Goal: Task Accomplishment & Management: Complete application form

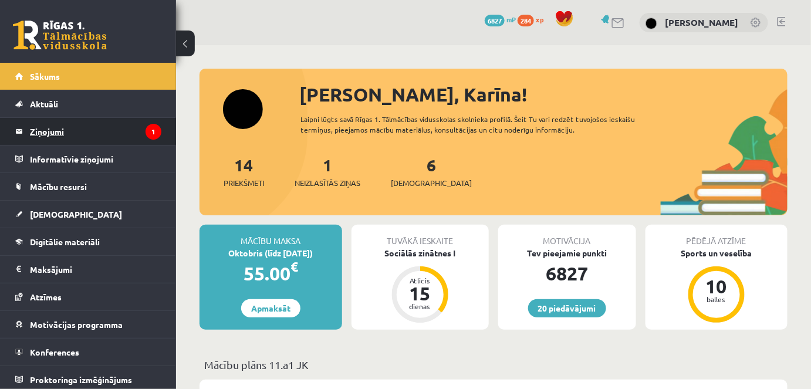
click at [36, 140] on legend "Ziņojumi 1" at bounding box center [95, 131] width 131 height 27
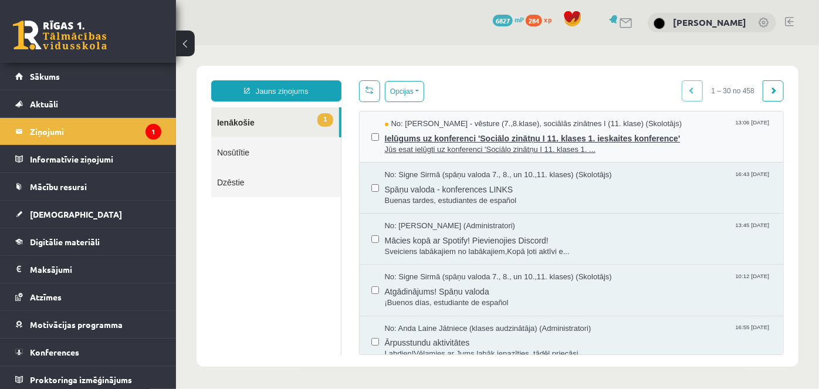
click at [592, 144] on span "Jūs esat ielūgti uz konferenci 'Sociālo zinātņu I 11. klases 1. ..." at bounding box center [577, 149] width 387 height 11
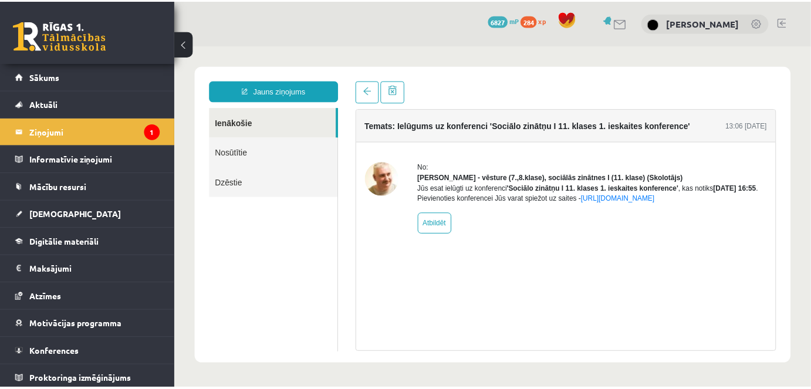
scroll to position [2, 0]
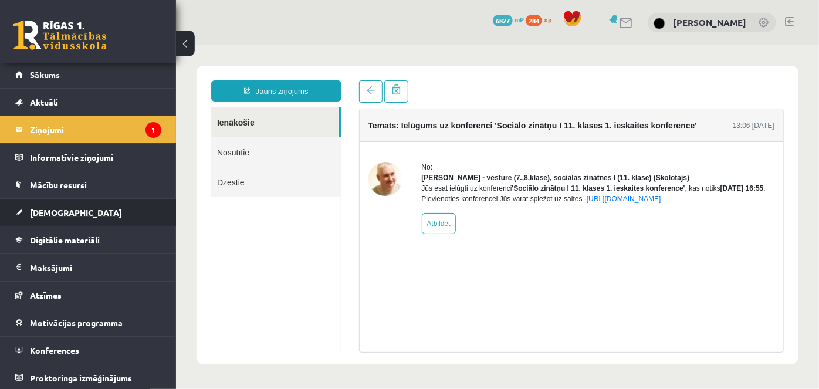
click at [61, 213] on span "[DEMOGRAPHIC_DATA]" at bounding box center [76, 212] width 92 height 11
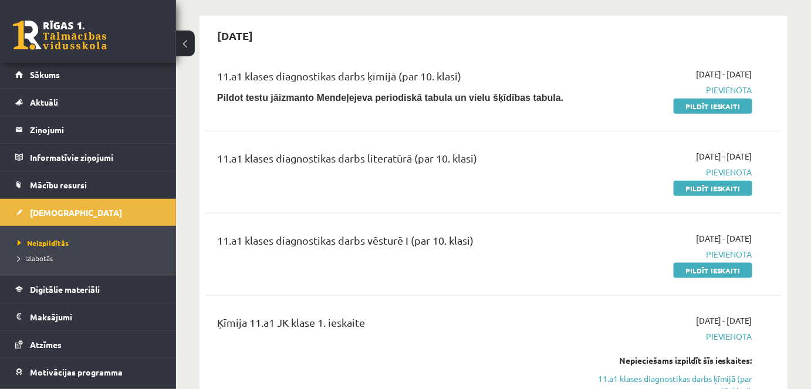
scroll to position [289, 0]
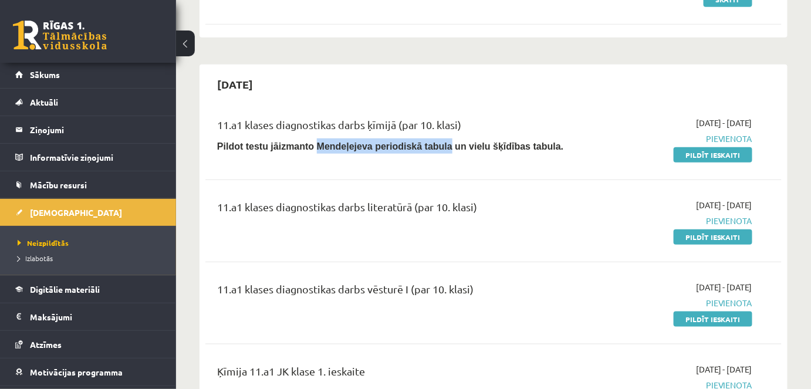
drag, startPoint x: 306, startPoint y: 145, endPoint x: 424, endPoint y: 143, distance: 117.9
click at [425, 143] on b "Pildot testu jāizmanto Mendeļejeva periodiskā tabula un vielu šķīdības tabula." at bounding box center [390, 146] width 346 height 10
click at [470, 75] on div "[DATE]" at bounding box center [493, 84] width 576 height 28
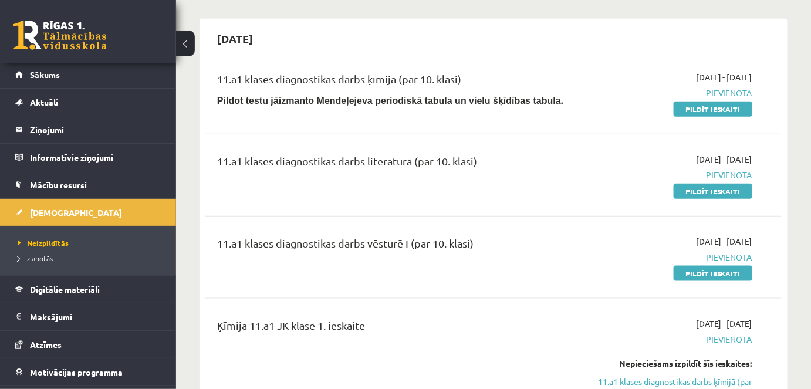
scroll to position [310, 0]
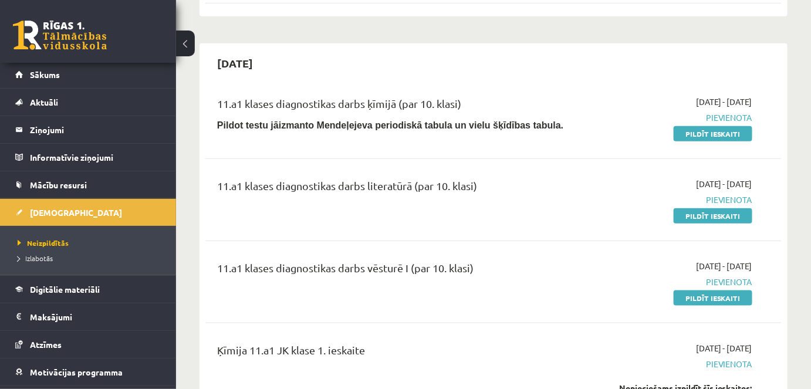
drag, startPoint x: 711, startPoint y: 215, endPoint x: 504, endPoint y: 60, distance: 259.4
click at [710, 216] on link "Pildīt ieskaiti" at bounding box center [712, 215] width 79 height 15
click at [693, 293] on link "Pildīt ieskaiti" at bounding box center [712, 297] width 79 height 15
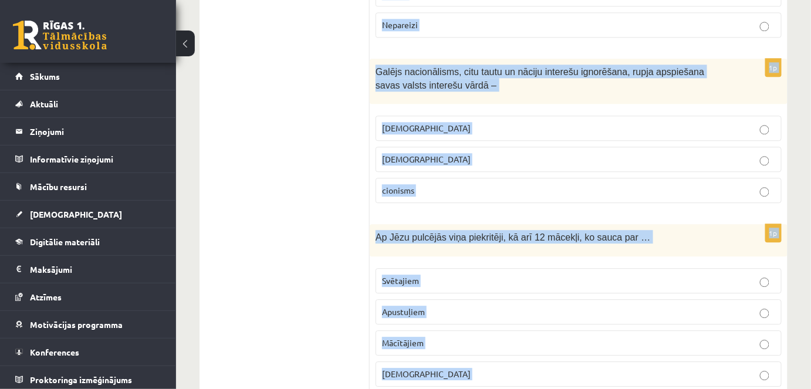
scroll to position [4091, 0]
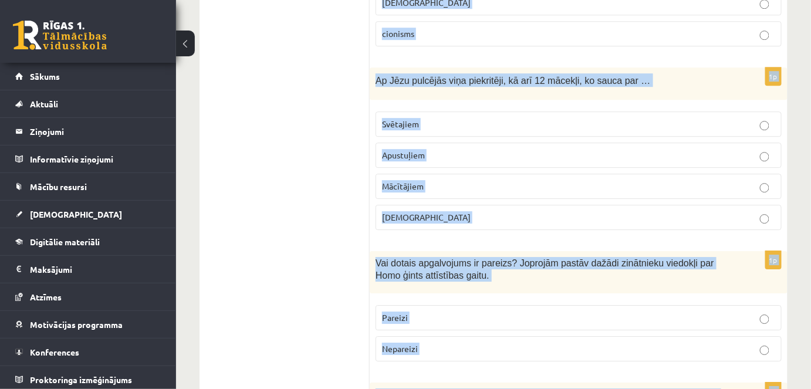
drag, startPoint x: 375, startPoint y: 233, endPoint x: 502, endPoint y: 366, distance: 183.8
copy form "Vai apgalvojums ir patiess? Muhameds bija islāma pamatlicējs. Pareizi Nepareizi…"
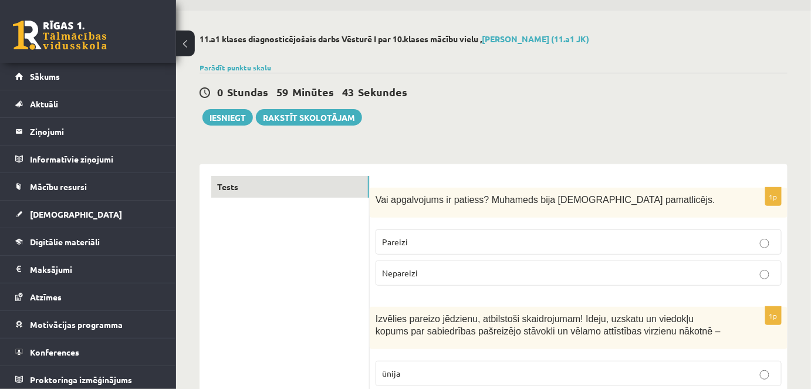
scroll to position [0, 0]
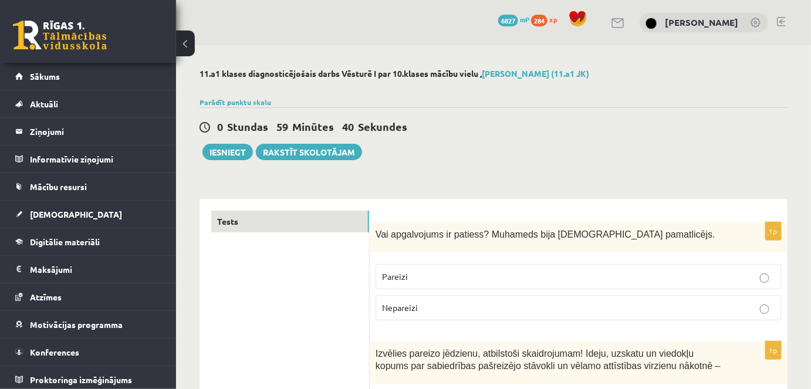
click at [442, 276] on p "Pareizi" at bounding box center [578, 276] width 393 height 12
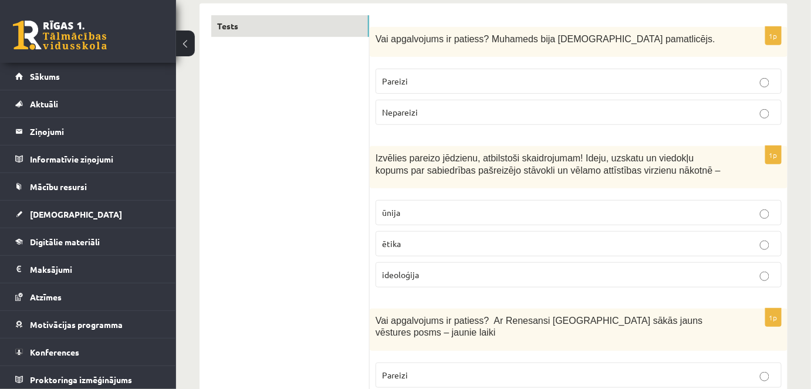
scroll to position [273, 0]
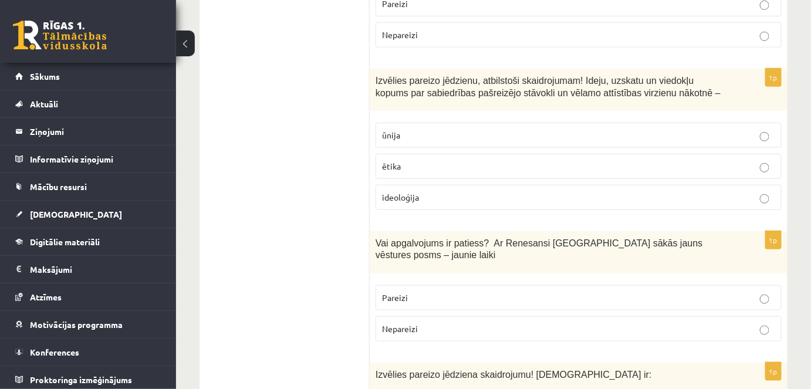
click at [558, 187] on label "ideoloģija" at bounding box center [578, 197] width 406 height 25
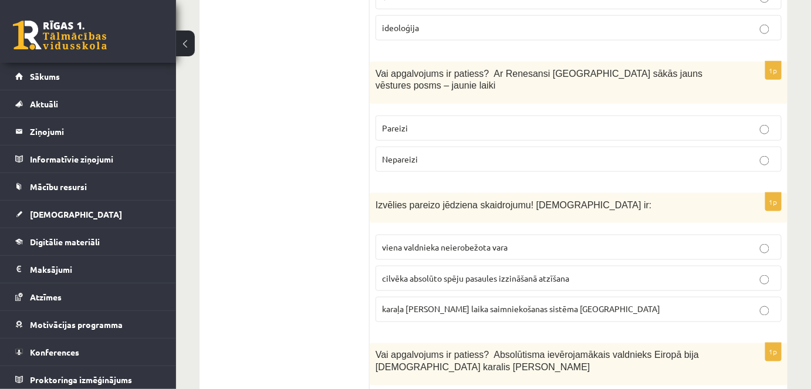
scroll to position [447, 0]
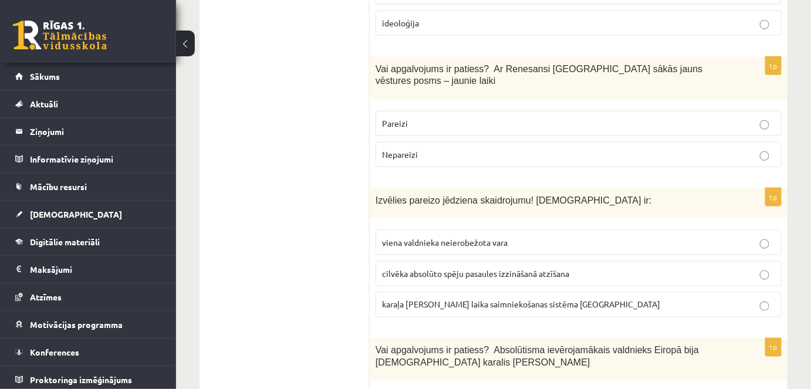
click at [439, 117] on p "Pareizi" at bounding box center [578, 123] width 393 height 12
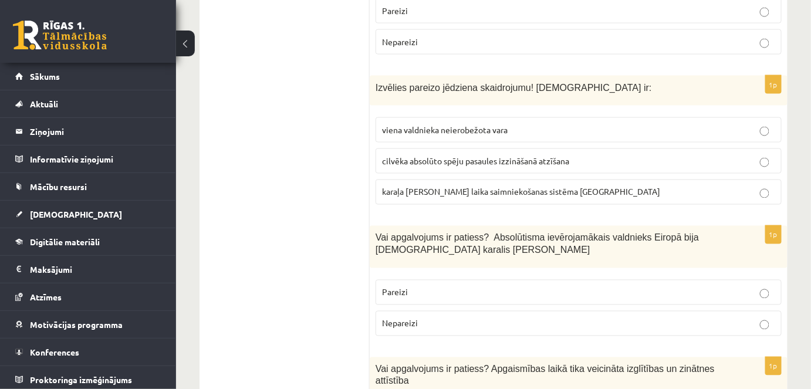
scroll to position [570, 0]
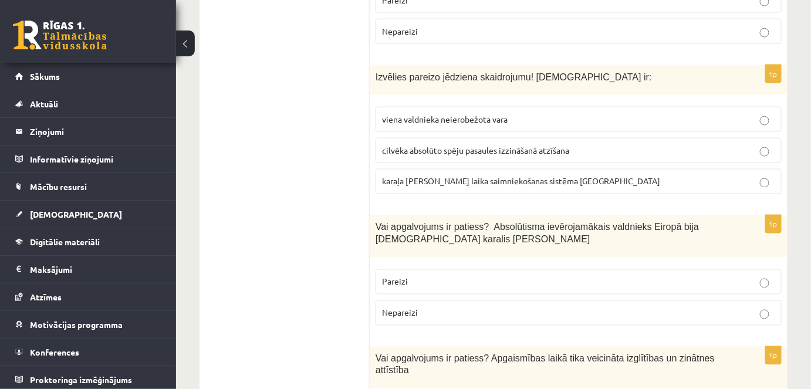
click at [410, 114] on span "viena valdnieka neierobežota vara" at bounding box center [445, 119] width 126 height 11
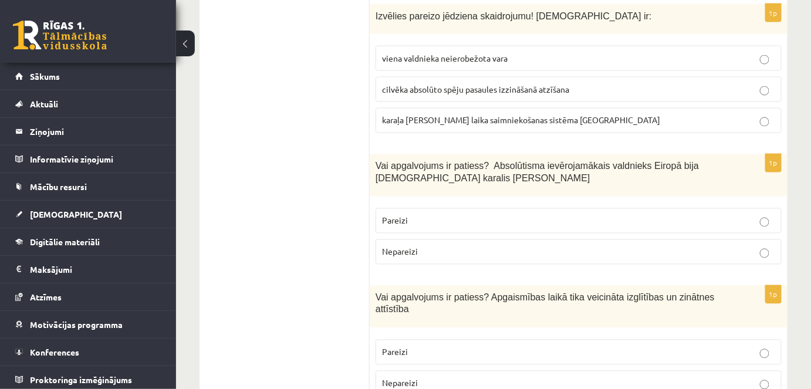
scroll to position [652, 0]
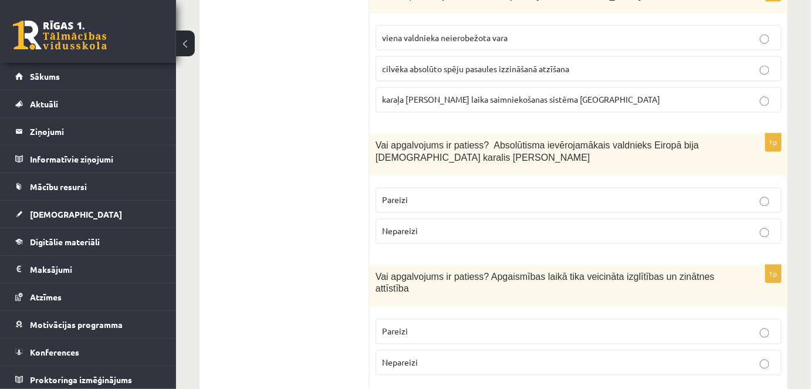
click at [428, 194] on p "Pareizi" at bounding box center [578, 200] width 393 height 12
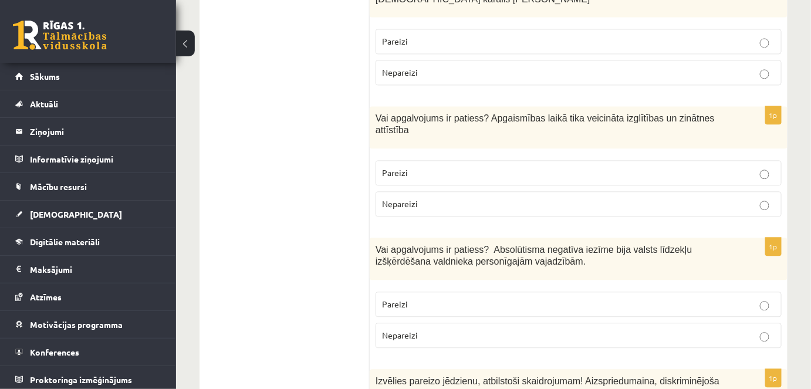
scroll to position [821, 0]
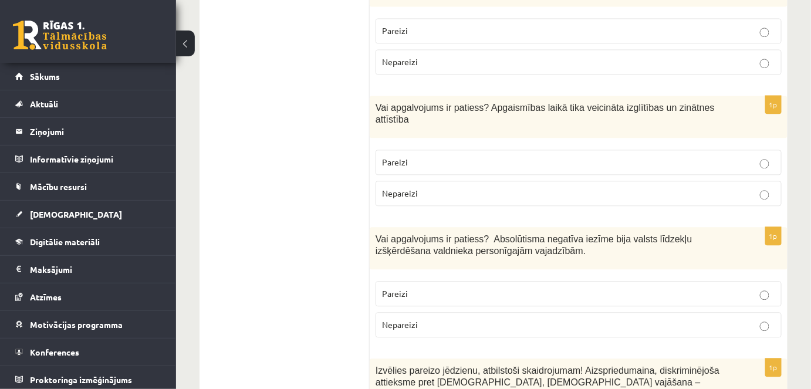
click at [460, 156] on p "Pareizi" at bounding box center [578, 162] width 393 height 12
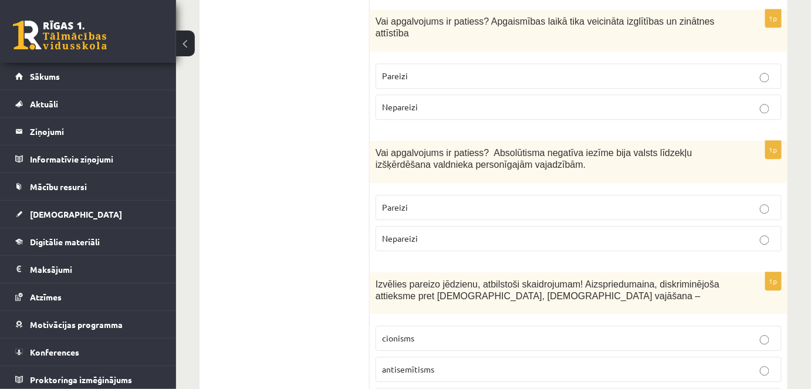
scroll to position [938, 0]
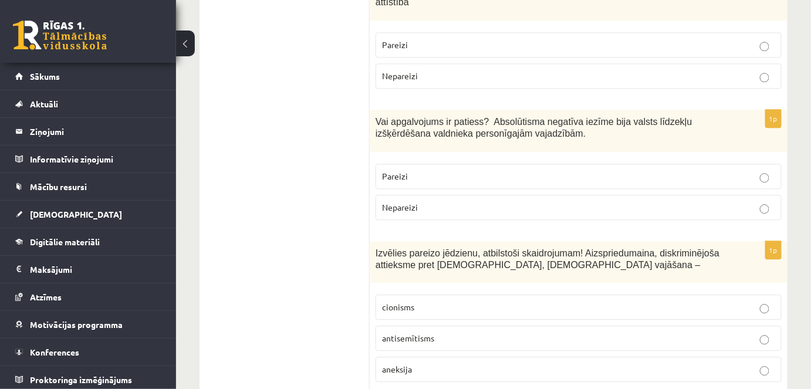
click at [628, 170] on p "Pareizi" at bounding box center [578, 176] width 393 height 12
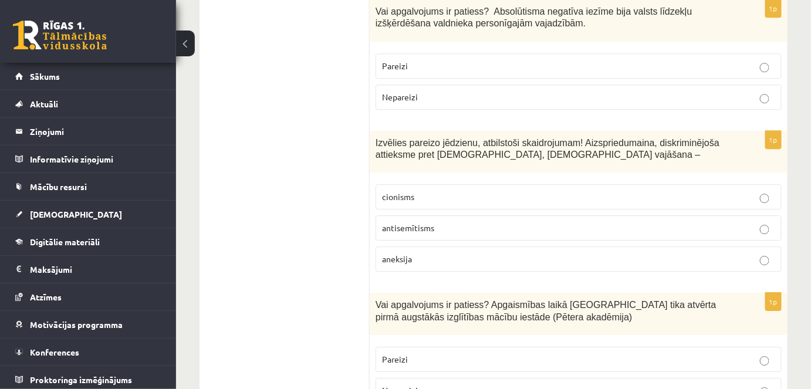
scroll to position [1064, 0]
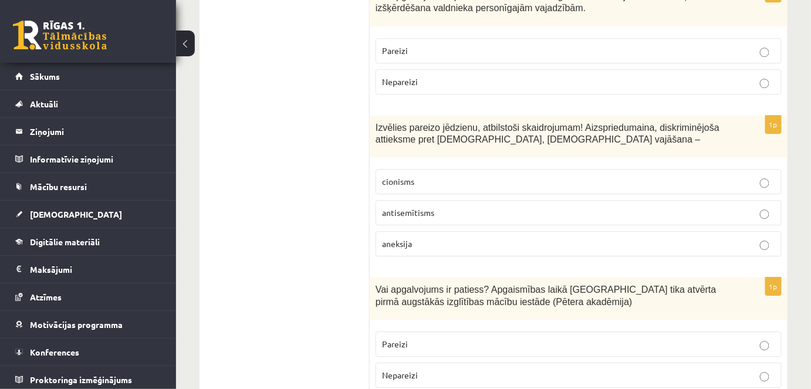
click at [548, 206] on p "antisemītisms" at bounding box center [578, 212] width 393 height 12
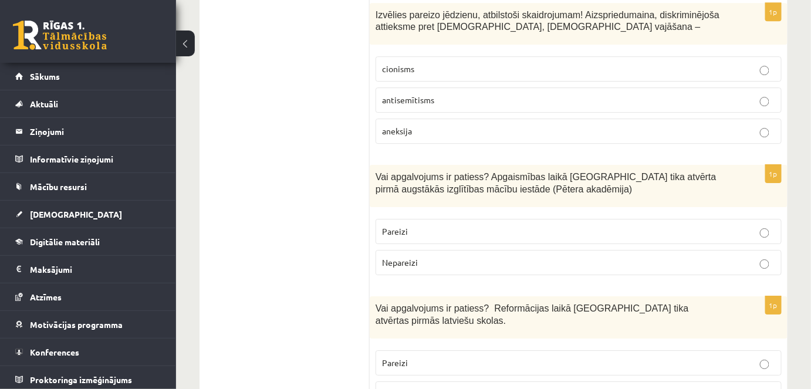
scroll to position [1233, 0]
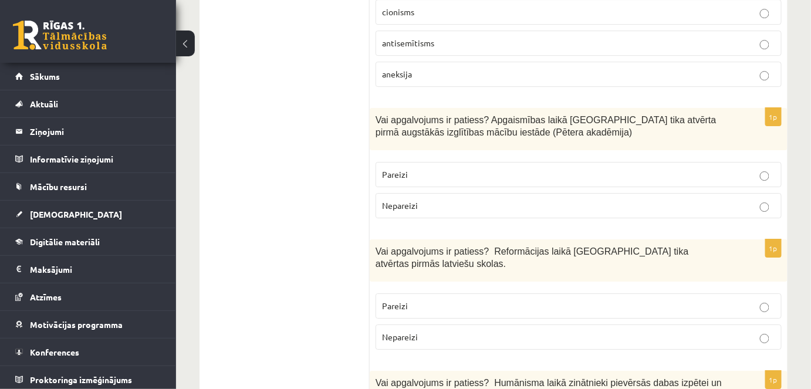
click at [419, 168] on p "Pareizi" at bounding box center [578, 174] width 393 height 12
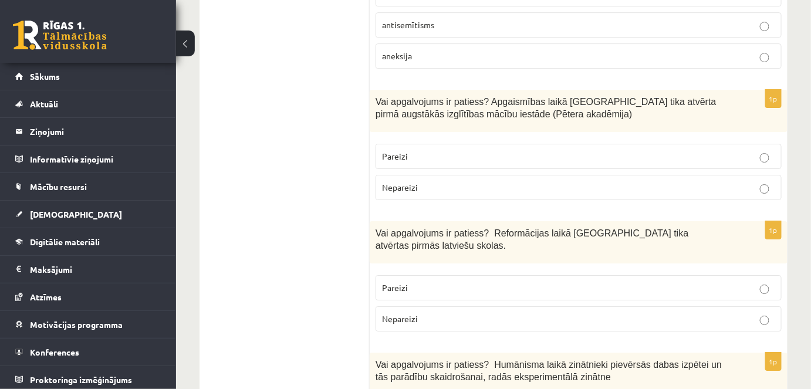
scroll to position [1272, 0]
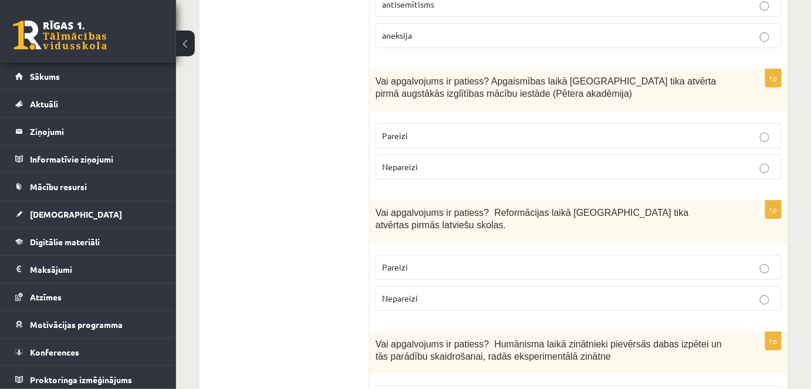
click at [542, 261] on p "Pareizi" at bounding box center [578, 267] width 393 height 12
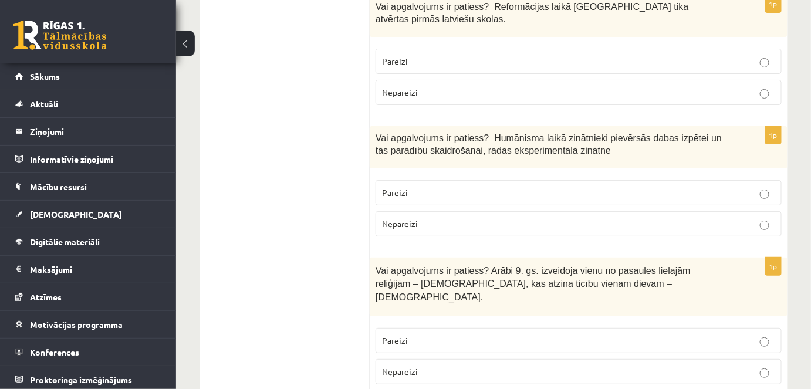
scroll to position [1493, 0]
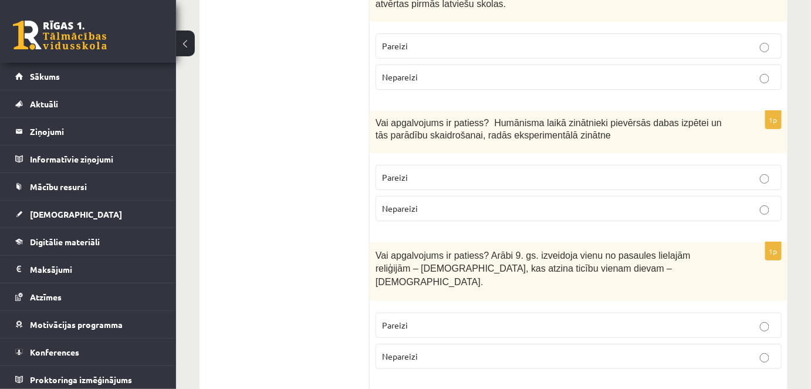
click at [445, 171] on p "Pareizi" at bounding box center [578, 177] width 393 height 12
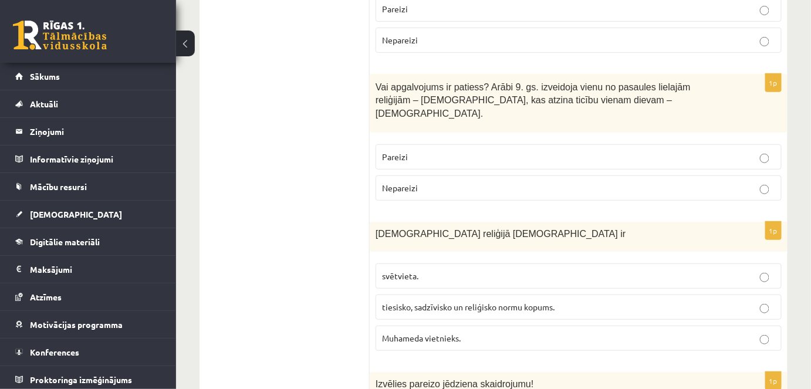
scroll to position [1630, 0]
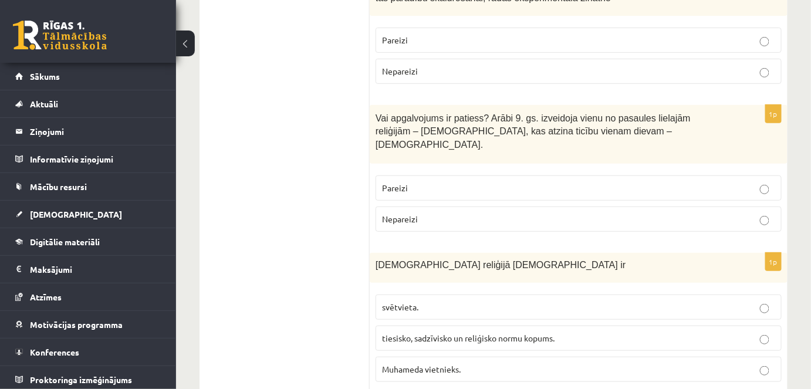
click at [460, 182] on p "Pareizi" at bounding box center [578, 188] width 393 height 12
click at [423, 206] on label "Nepareizi" at bounding box center [578, 218] width 406 height 25
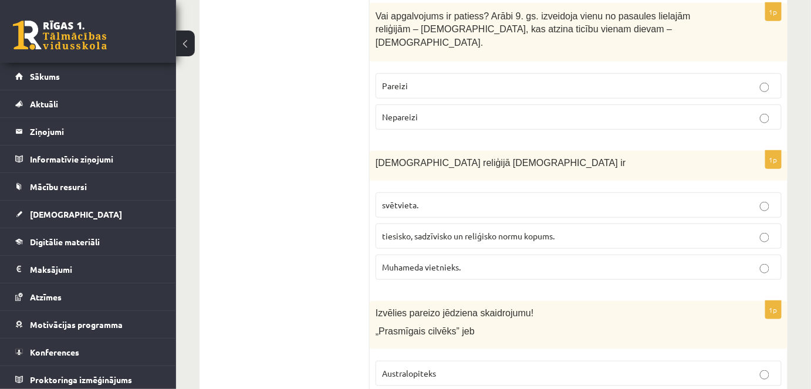
scroll to position [1753, 0]
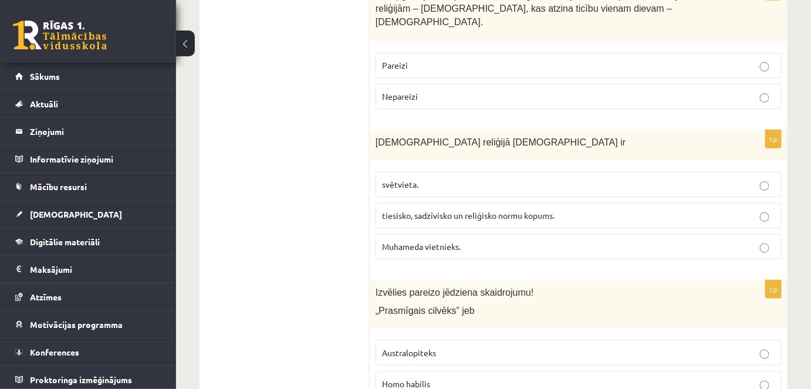
click at [550, 210] on span "tiesisko, sadzīvisko un reliģisko normu kopums." at bounding box center [468, 215] width 172 height 11
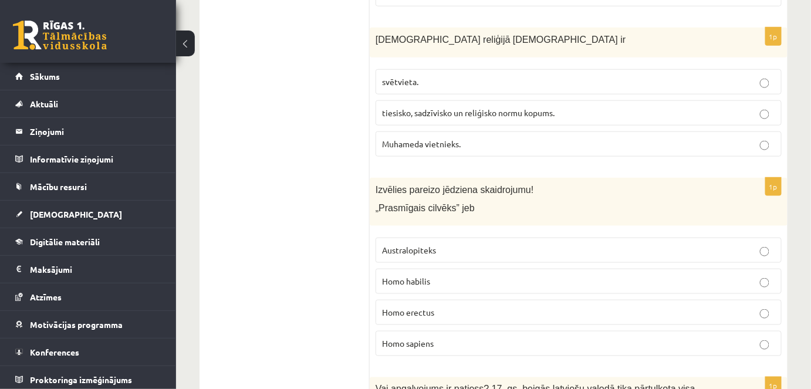
click at [425, 276] on span "Homo habilis" at bounding box center [406, 281] width 48 height 11
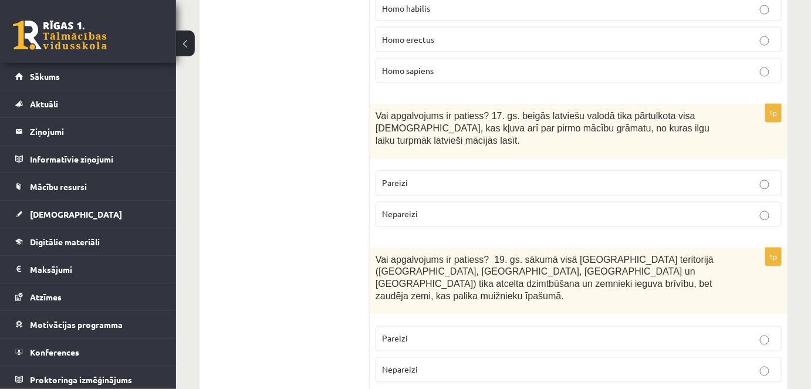
scroll to position [2160, 0]
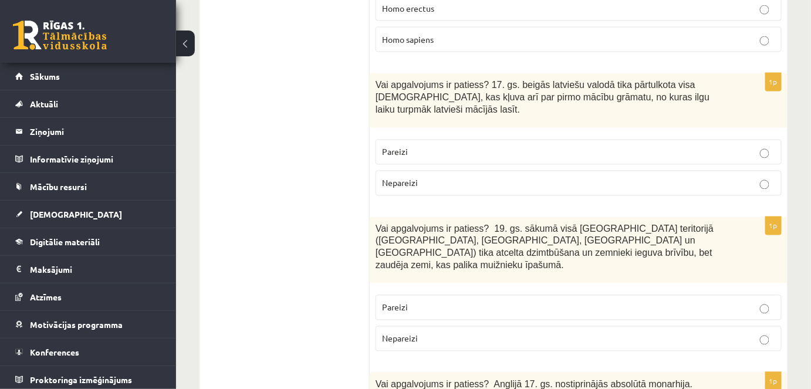
click at [568, 140] on label "Pareizi" at bounding box center [578, 152] width 406 height 25
drag, startPoint x: 461, startPoint y: 253, endPoint x: 530, endPoint y: 244, distance: 69.3
click at [461, 333] on p "Nepareizi" at bounding box center [578, 339] width 393 height 12
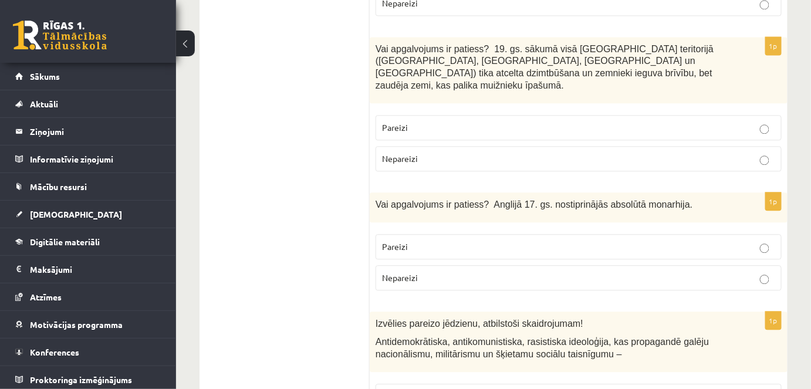
scroll to position [2344, 0]
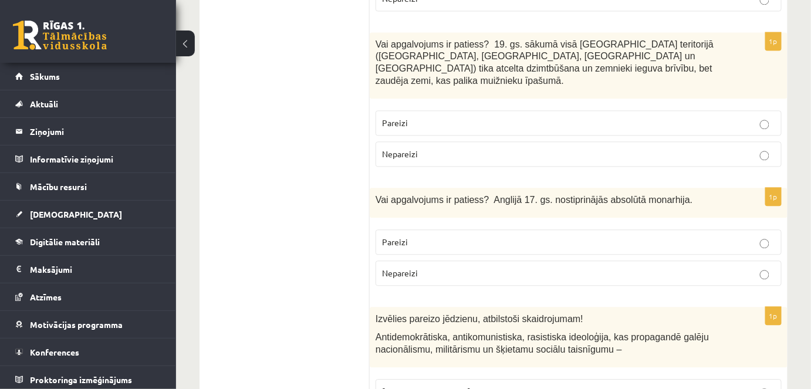
click at [770, 267] on p "Nepareizi" at bounding box center [578, 273] width 393 height 12
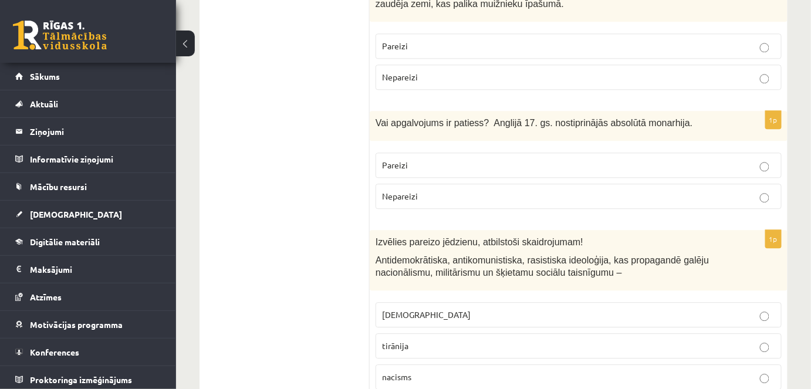
scroll to position [2467, 0]
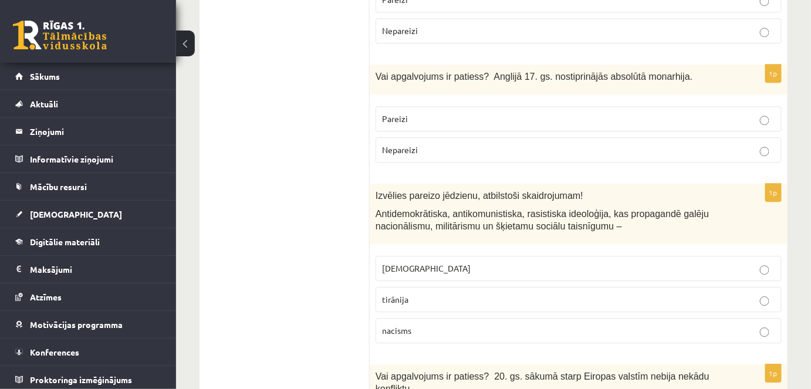
click at [415, 318] on label "nacisms" at bounding box center [578, 330] width 406 height 25
click at [405, 262] on p "fašisms" at bounding box center [578, 268] width 393 height 12
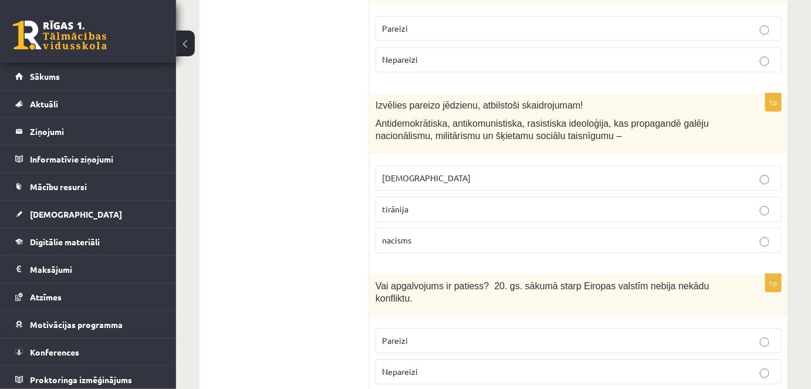
scroll to position [2552, 0]
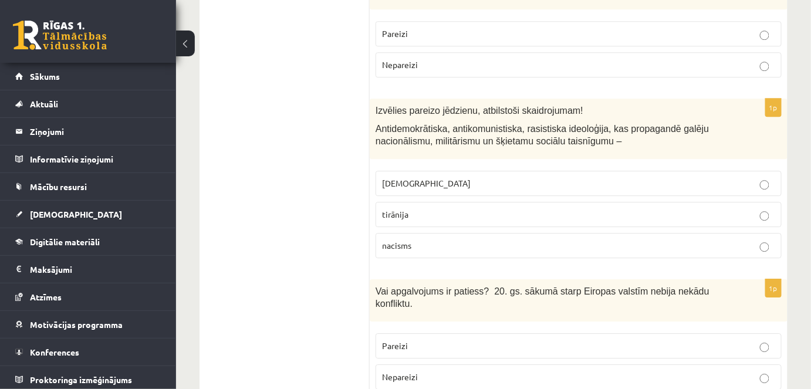
click at [600, 371] on p "Nepareizi" at bounding box center [578, 377] width 393 height 12
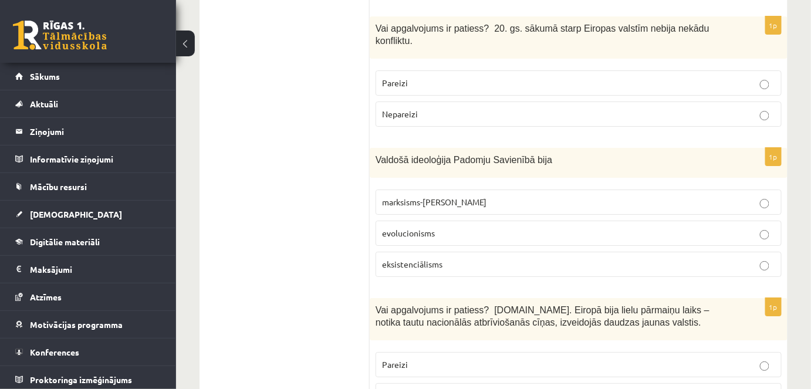
scroll to position [2826, 0]
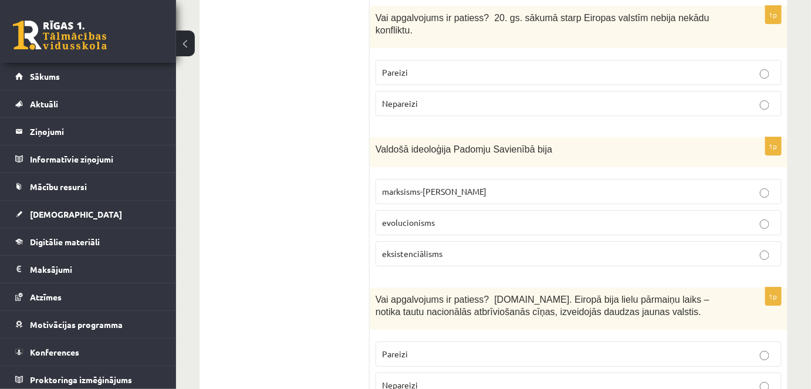
click at [469, 185] on p "marksisms-ļeņinisms" at bounding box center [578, 191] width 393 height 12
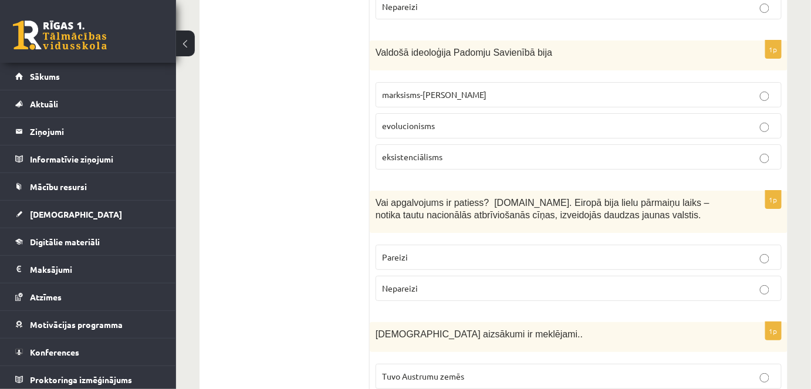
scroll to position [2938, 0]
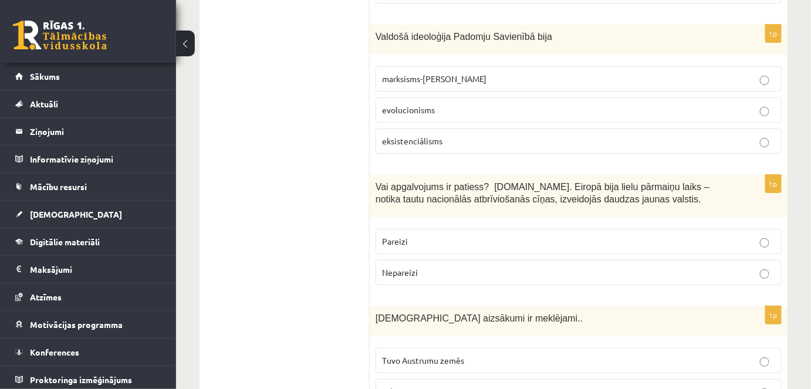
click at [460, 229] on label "Pareizi" at bounding box center [578, 241] width 406 height 25
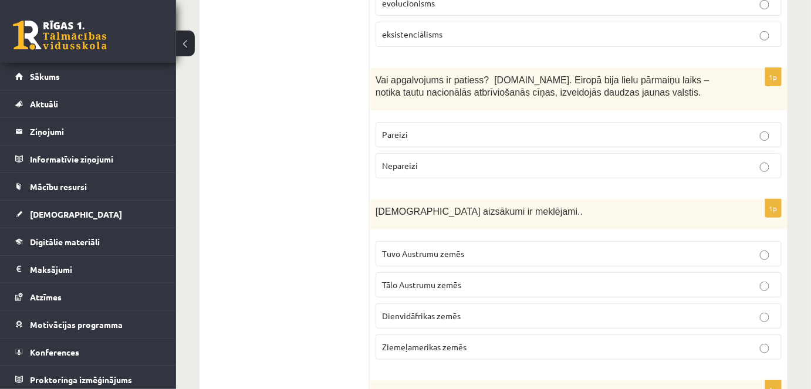
scroll to position [3050, 0]
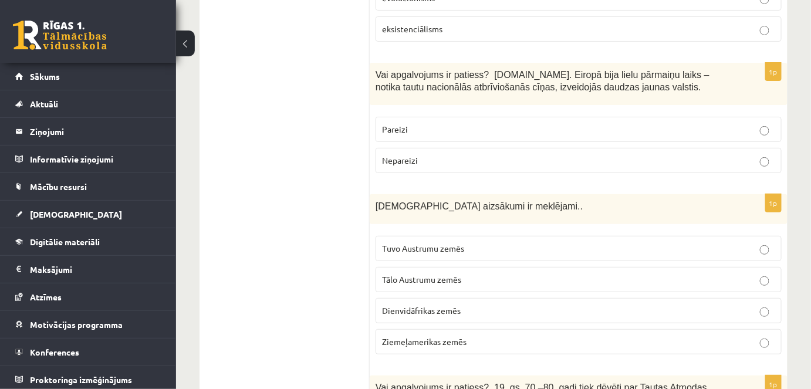
click at [450, 243] on span "Tuvo Austrumu zemēs" at bounding box center [423, 248] width 82 height 11
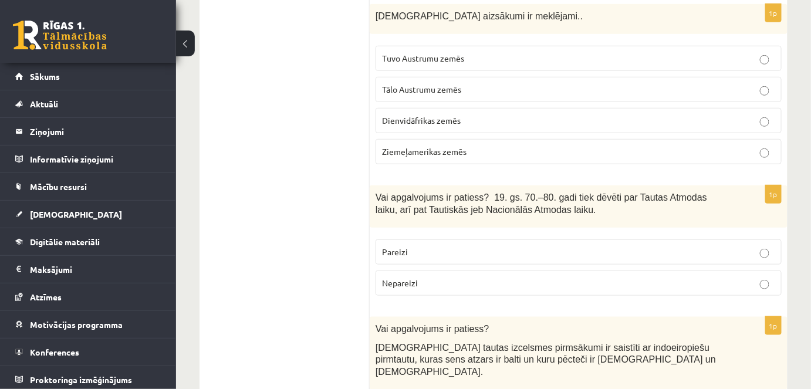
scroll to position [3246, 0]
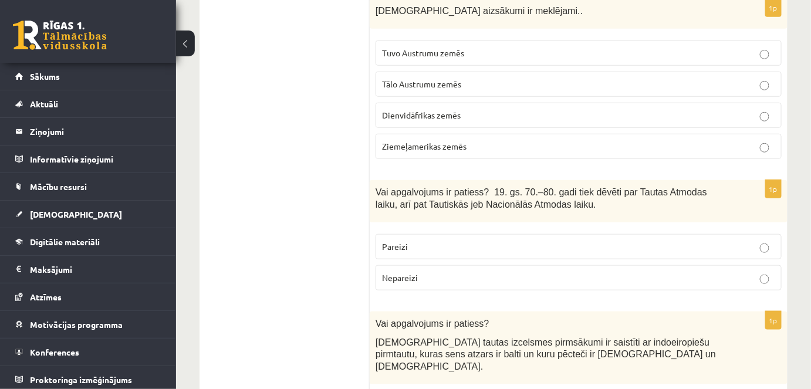
click at [477, 240] on p "Pareizi" at bounding box center [578, 246] width 393 height 12
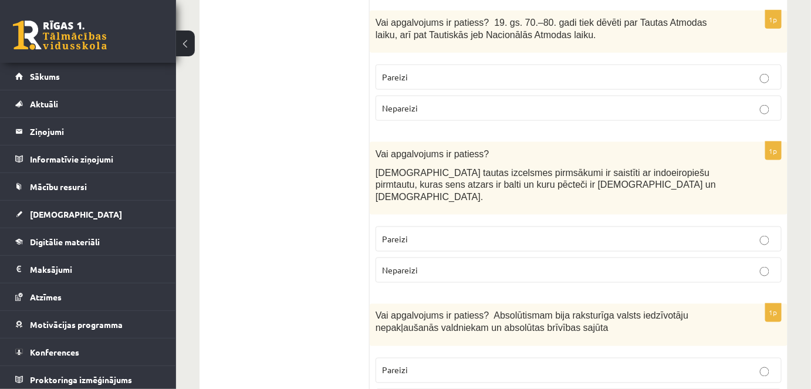
scroll to position [3431, 0]
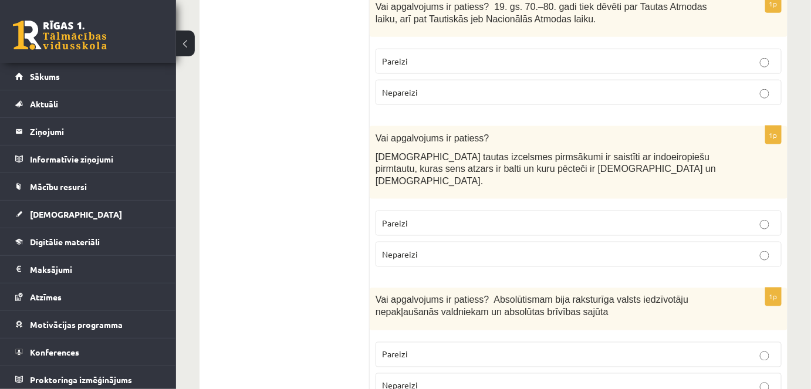
click at [467, 217] on p "Pareizi" at bounding box center [578, 223] width 393 height 12
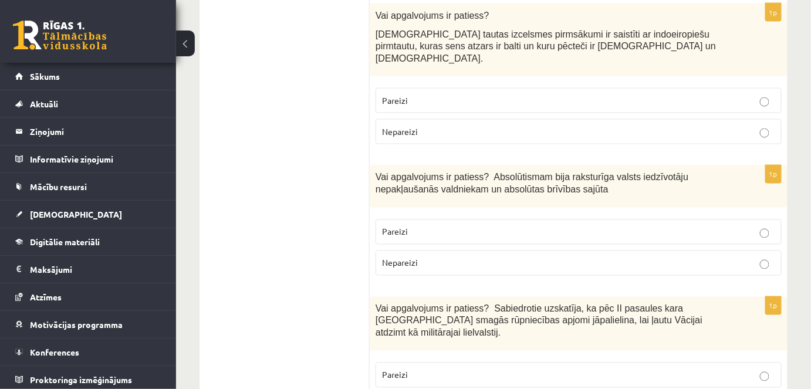
scroll to position [3564, 0]
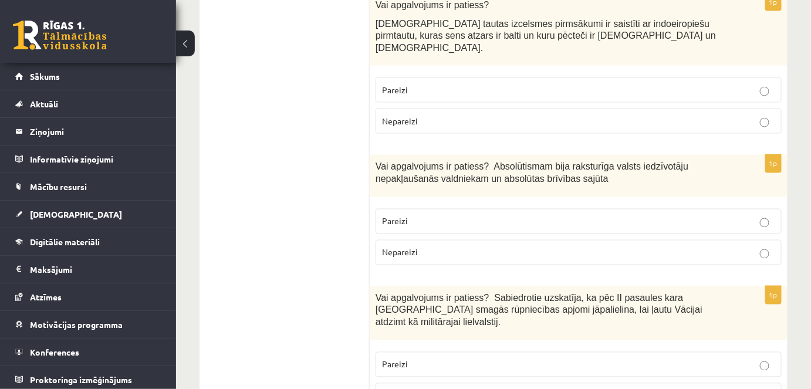
click at [464, 246] on p "Nepareizi" at bounding box center [578, 252] width 393 height 12
click at [448, 388] on p "Nepareizi" at bounding box center [578, 395] width 393 height 12
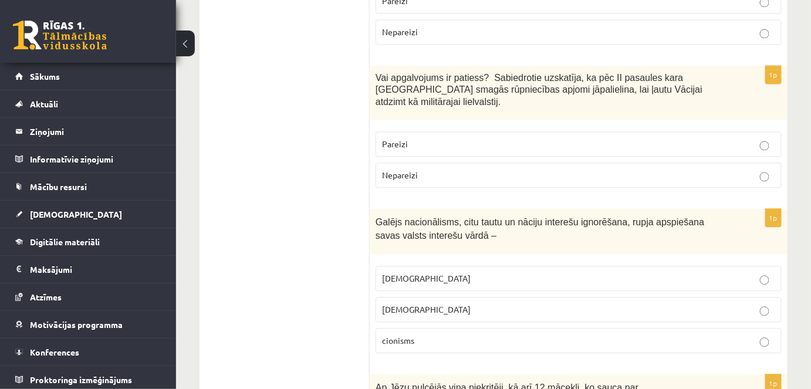
click at [443, 266] on label "šovinisms" at bounding box center [578, 278] width 406 height 25
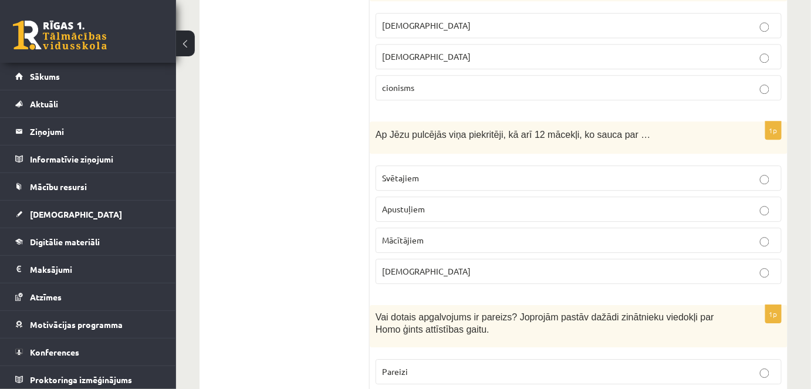
scroll to position [4032, 0]
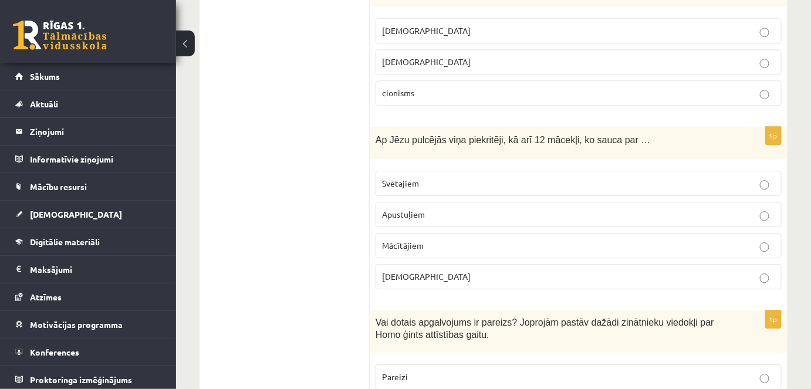
click at [411, 209] on span "Apustuļiem" at bounding box center [403, 214] width 43 height 11
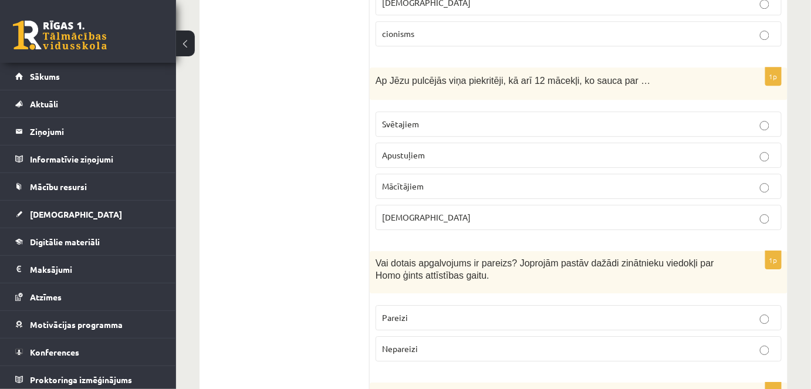
click at [405, 312] on span "Pareizi" at bounding box center [395, 317] width 26 height 11
click at [594, 299] on fieldset "Pareizi Nepareizi" at bounding box center [578, 332] width 406 height 66
click at [596, 311] on p "Pareizi" at bounding box center [578, 317] width 393 height 12
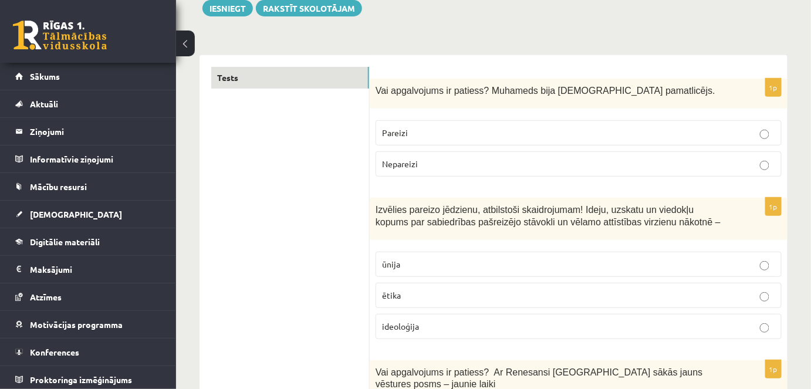
scroll to position [0, 0]
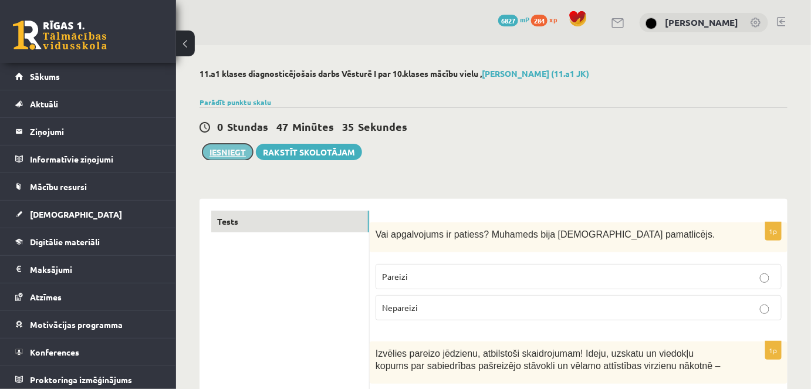
click at [233, 152] on button "Iesniegt" at bounding box center [227, 152] width 50 height 16
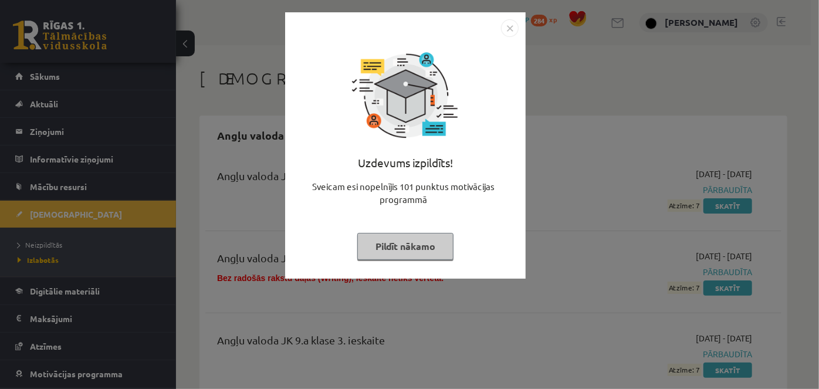
click at [375, 243] on button "Pildīt nākamo" at bounding box center [405, 246] width 96 height 27
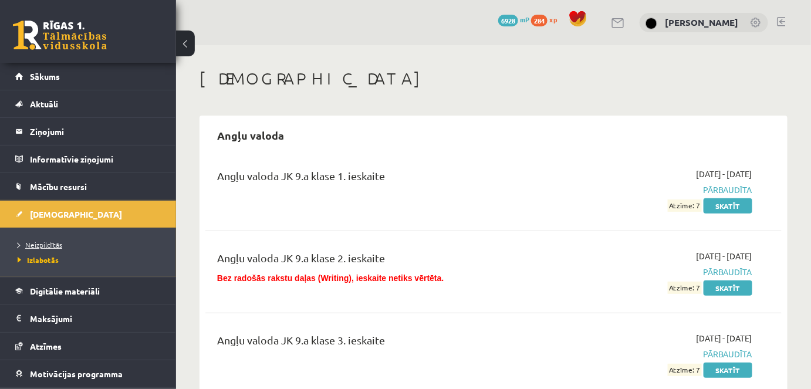
click at [43, 243] on span "Neizpildītās" at bounding box center [40, 244] width 45 height 9
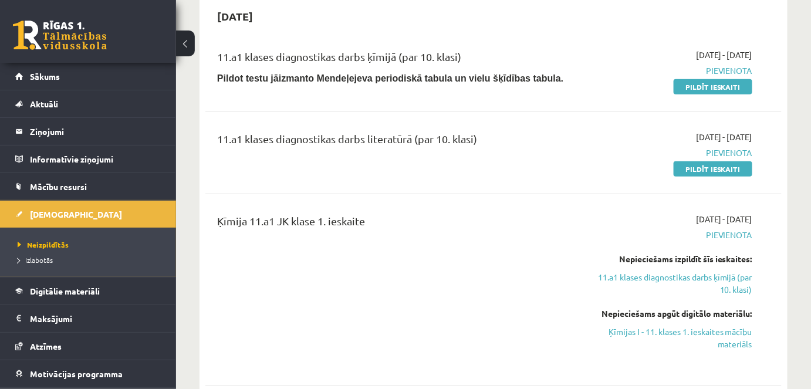
scroll to position [345, 0]
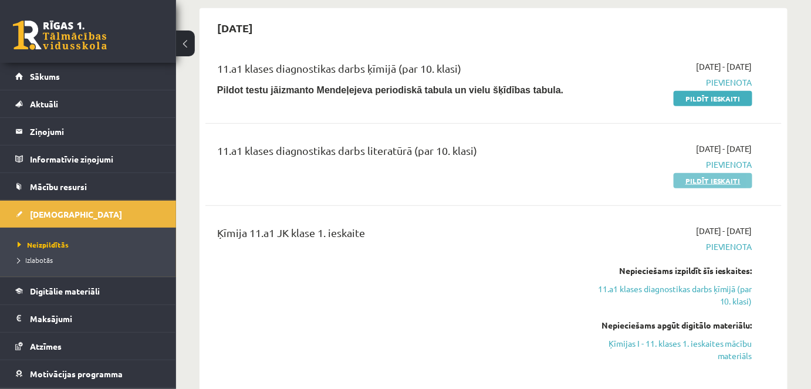
click at [698, 180] on link "Pildīt ieskaiti" at bounding box center [712, 180] width 79 height 15
click at [693, 99] on link "Pildīt ieskaiti" at bounding box center [712, 98] width 79 height 15
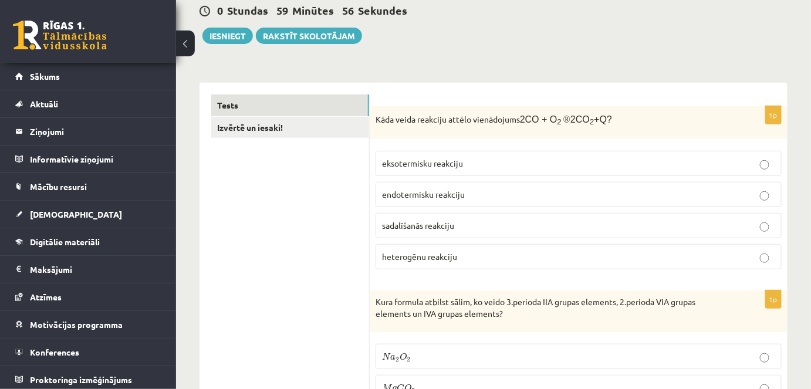
scroll to position [138, 0]
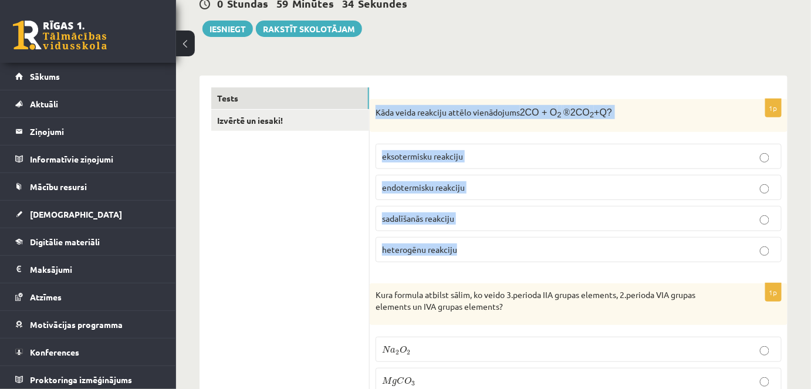
drag, startPoint x: 371, startPoint y: 110, endPoint x: 488, endPoint y: 236, distance: 172.7
click at [488, 236] on div "1p Kāda veida reakciju attēlo vienādojums 2CO + O 2 ® 2CO 2 +Q? eksotermisku re…" at bounding box center [578, 185] width 418 height 172
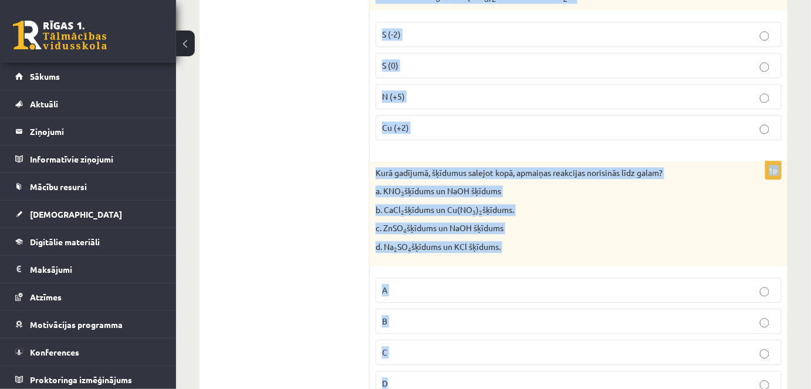
scroll to position [5395, 0]
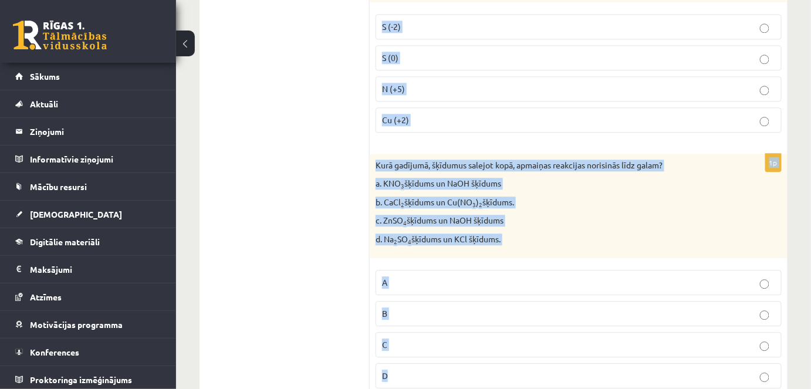
drag, startPoint x: 374, startPoint y: 114, endPoint x: 555, endPoint y: 413, distance: 350.2
copy form "Kāda veida reakciju attēlo vienādojums 2CO + O 2 ® 2CO 2 +Q? eksotermisku reakc…"
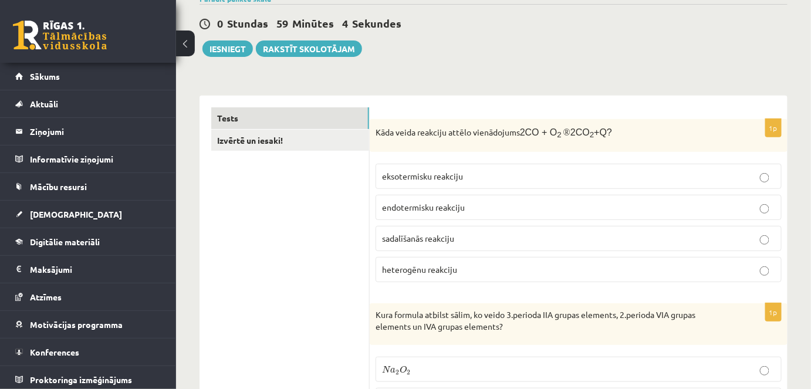
scroll to position [125, 0]
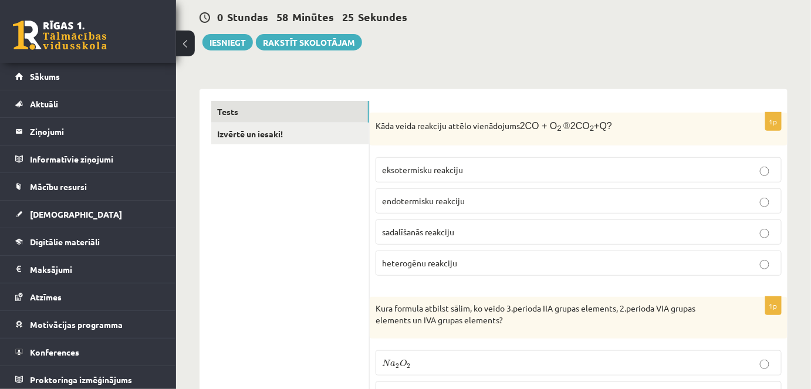
click at [524, 164] on p "eksotermisku reakciju" at bounding box center [578, 170] width 393 height 12
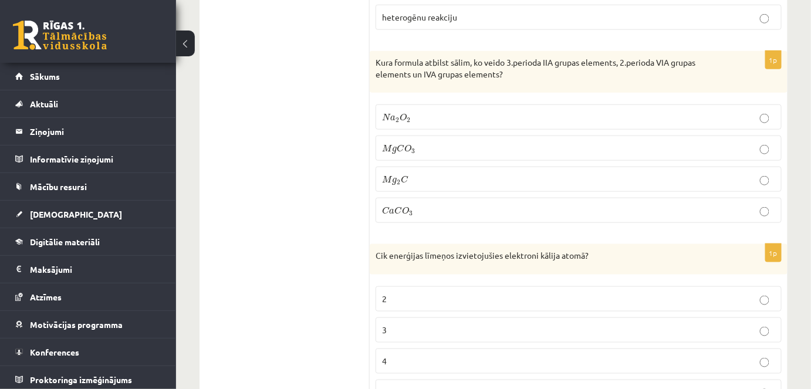
scroll to position [377, 0]
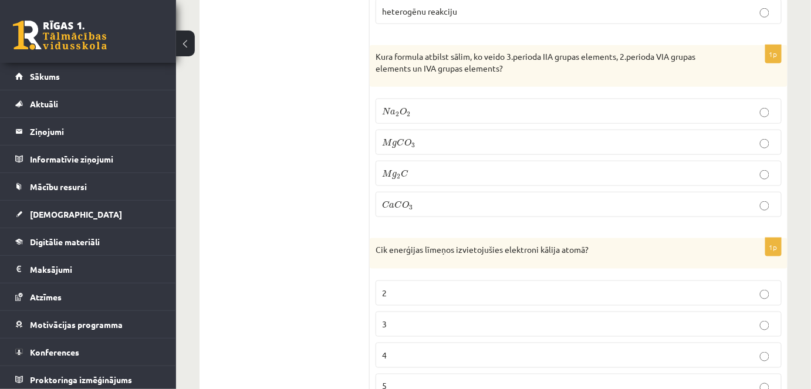
click at [417, 136] on p "M g C O 3 M g C O 3" at bounding box center [578, 142] width 393 height 12
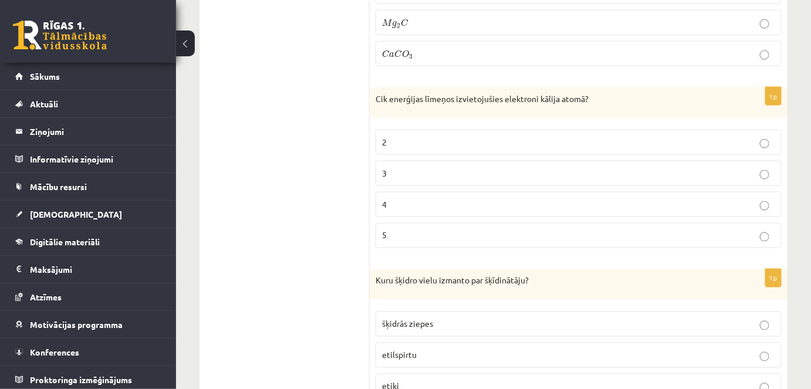
scroll to position [541, 0]
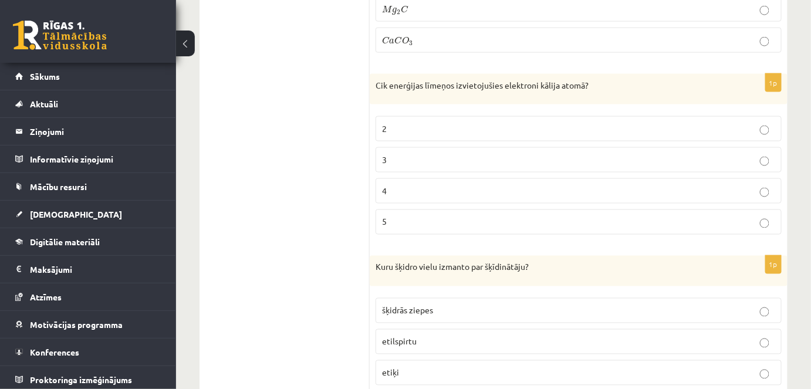
click at [375, 180] on label "4" at bounding box center [578, 190] width 406 height 25
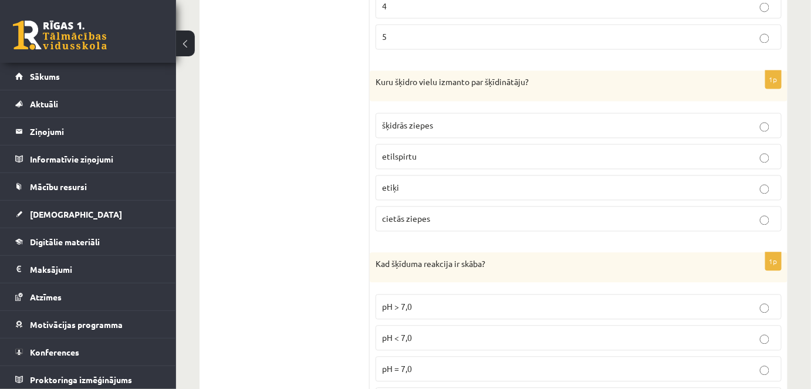
scroll to position [740, 0]
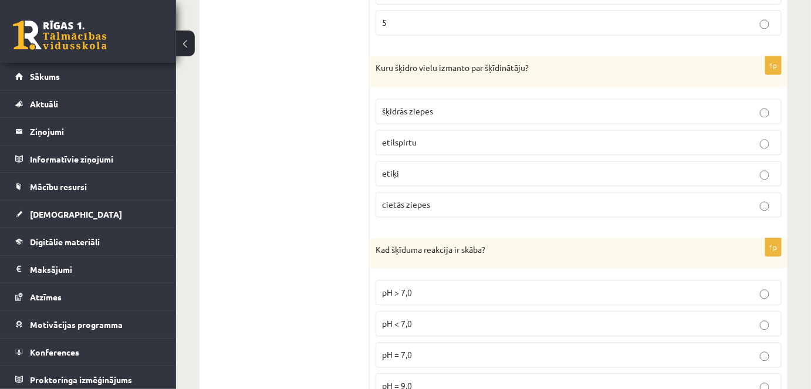
click at [474, 141] on p "etilspirtu" at bounding box center [578, 143] width 393 height 12
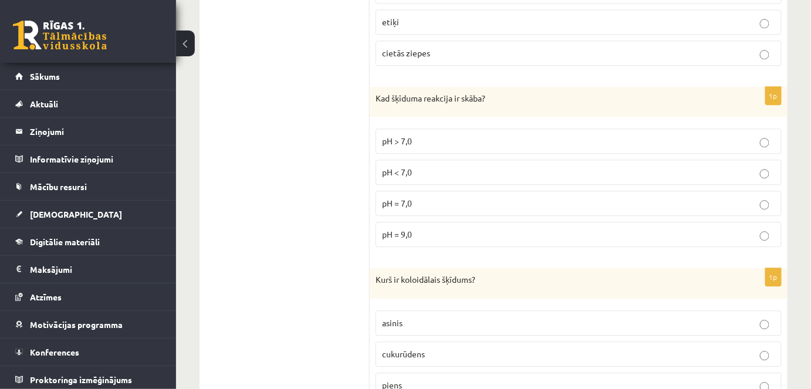
scroll to position [931, 0]
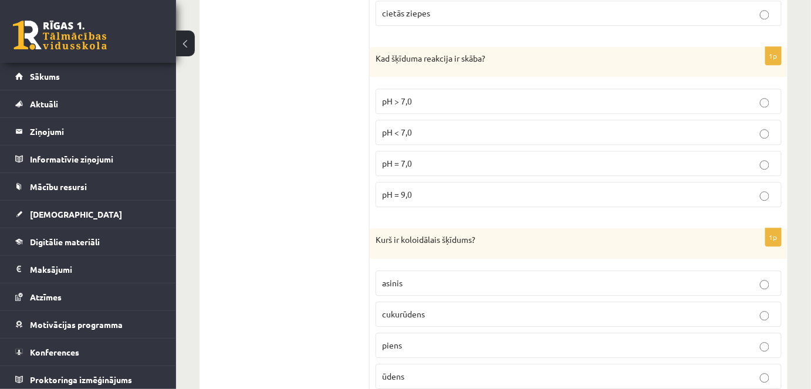
click at [419, 126] on p "pH < 7,0" at bounding box center [578, 132] width 393 height 12
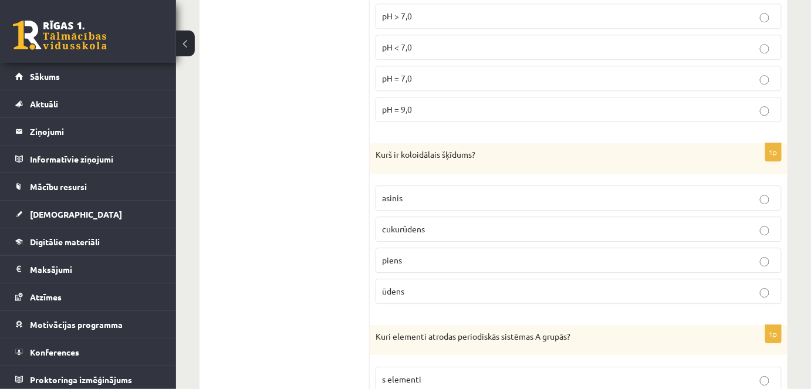
scroll to position [1056, 0]
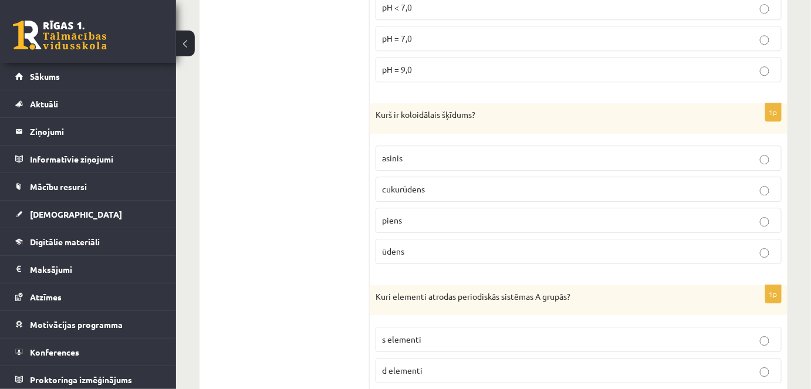
click at [396, 215] on span "piens" at bounding box center [392, 220] width 20 height 11
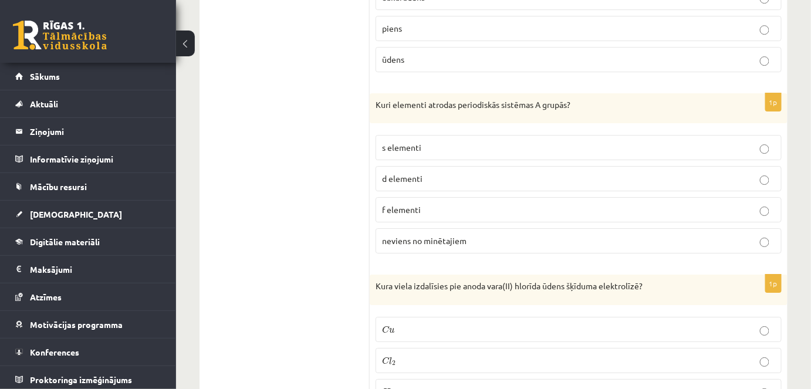
scroll to position [1255, 0]
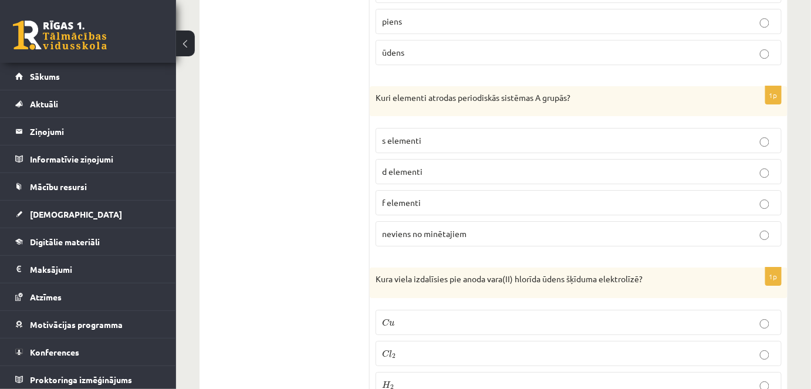
click at [437, 134] on p "s elementi" at bounding box center [578, 140] width 393 height 12
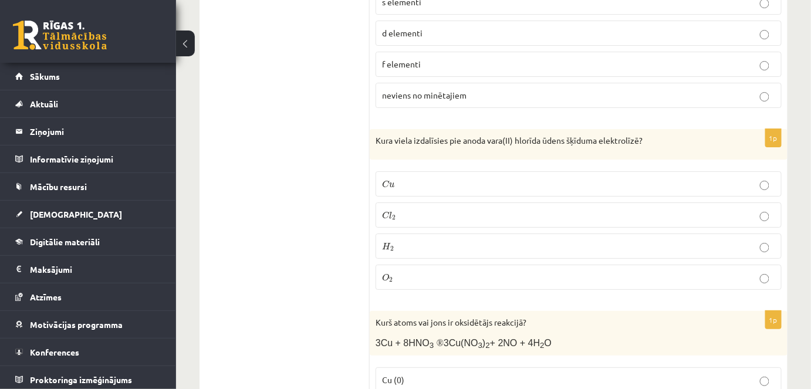
scroll to position [1387, 0]
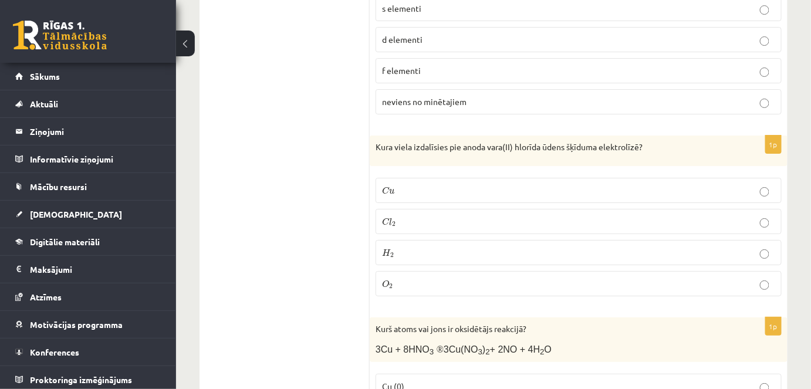
click at [438, 215] on p "C l 2 C l 2" at bounding box center [578, 221] width 393 height 12
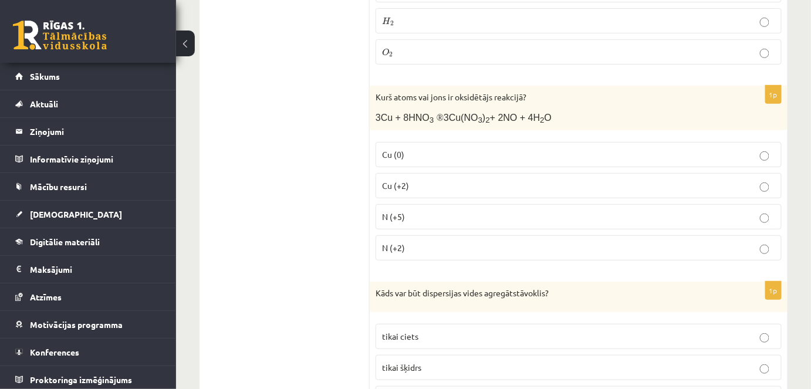
scroll to position [1626, 0]
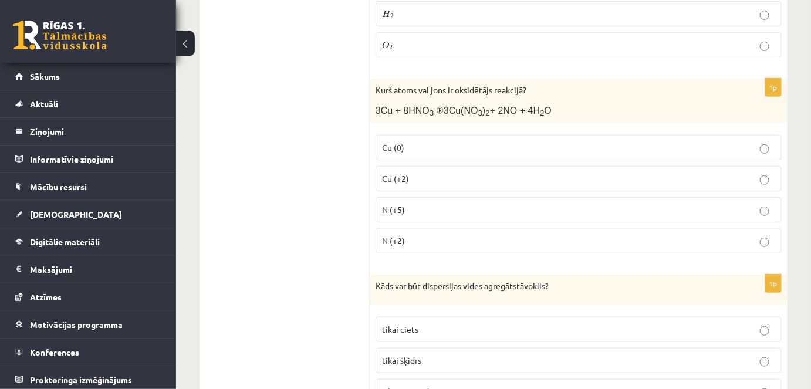
click at [423, 204] on p "N (+5)" at bounding box center [578, 210] width 393 height 12
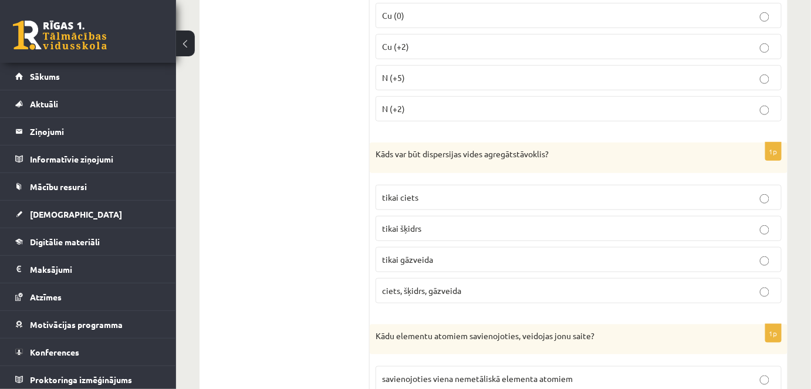
scroll to position [1784, 0]
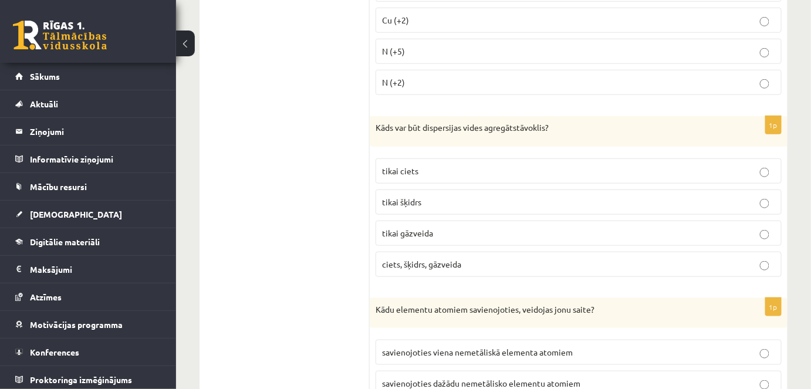
click at [411, 252] on label "ciets, šķidrs, gāzveida" at bounding box center [578, 264] width 406 height 25
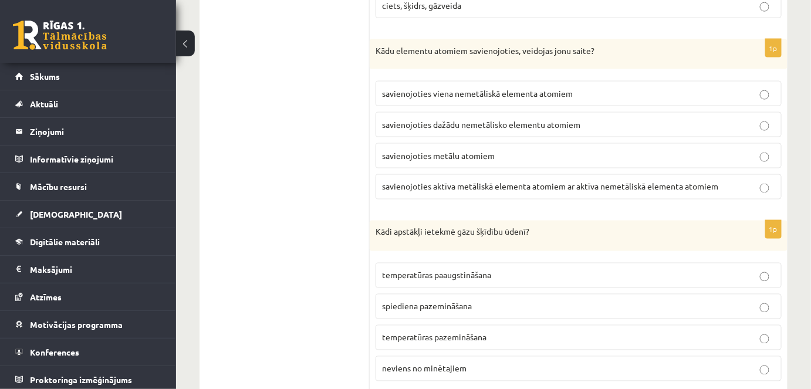
scroll to position [2050, 0]
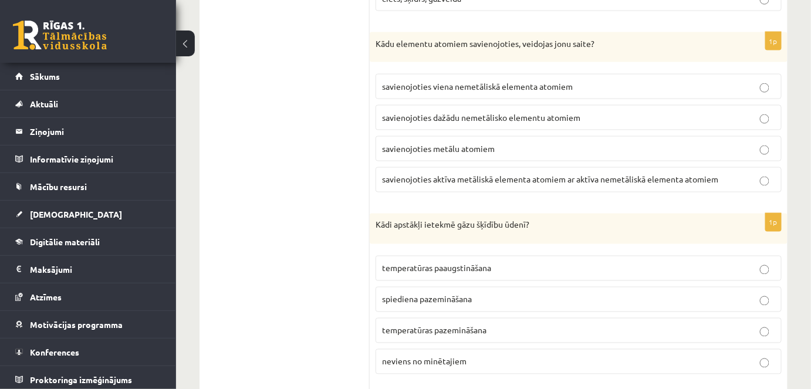
click at [491, 174] on p "savienojoties aktīva metāliskā elementa atomiem ar aktīva nemetāliskā elementa …" at bounding box center [578, 180] width 393 height 12
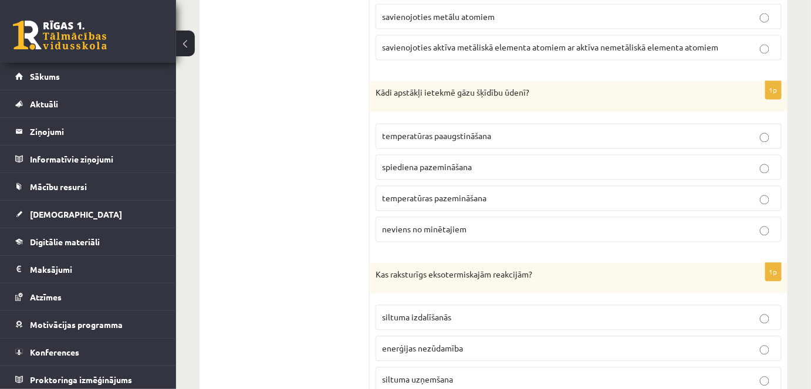
scroll to position [2195, 0]
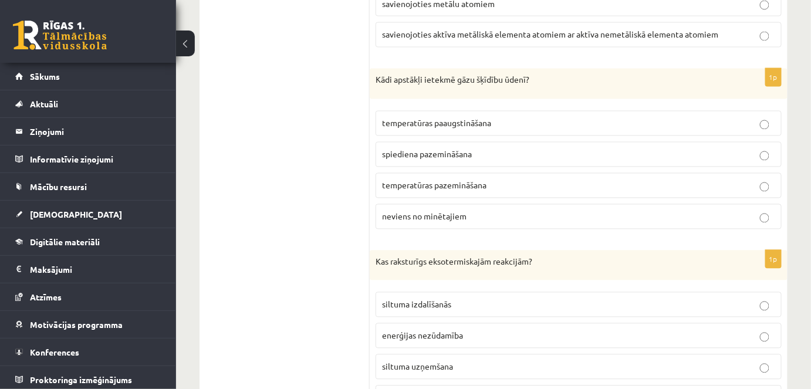
click at [485, 180] on span "temperatūras pazemināšana" at bounding box center [434, 185] width 104 height 11
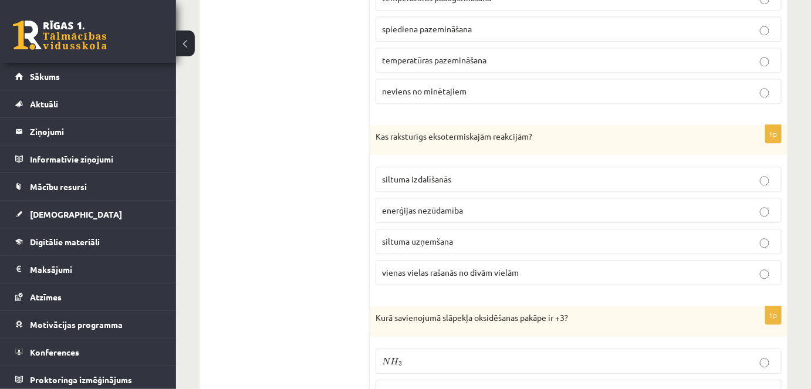
scroll to position [2347, 0]
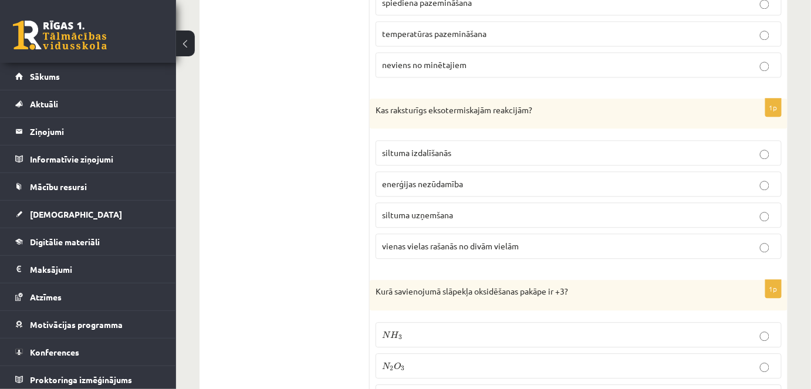
drag, startPoint x: 479, startPoint y: 138, endPoint x: 492, endPoint y: 140, distance: 13.6
click at [479, 147] on p "siltuma izdalīšanās" at bounding box center [578, 153] width 393 height 12
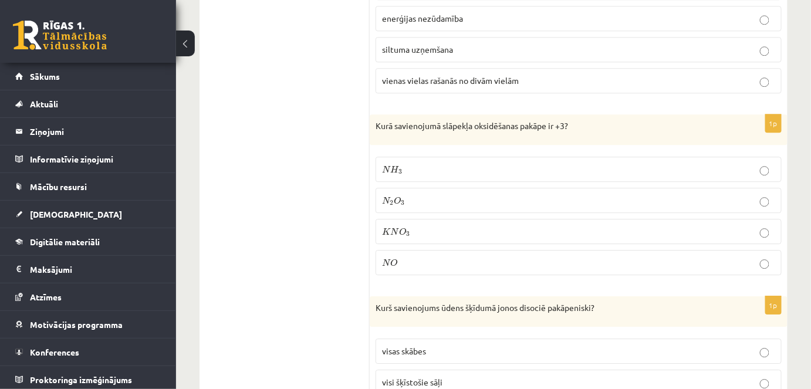
scroll to position [2558, 0]
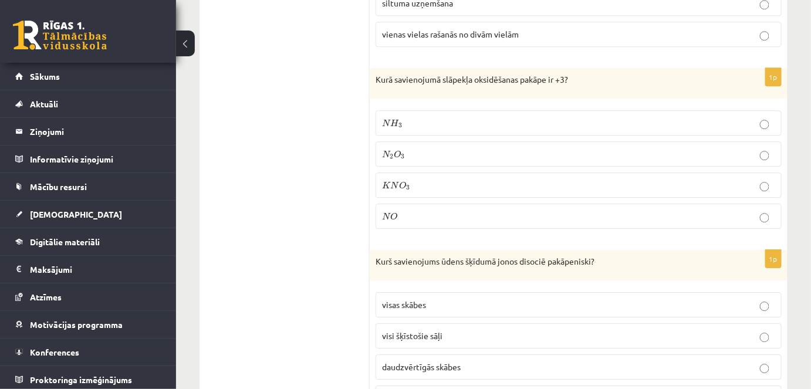
click at [444, 148] on p "N 2 O 3 N 2 O 3" at bounding box center [578, 154] width 393 height 12
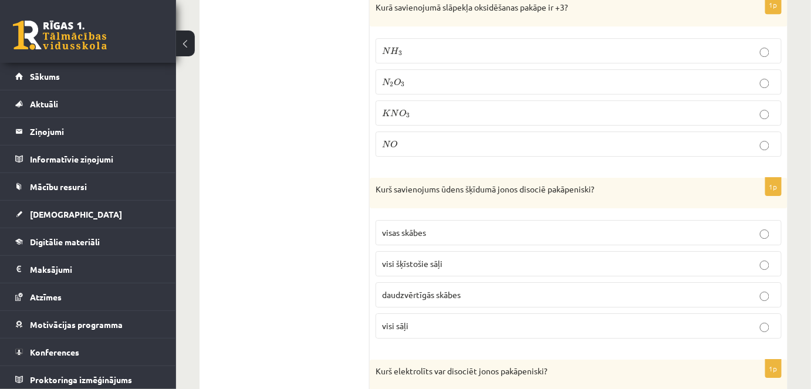
scroll to position [2731, 0]
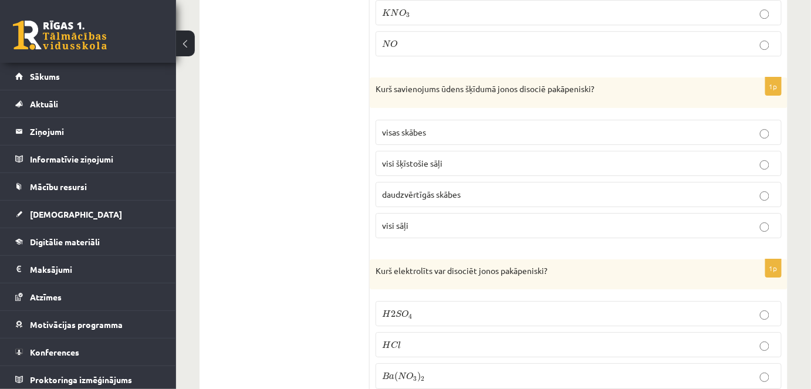
click at [522, 188] on p "daudzvērtīgās skābes" at bounding box center [578, 194] width 393 height 12
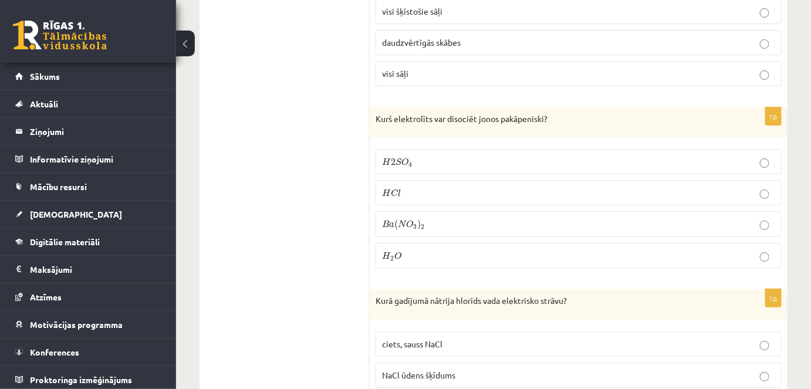
scroll to position [2896, 0]
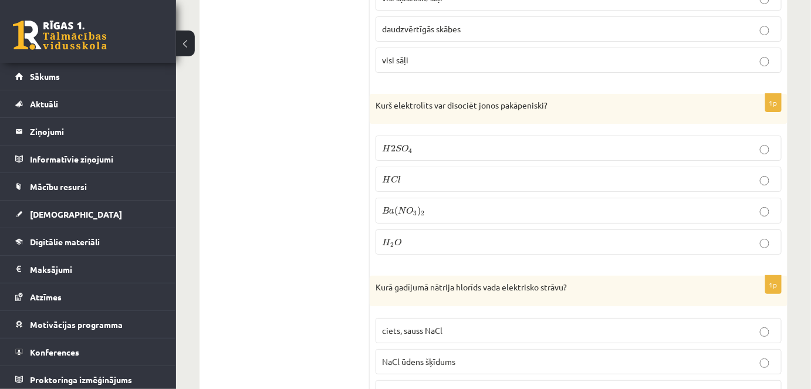
drag, startPoint x: 421, startPoint y: 127, endPoint x: 426, endPoint y: 131, distance: 6.8
click at [421, 142] on p "H 2 S O 4 H 2 S O 4" at bounding box center [578, 148] width 393 height 12
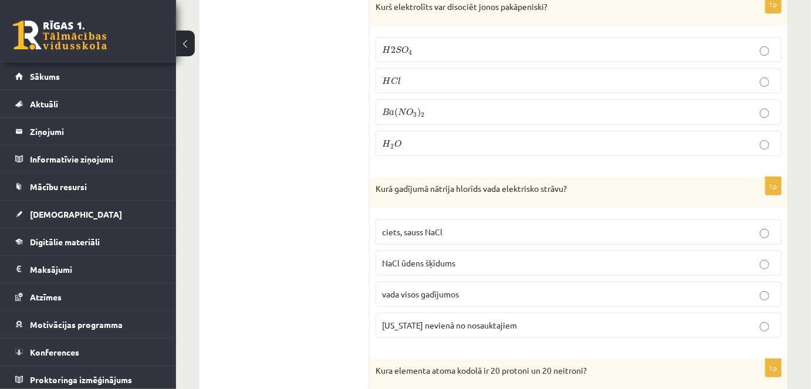
scroll to position [3035, 0]
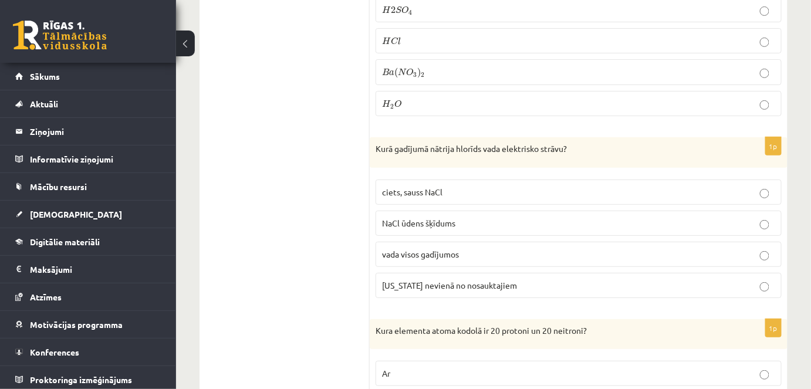
click at [513, 217] on p "NaCl ūdens šķīdums" at bounding box center [578, 223] width 393 height 12
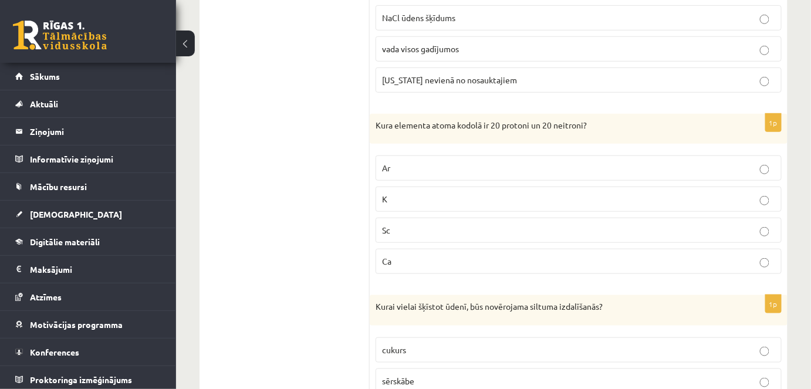
scroll to position [3253, 0]
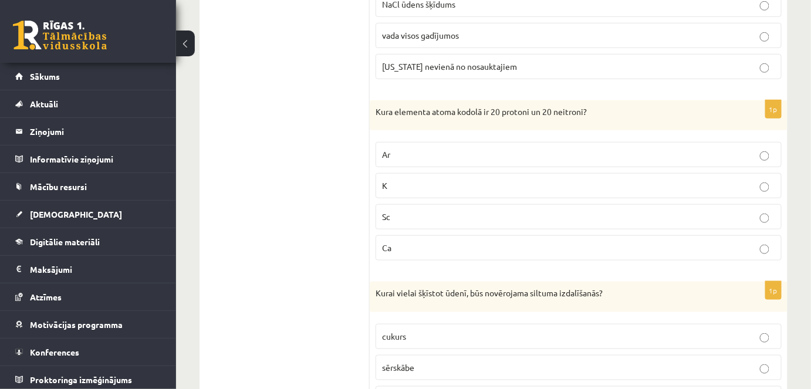
click at [438, 242] on p "Ca" at bounding box center [578, 248] width 393 height 12
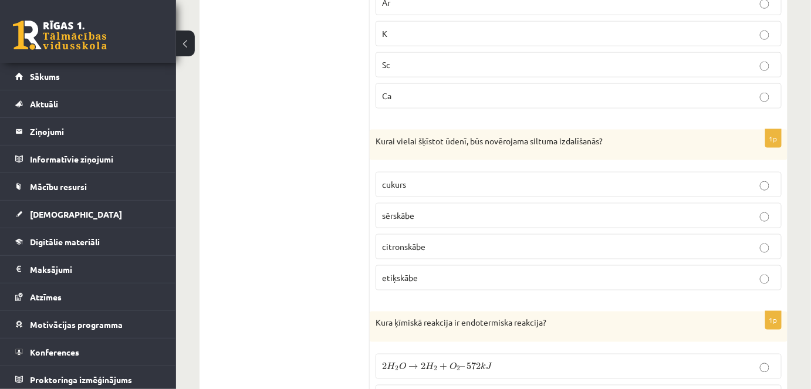
scroll to position [3425, 0]
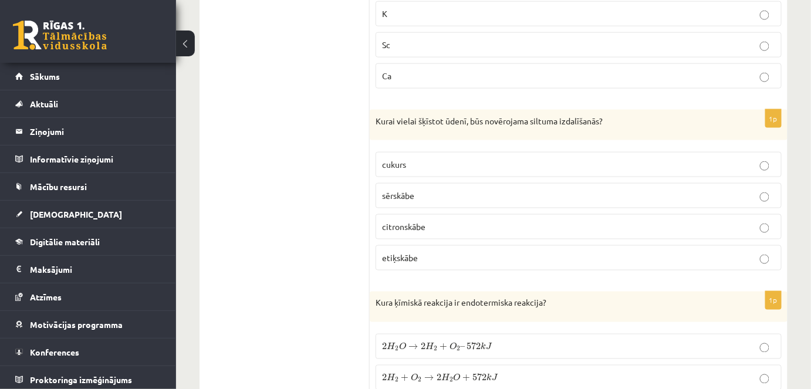
drag, startPoint x: 442, startPoint y: 164, endPoint x: 511, endPoint y: 162, distance: 69.2
click at [443, 189] on p "sērskābe" at bounding box center [578, 195] width 393 height 12
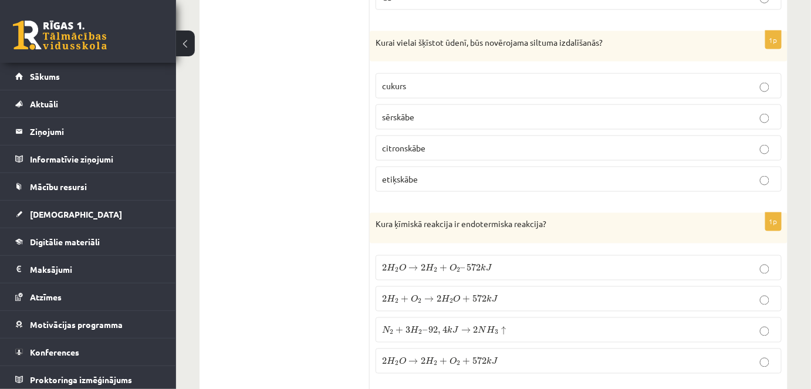
scroll to position [3564, 0]
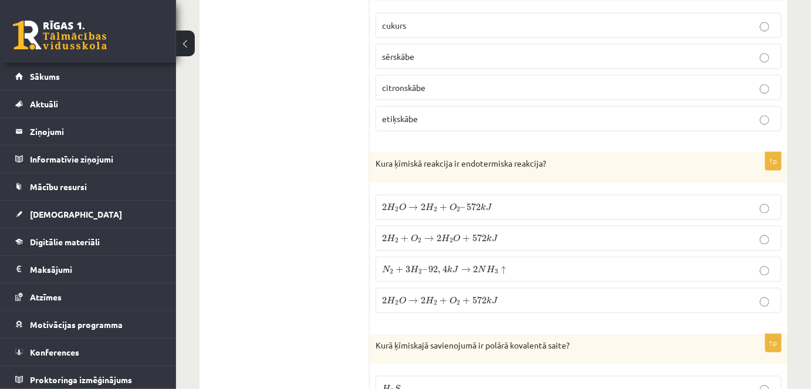
click at [460, 208] on span "–" at bounding box center [462, 209] width 5 height 3
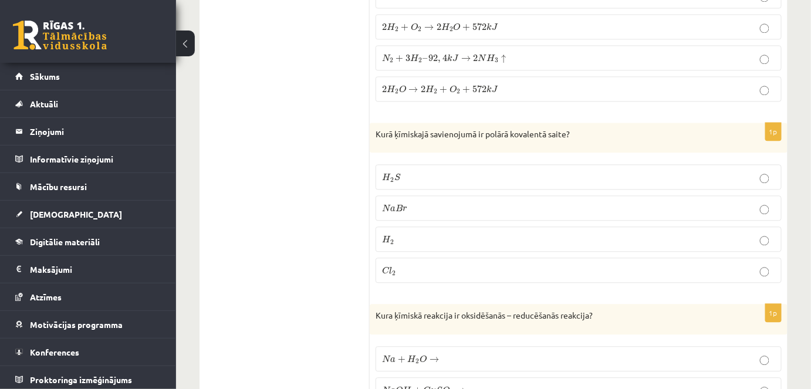
click at [491, 171] on p "H 2 S H 2 S" at bounding box center [578, 177] width 393 height 12
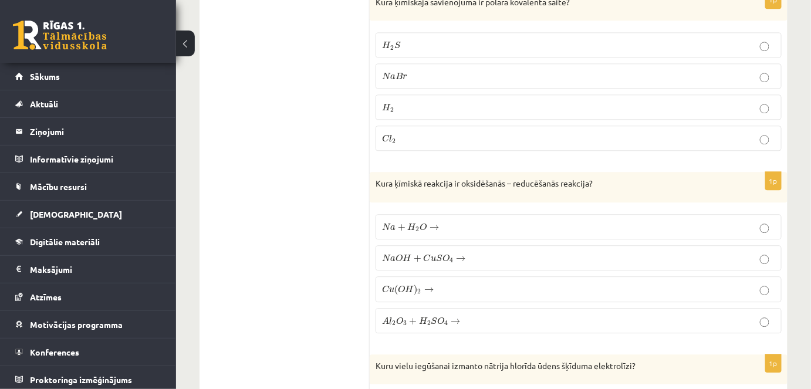
scroll to position [3914, 0]
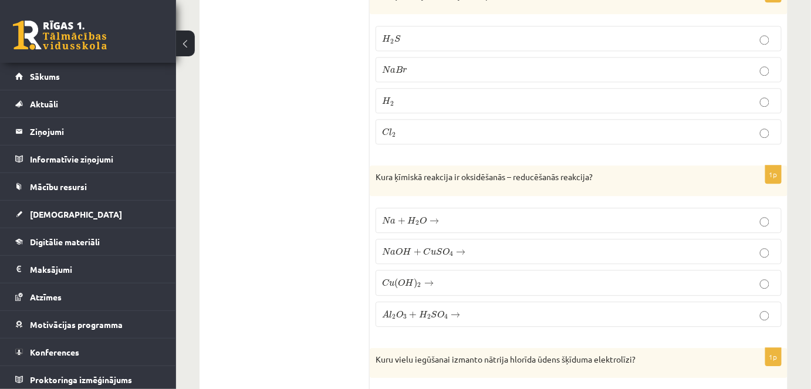
click at [428, 216] on span "N a + H 2 O →" at bounding box center [410, 220] width 57 height 9
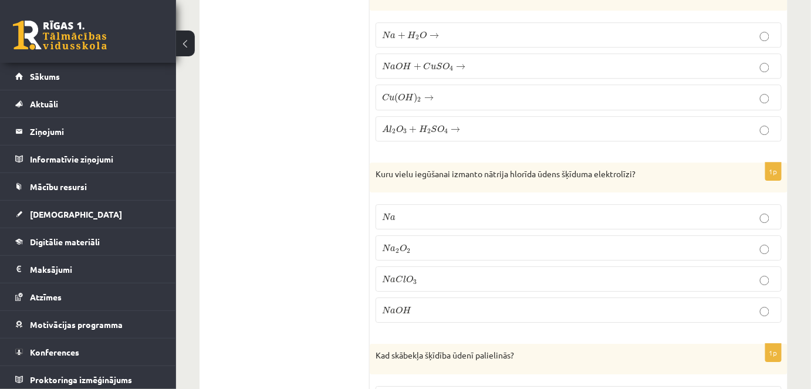
scroll to position [4126, 0]
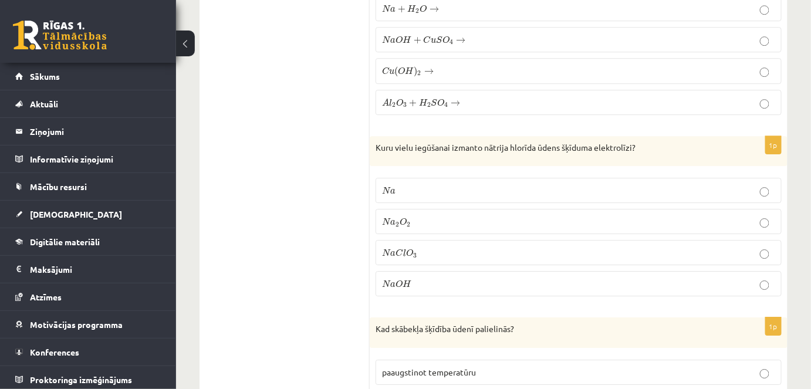
click at [415, 277] on p "N a O H N a O H" at bounding box center [578, 283] width 393 height 12
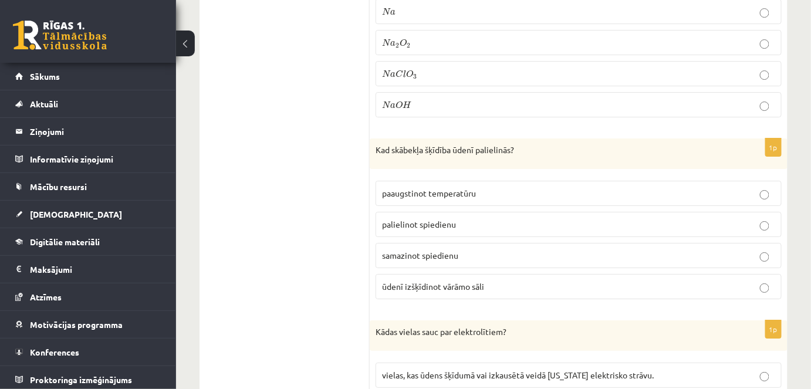
scroll to position [4298, 0]
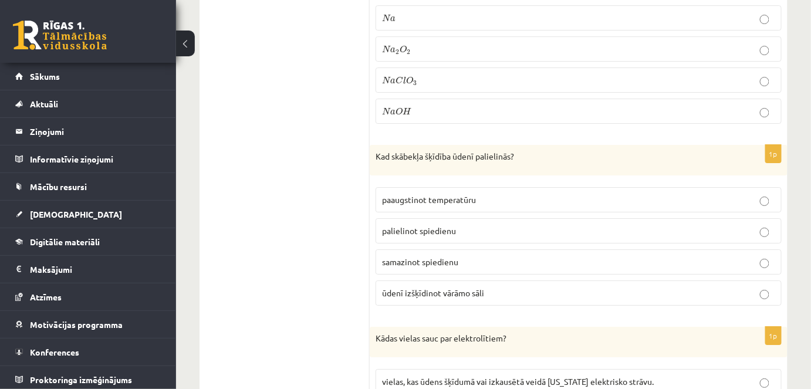
click at [487, 225] on p "palielinot spiedienu" at bounding box center [578, 231] width 393 height 12
drag, startPoint x: 813, startPoint y: 297, endPoint x: 272, endPoint y: 194, distance: 551.0
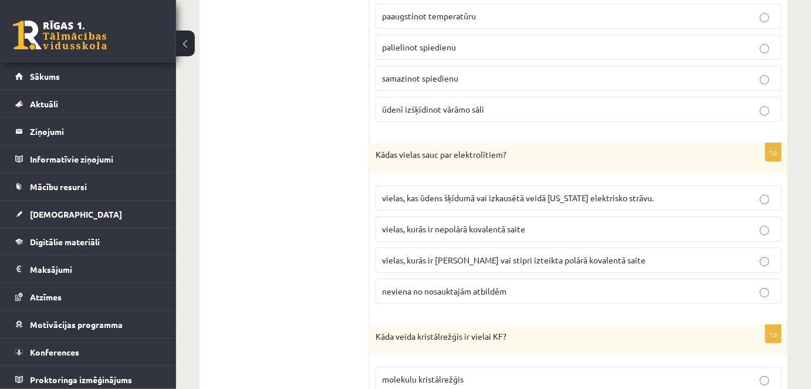
scroll to position [4488, 0]
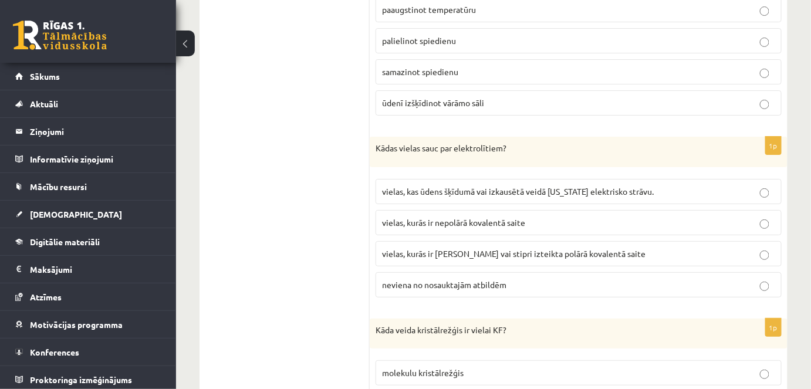
click at [505, 248] on span "vielas, kurās ir jonu saite vai stipri izteikta polārā kovalentā saite" at bounding box center [513, 253] width 263 height 11
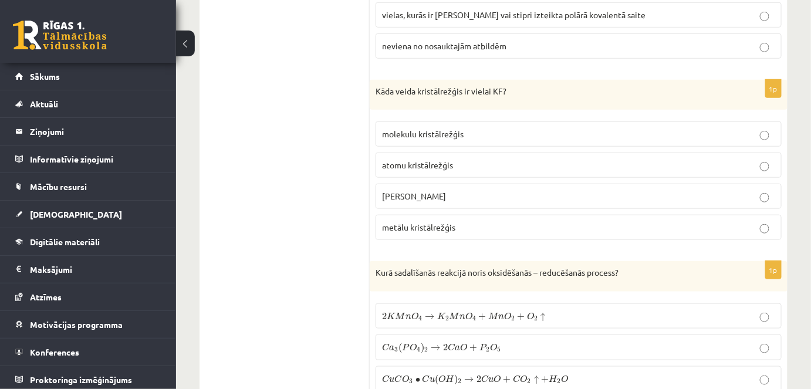
scroll to position [4747, 0]
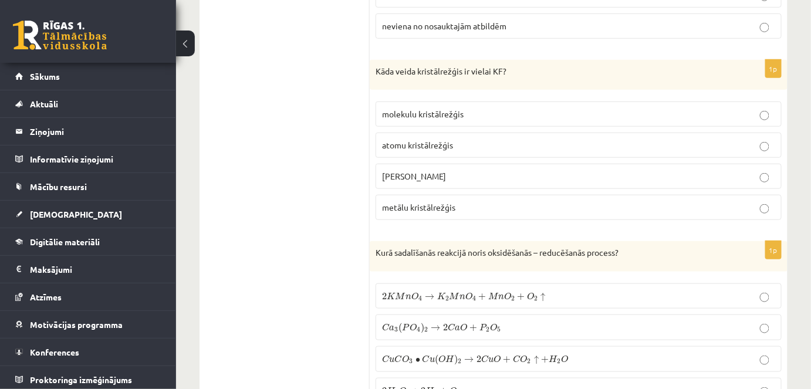
click at [478, 170] on p "jonu kristālrežģis" at bounding box center [578, 176] width 393 height 12
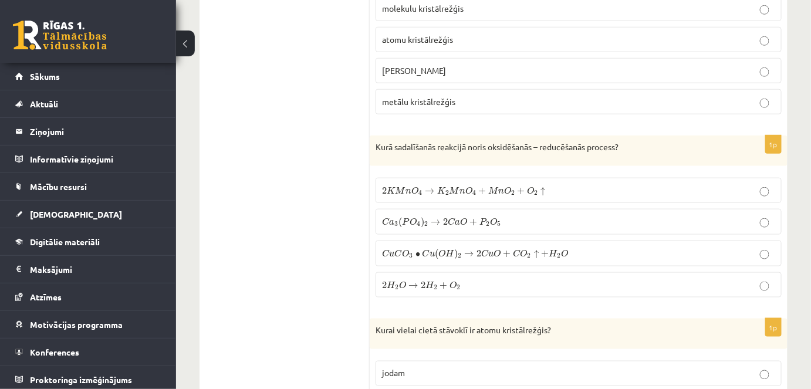
scroll to position [4906, 0]
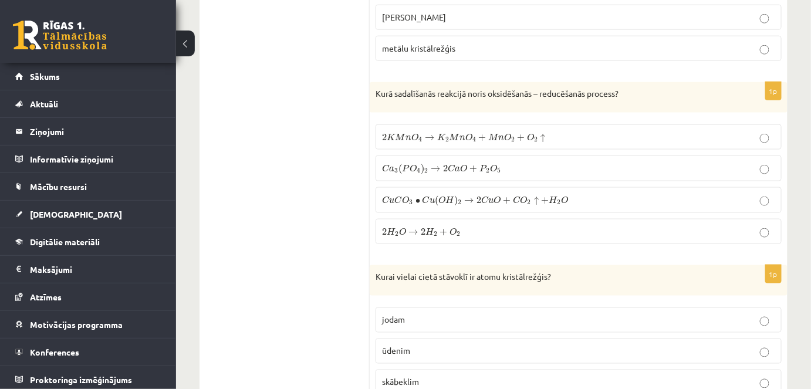
click at [448, 137] on span "2" at bounding box center [447, 139] width 4 height 5
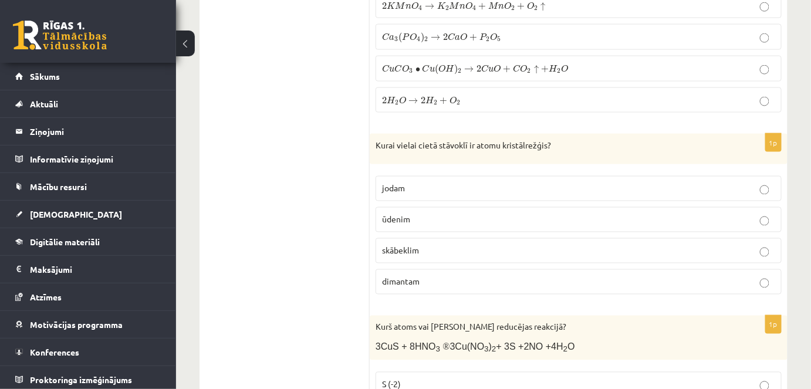
scroll to position [5052, 0]
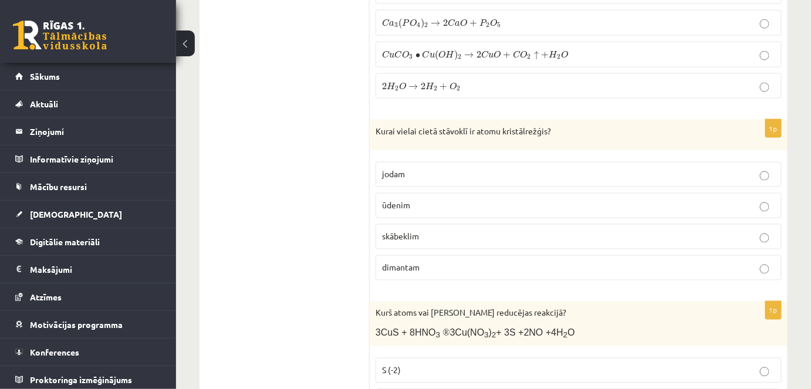
click at [465, 262] on p "dimantam" at bounding box center [578, 268] width 393 height 12
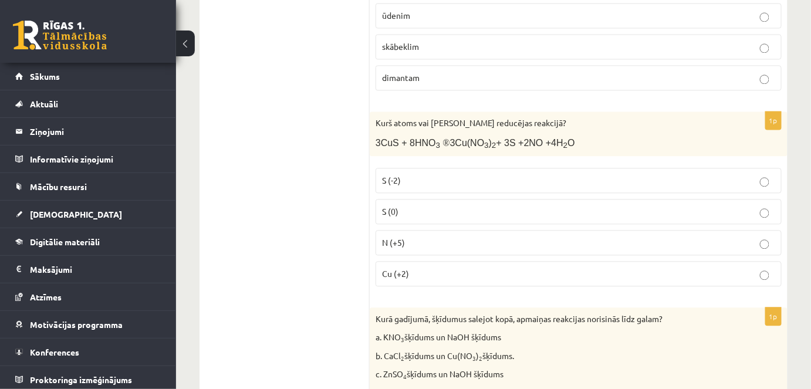
scroll to position [5281, 0]
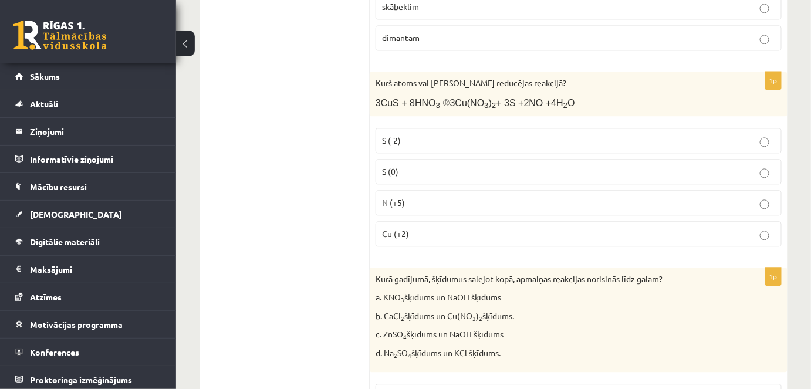
click at [451, 196] on p "N (+5)" at bounding box center [578, 202] width 393 height 12
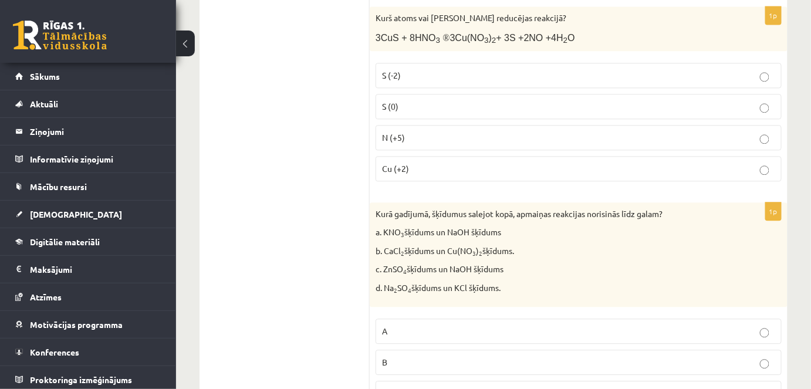
scroll to position [5395, 0]
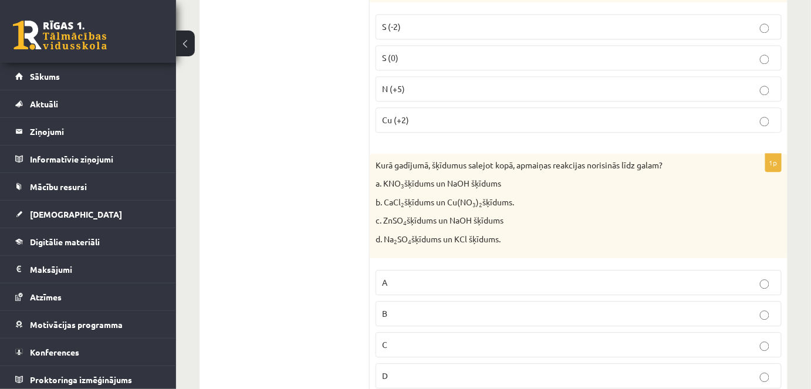
click at [410, 338] on p "C" at bounding box center [578, 344] width 393 height 12
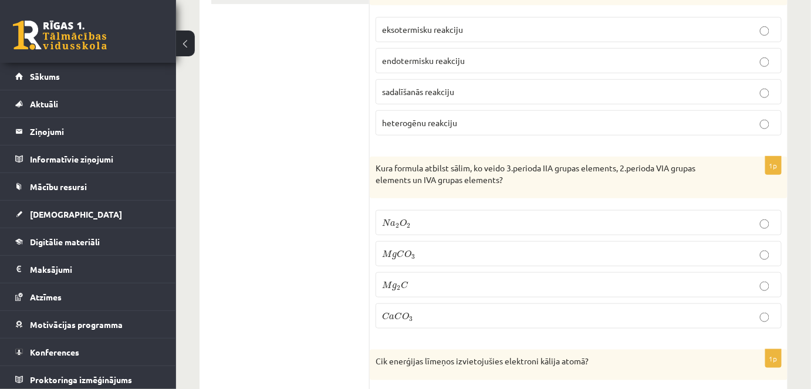
scroll to position [0, 0]
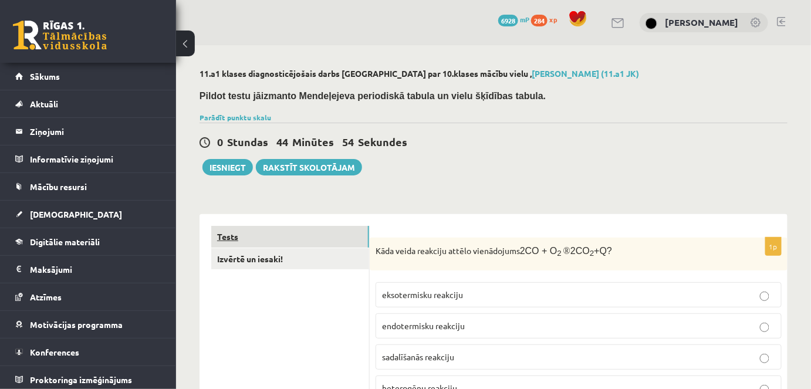
click at [249, 246] on link "Tests" at bounding box center [290, 237] width 158 height 22
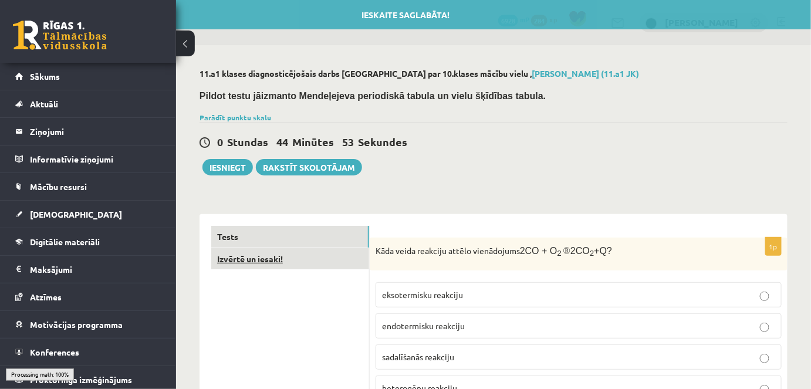
click at [250, 258] on link "Izvērtē un iesaki!" at bounding box center [290, 259] width 158 height 22
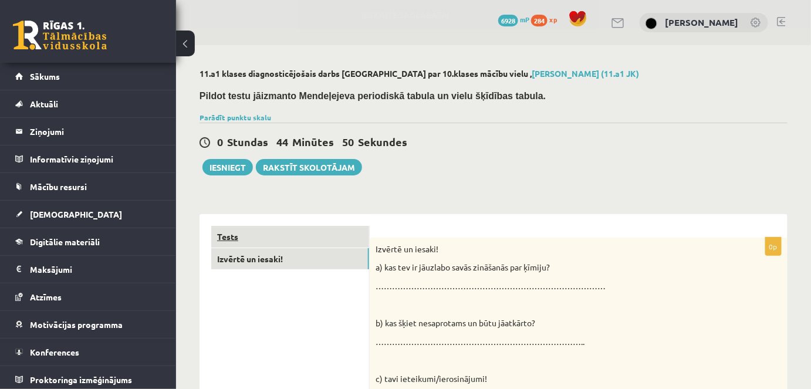
click at [284, 240] on link "Tests" at bounding box center [290, 237] width 158 height 22
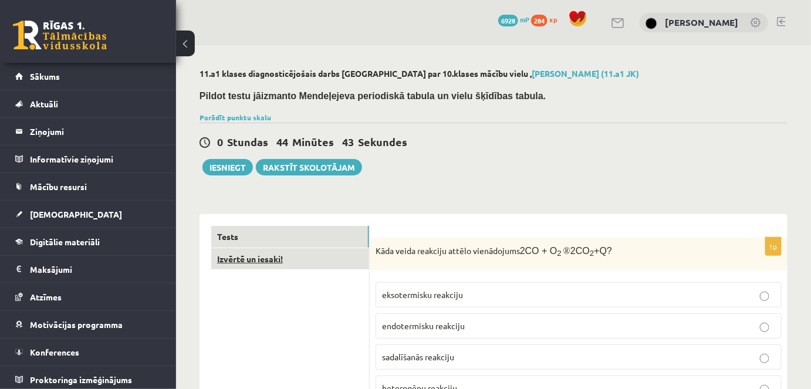
click at [273, 260] on link "Izvērtē un iesaki!" at bounding box center [290, 259] width 158 height 22
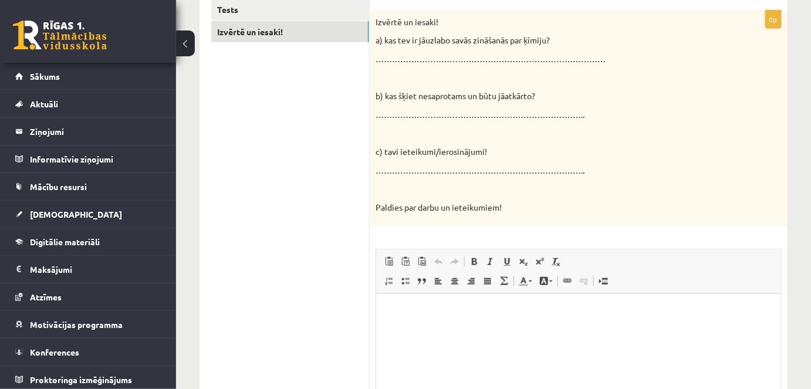
scroll to position [230, 0]
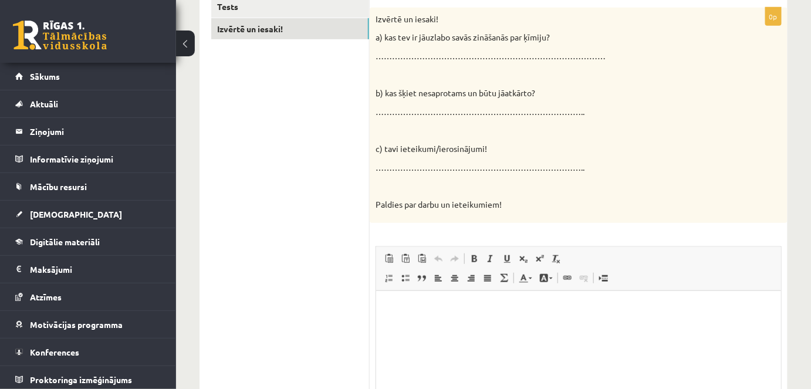
drag, startPoint x: 424, startPoint y: 321, endPoint x: 483, endPoint y: 299, distance: 62.7
click at [425, 321] on html at bounding box center [577, 309] width 405 height 36
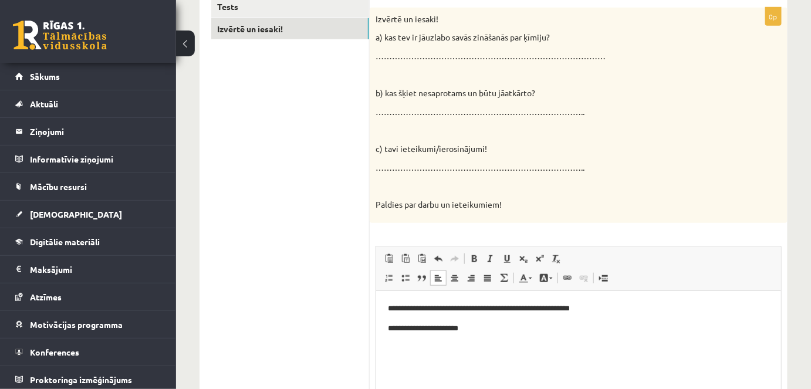
click at [453, 330] on p "**********" at bounding box center [578, 329] width 382 height 12
click at [422, 351] on p "Bagātinātā teksta redaktors, wiswyg-editor-user-answer-47024779115660" at bounding box center [577, 348] width 381 height 12
drag, startPoint x: 1276, startPoint y: 297, endPoint x: 394, endPoint y: 330, distance: 882.1
click at [394, 330] on p "**********" at bounding box center [578, 329] width 382 height 12
click at [408, 343] on p "**" at bounding box center [578, 348] width 382 height 12
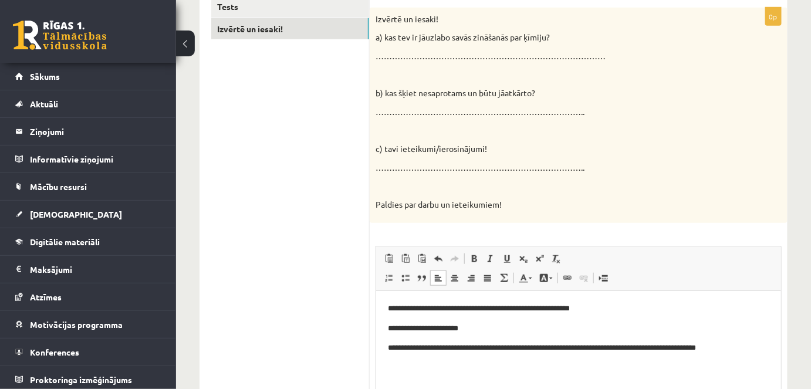
click at [552, 345] on p "**********" at bounding box center [578, 348] width 382 height 12
click at [552, 346] on p "**********" at bounding box center [578, 348] width 382 height 12
click at [562, 348] on p "**********" at bounding box center [578, 348] width 382 height 12
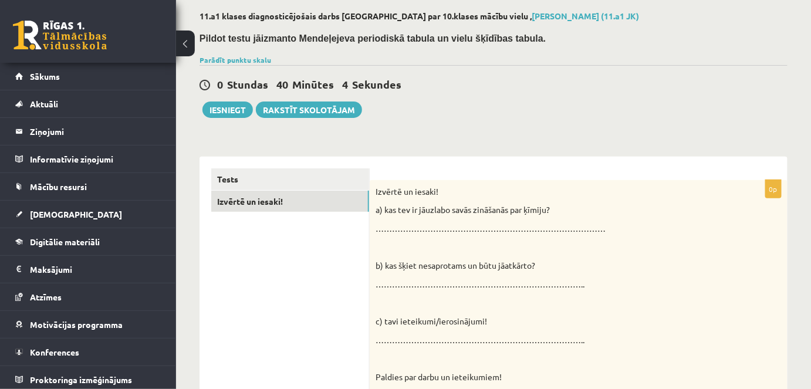
scroll to position [59, 0]
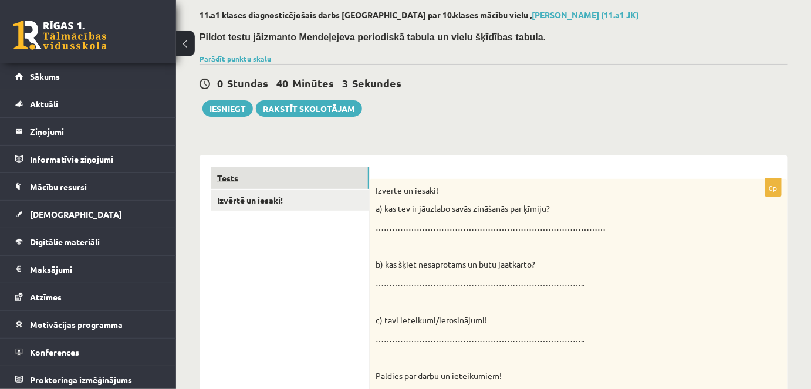
click at [239, 172] on link "Tests" at bounding box center [290, 178] width 158 height 22
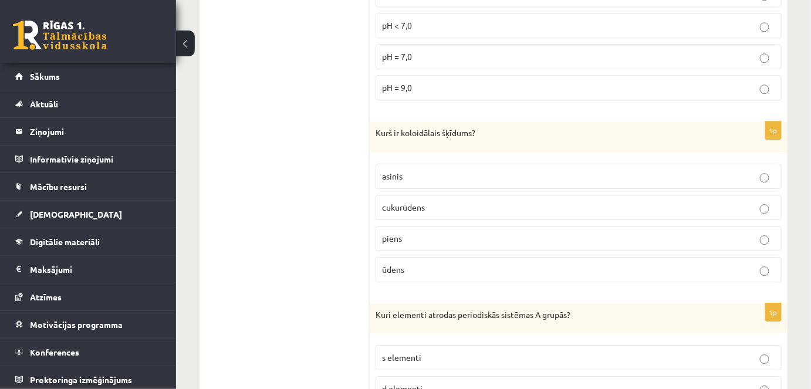
scroll to position [0, 0]
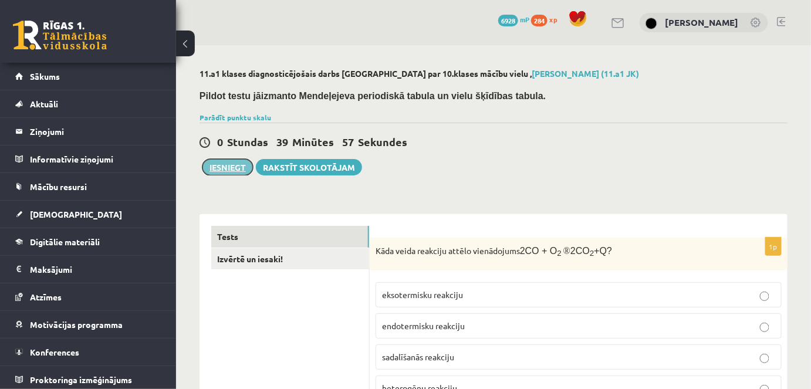
click at [224, 161] on button "Iesniegt" at bounding box center [227, 167] width 50 height 16
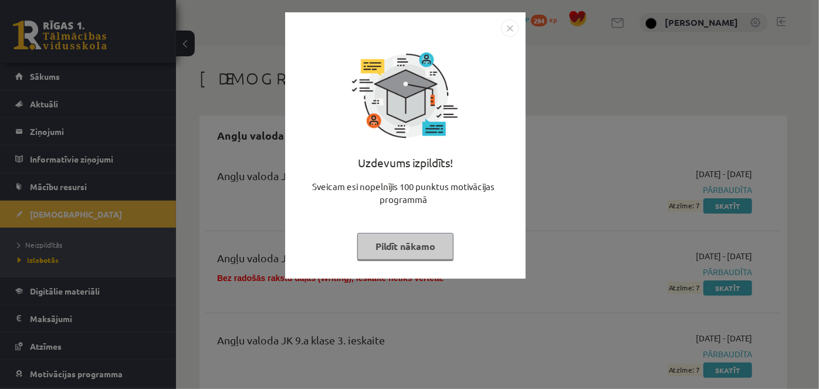
click at [441, 256] on button "Pildīt nākamo" at bounding box center [405, 246] width 96 height 27
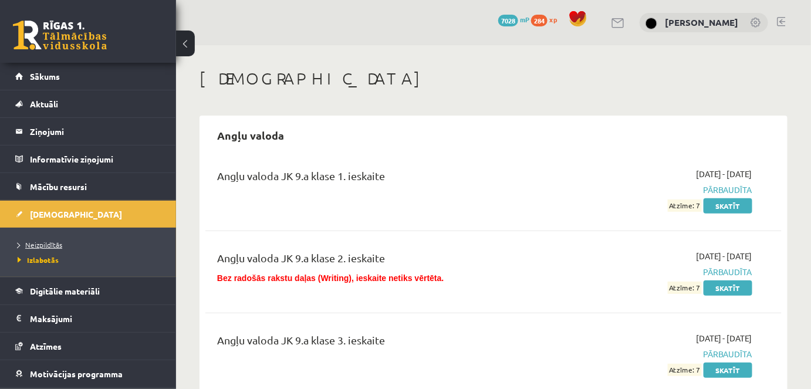
click at [62, 248] on link "Neizpildītās" at bounding box center [91, 244] width 147 height 11
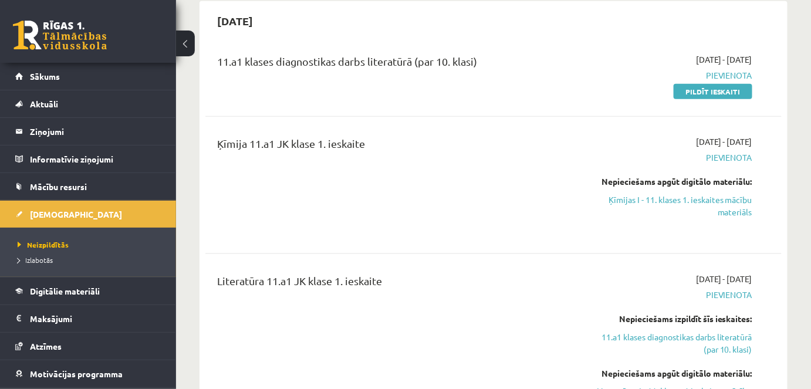
scroll to position [305, 0]
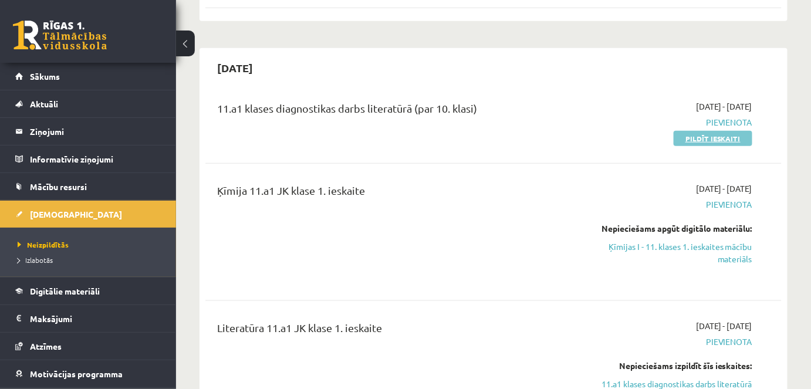
click at [720, 139] on link "Pildīt ieskaiti" at bounding box center [712, 138] width 79 height 15
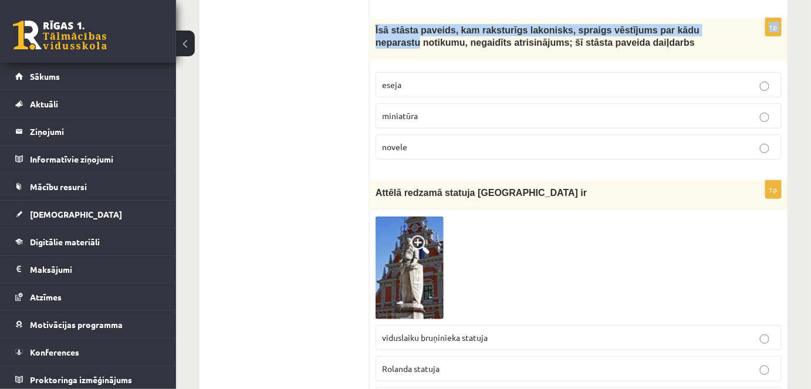
scroll to position [1572, 0]
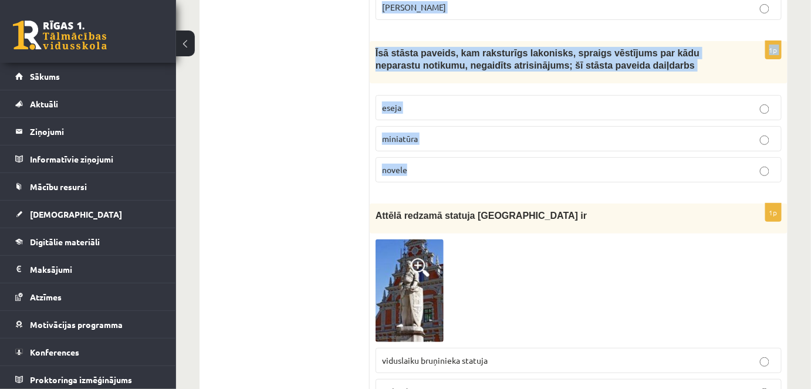
drag, startPoint x: 378, startPoint y: 235, endPoint x: 662, endPoint y: 149, distance: 297.1
copy form "Loremipsum, dolorsit ametconsect adip el seddoeiusm temporinc ut laboreetdolor …"
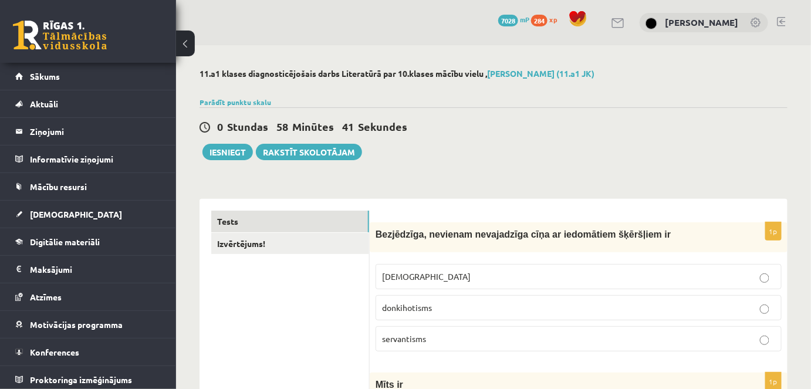
click at [494, 307] on p "donkihotisms" at bounding box center [578, 307] width 393 height 12
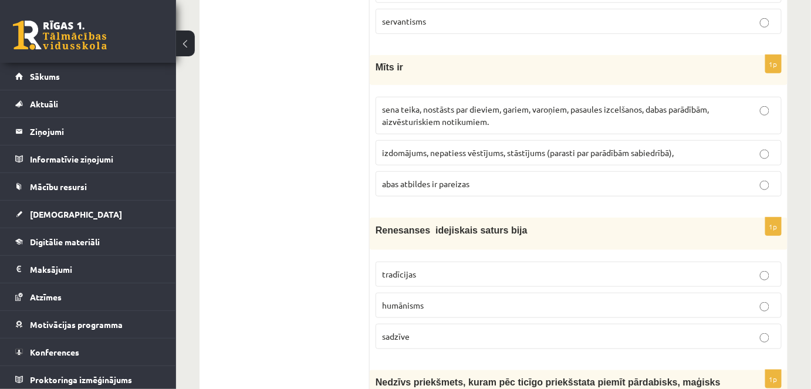
scroll to position [334, 0]
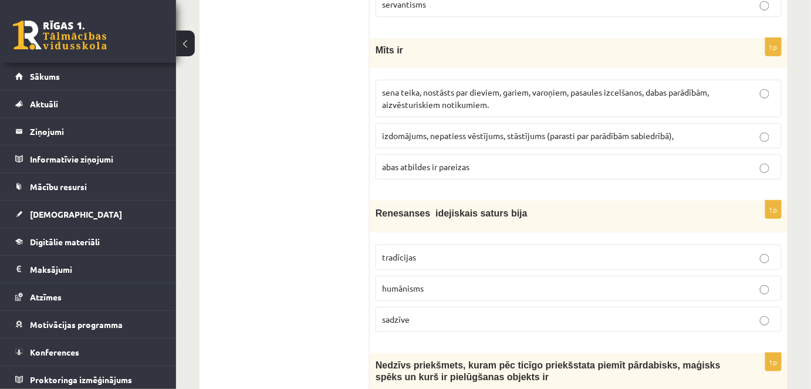
click at [416, 93] on span "sena teika, nostāsts par dieviem, gariem, varoņiem, pasaules izcelšanos, dabas …" at bounding box center [545, 98] width 327 height 23
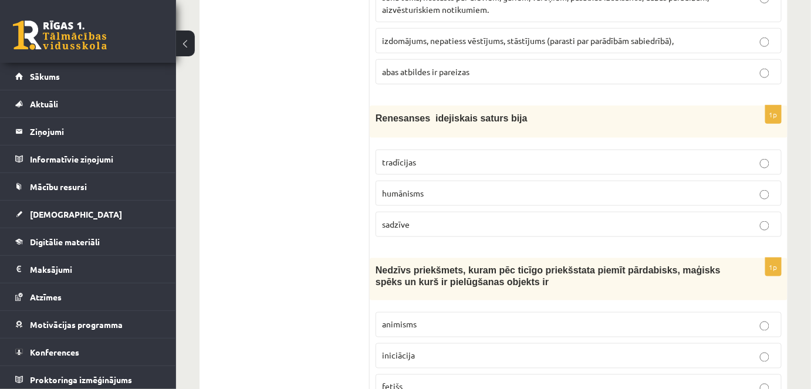
scroll to position [441, 0]
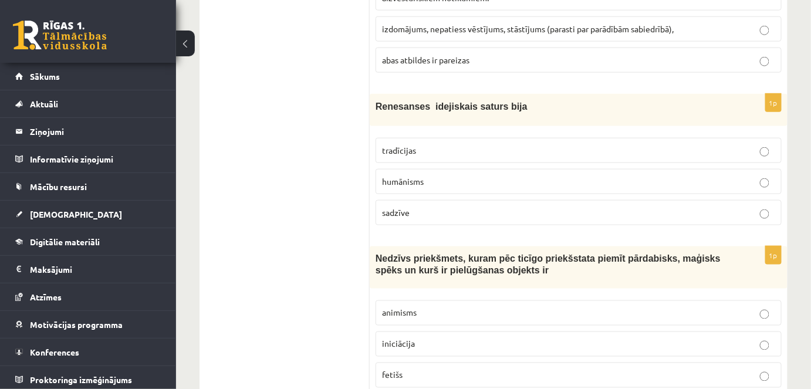
drag, startPoint x: 401, startPoint y: 210, endPoint x: 391, endPoint y: 187, distance: 25.5
click at [399, 207] on span "sadzīve" at bounding box center [396, 212] width 28 height 11
click at [425, 181] on p "humānisms" at bounding box center [578, 181] width 393 height 12
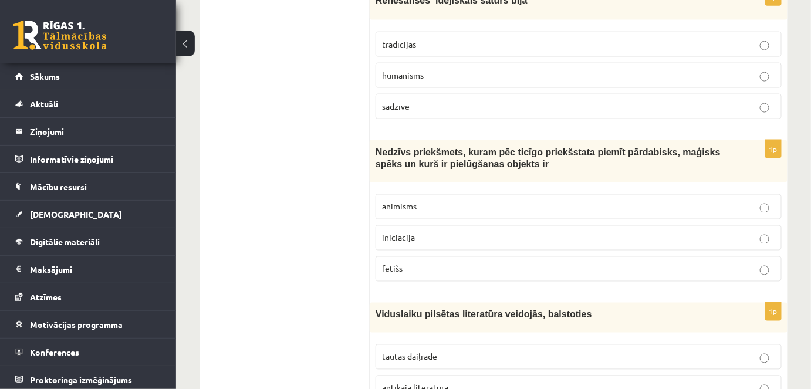
scroll to position [593, 0]
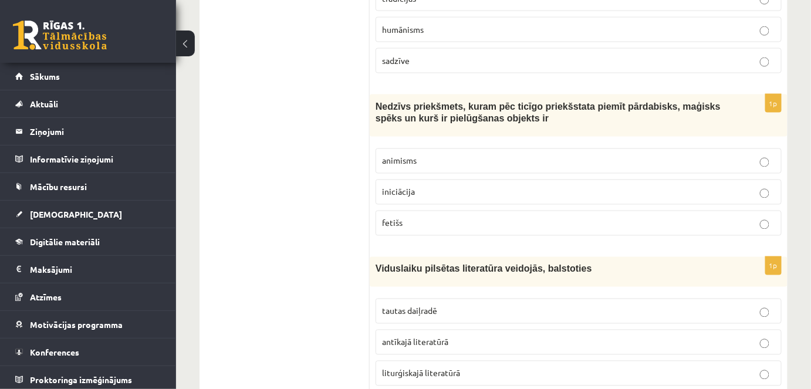
click at [422, 217] on p "fetišs" at bounding box center [578, 223] width 393 height 12
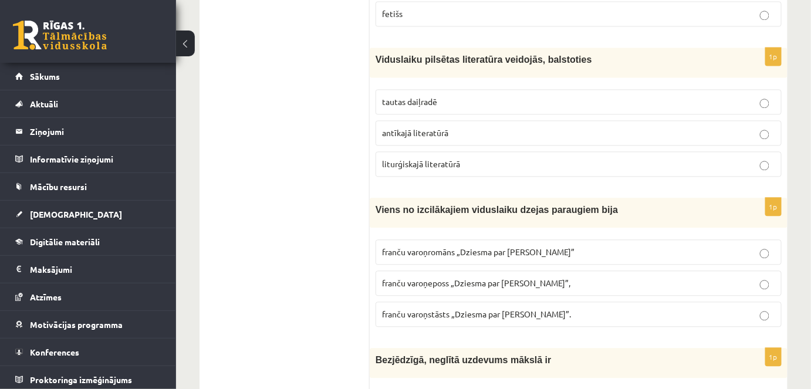
scroll to position [825, 0]
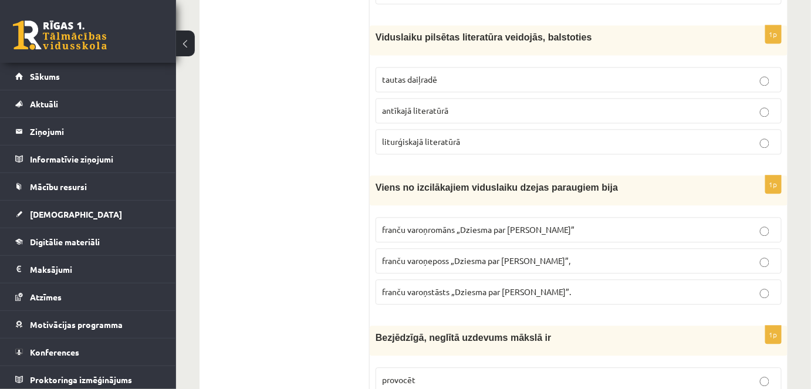
drag, startPoint x: 446, startPoint y: 80, endPoint x: 463, endPoint y: 90, distance: 19.4
click at [447, 80] on p "tautas daiļradē" at bounding box center [578, 79] width 393 height 12
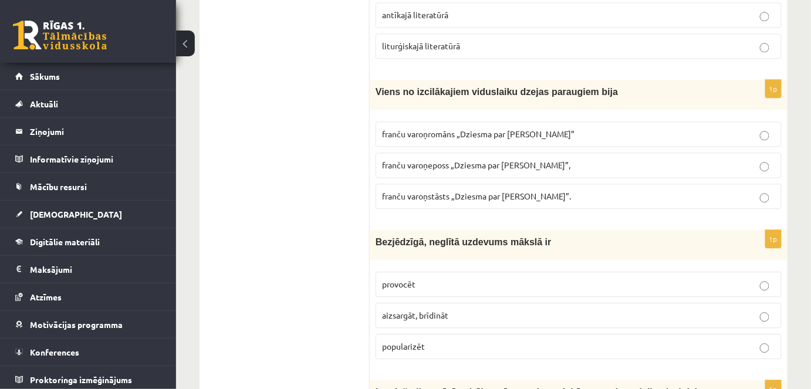
scroll to position [943, 0]
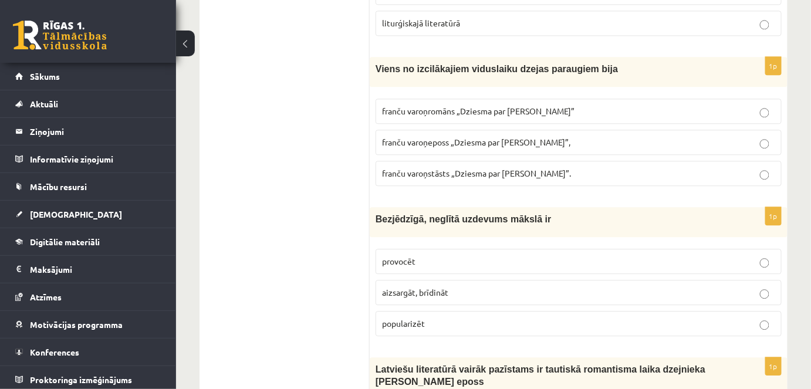
click at [426, 137] on span "franču varoņeposs „Dziesma par Rolandu”," at bounding box center [476, 142] width 188 height 11
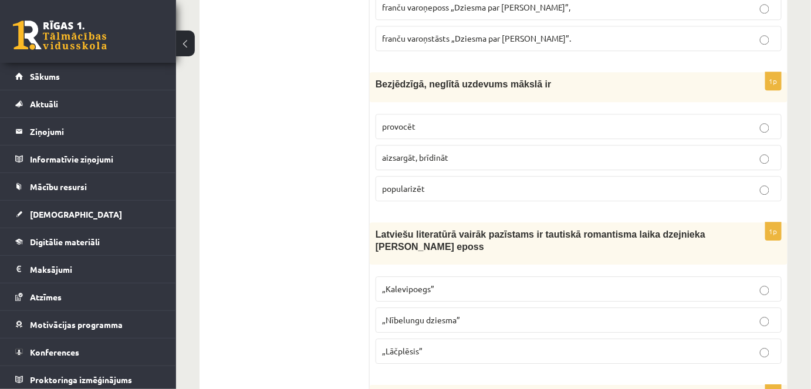
scroll to position [1084, 0]
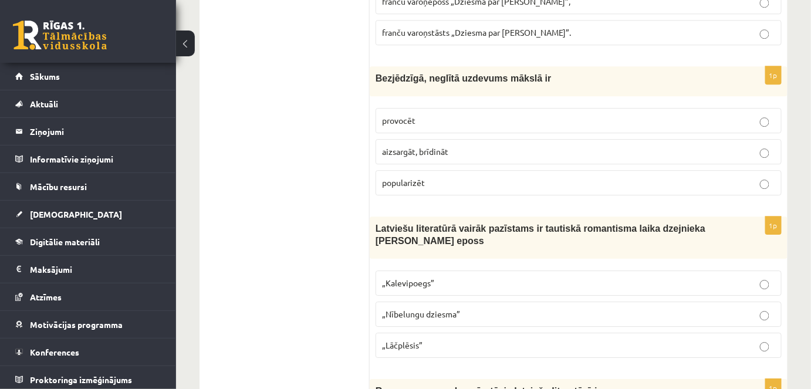
click at [467, 114] on p "provocēt" at bounding box center [578, 120] width 393 height 12
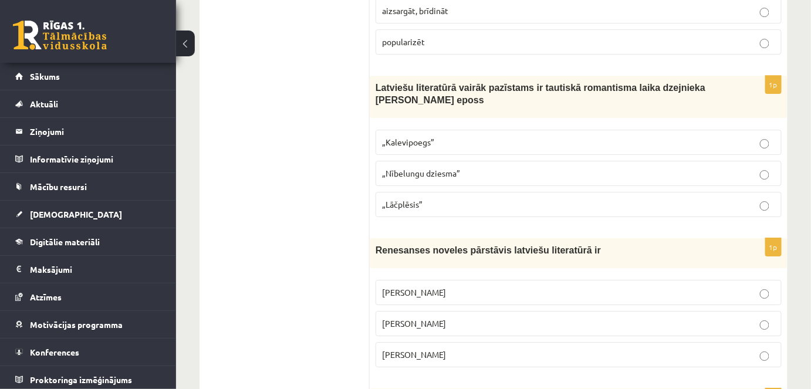
scroll to position [1230, 0]
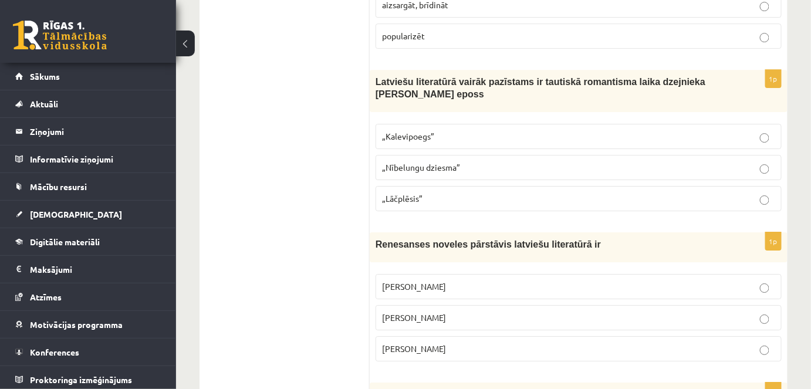
click at [443, 194] on p "„Lāčplēsis”" at bounding box center [578, 198] width 393 height 12
click at [455, 343] on p "Jānis Ezeriņš" at bounding box center [578, 349] width 393 height 12
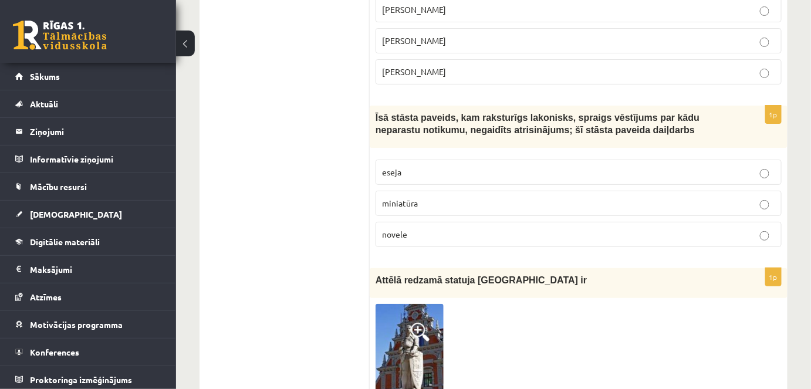
scroll to position [1565, 0]
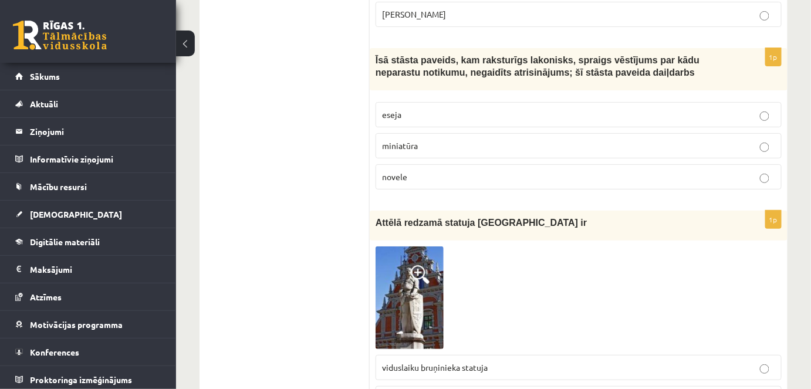
click at [421, 171] on p "novele" at bounding box center [578, 177] width 393 height 12
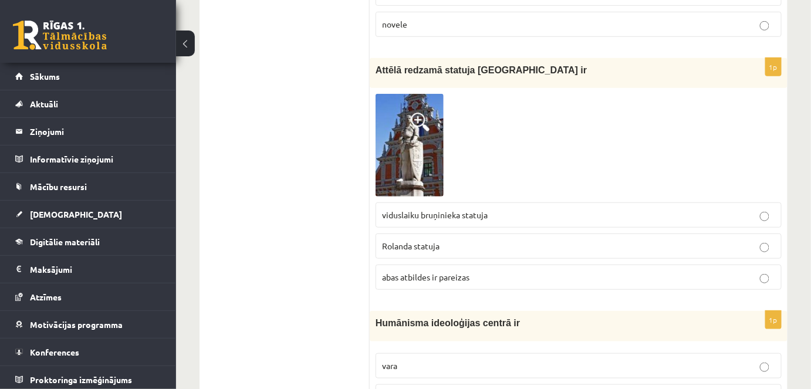
scroll to position [1723, 0]
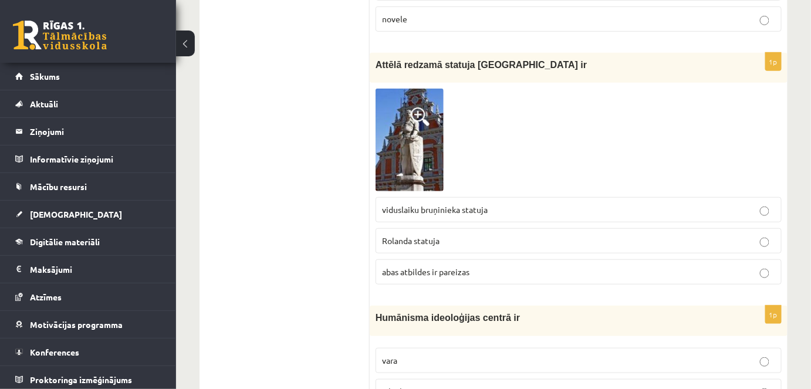
click at [426, 127] on img at bounding box center [409, 140] width 68 height 103
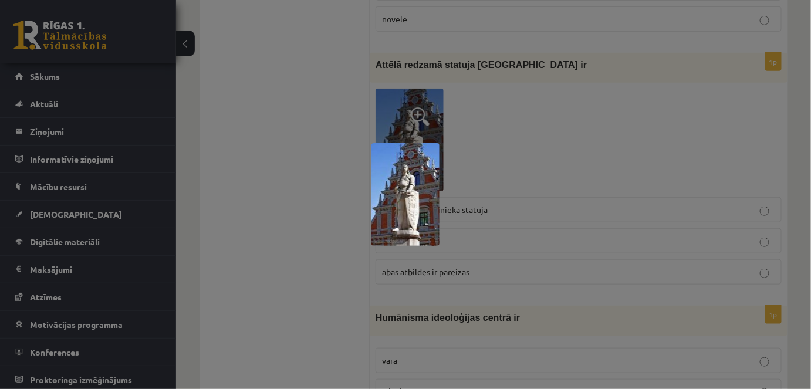
click at [479, 94] on div at bounding box center [405, 194] width 811 height 389
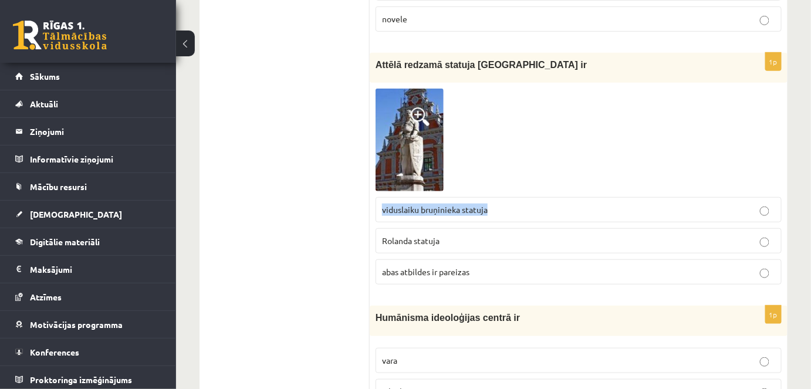
drag, startPoint x: 377, startPoint y: 199, endPoint x: 502, endPoint y: 205, distance: 125.1
click at [502, 205] on label "viduslaiku bruņinieka statuja" at bounding box center [578, 209] width 406 height 25
drag, startPoint x: 392, startPoint y: 230, endPoint x: 483, endPoint y: 236, distance: 91.1
click at [483, 236] on label "Rolanda statuja" at bounding box center [578, 240] width 406 height 25
copy span "Rolanda statuja"
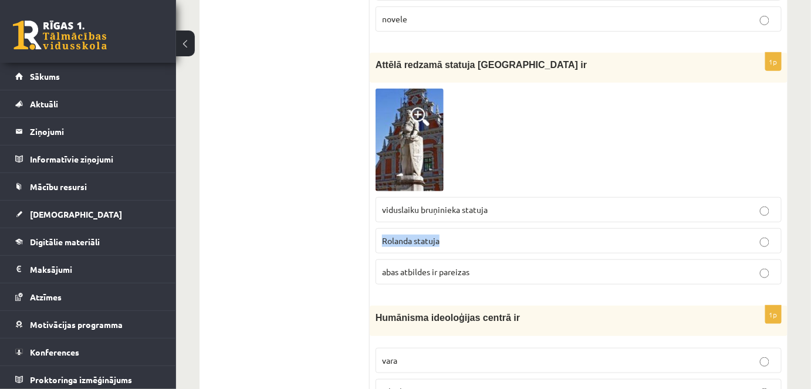
click at [441, 235] on p "Rolanda statuja" at bounding box center [578, 241] width 393 height 12
drag, startPoint x: 810, startPoint y: 161, endPoint x: 815, endPoint y: 180, distance: 19.9
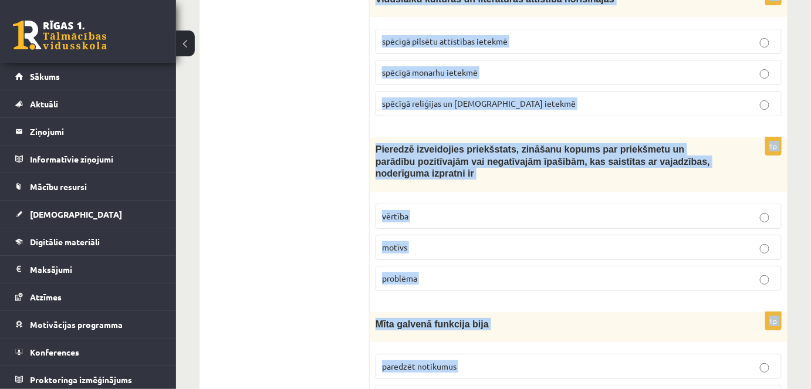
scroll to position [4541, 0]
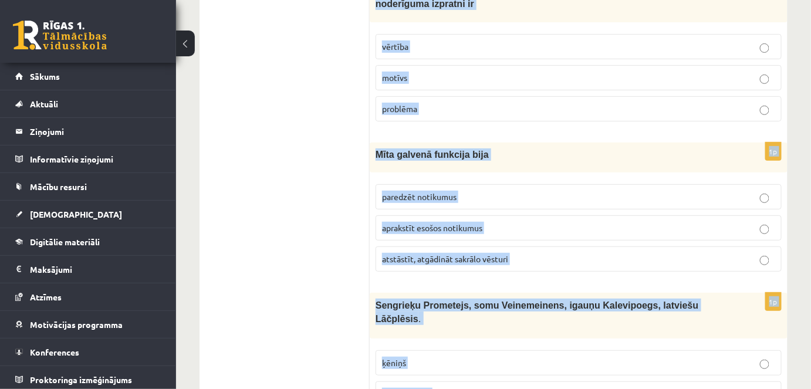
drag, startPoint x: 372, startPoint y: 133, endPoint x: 818, endPoint y: 413, distance: 526.1
copy form "Humānisma ideoloģijas centrā ir vara cilvēks ekonomiskie procesi 1p Renesansē p…"
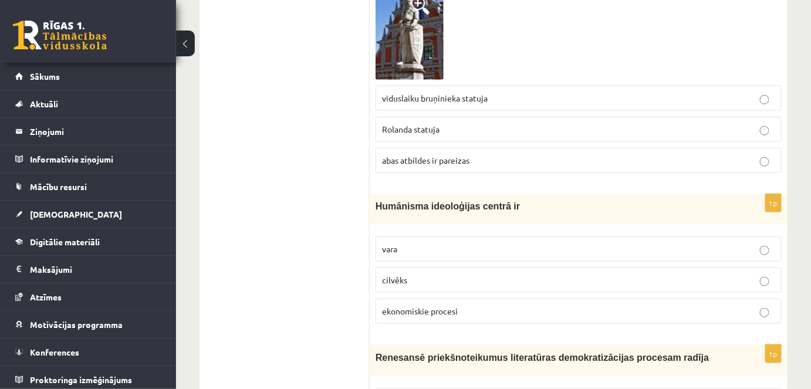
scroll to position [1914, 0]
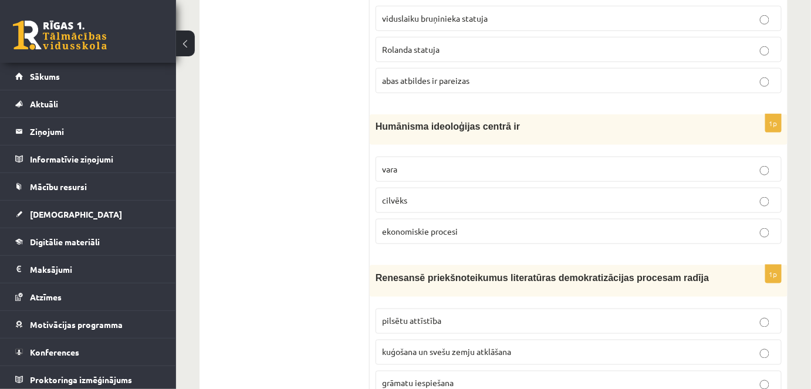
click at [425, 194] on p "cilvēks" at bounding box center [578, 200] width 393 height 12
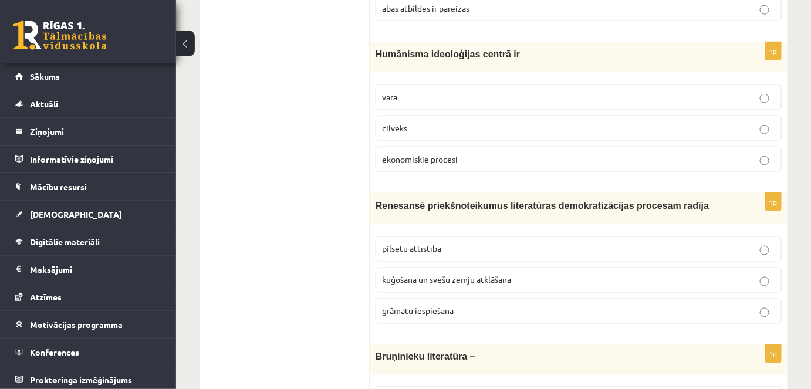
scroll to position [2020, 0]
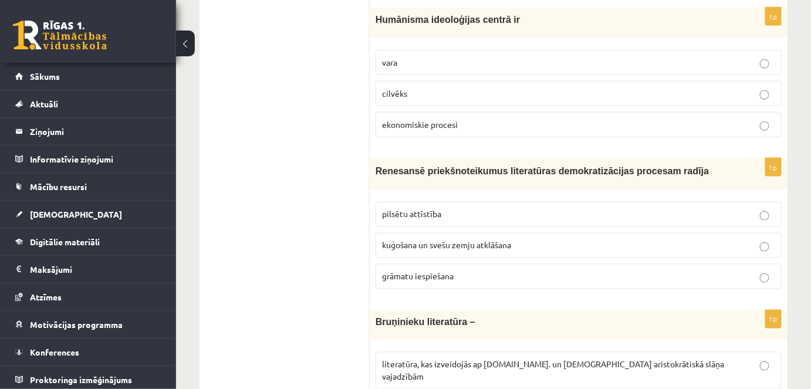
click at [465, 270] on p "grāmatu iespiešana" at bounding box center [578, 276] width 393 height 12
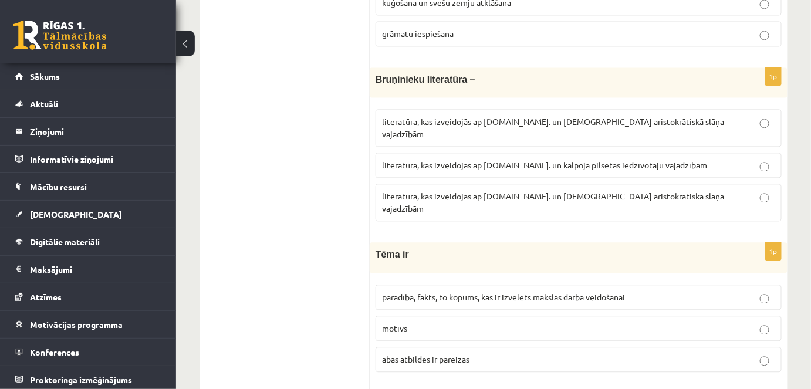
click at [487, 184] on label "literatūra, kas izveidojās ap 12.gs. un kalpoja aristokrātiskā slāņa vajadzībām" at bounding box center [578, 203] width 406 height 38
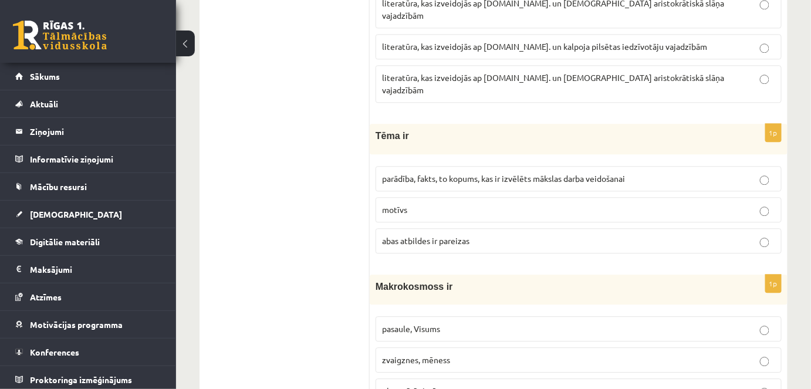
scroll to position [2404, 0]
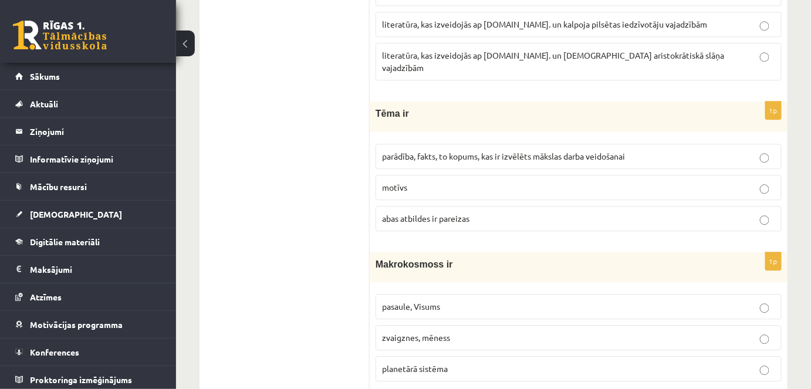
click at [430, 151] on span "parādība, fakts, to kopums, kas ir izvēlēts mākslas darba veidošanai" at bounding box center [503, 156] width 243 height 11
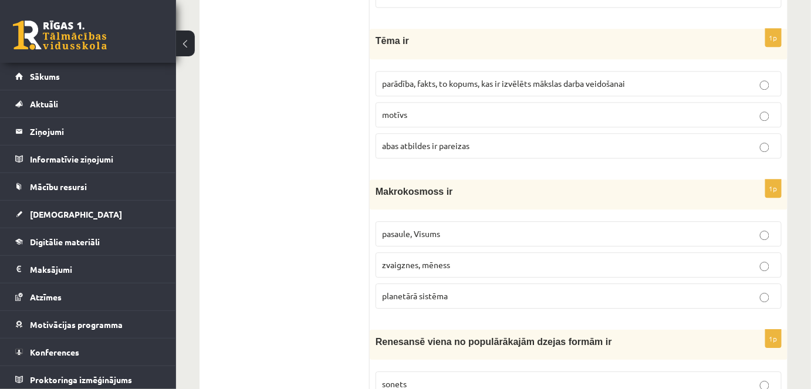
scroll to position [2523, 0]
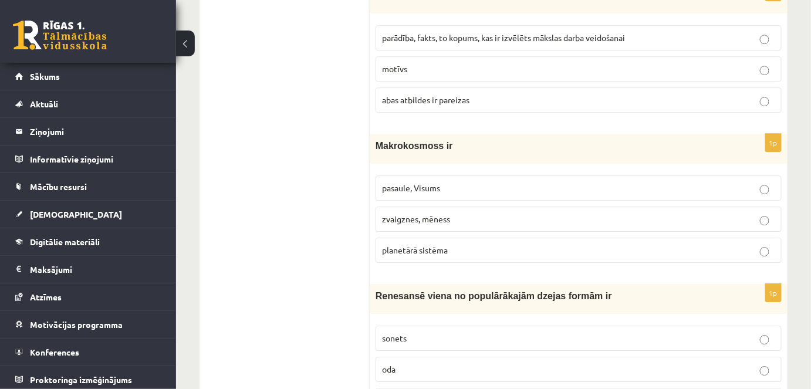
click at [422, 175] on label "pasaule, Visums" at bounding box center [578, 187] width 406 height 25
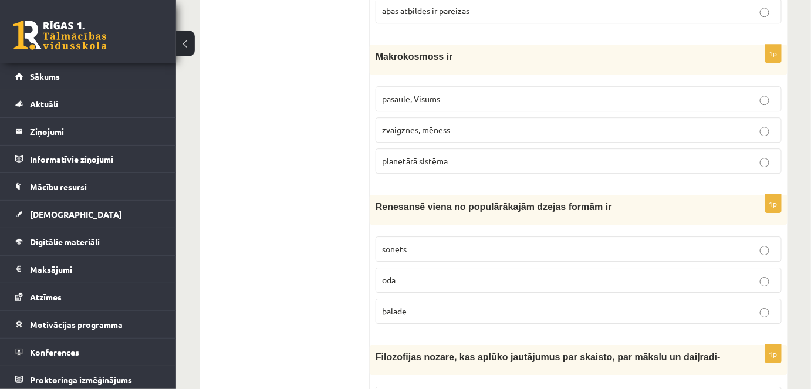
scroll to position [2743, 0]
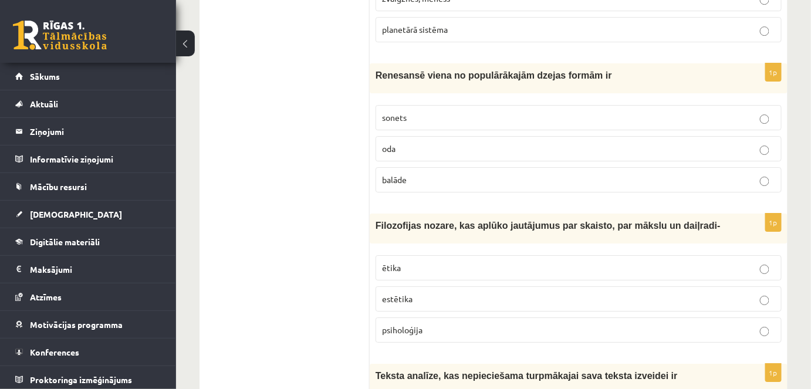
click at [418, 105] on label "sonets" at bounding box center [578, 117] width 406 height 25
click at [460, 293] on p "estētika" at bounding box center [578, 299] width 393 height 12
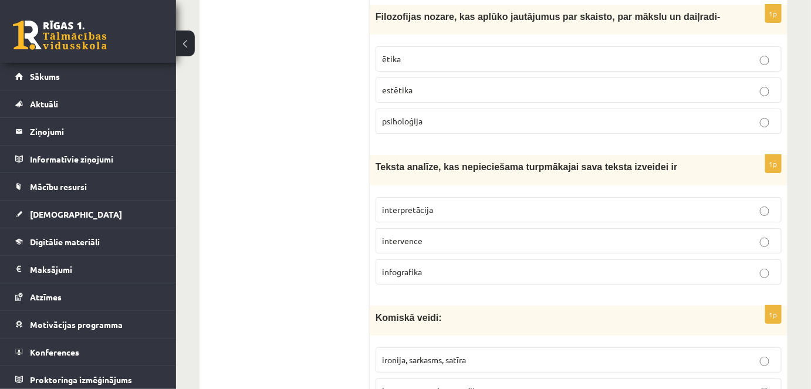
scroll to position [2992, 0]
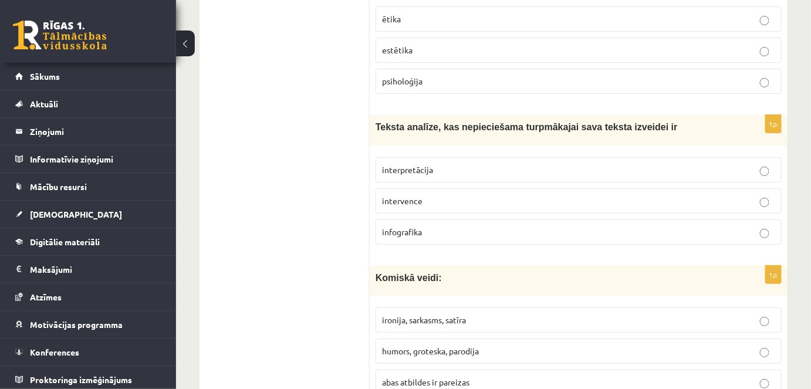
drag, startPoint x: 432, startPoint y: 124, endPoint x: 496, endPoint y: 135, distance: 64.9
click at [432, 164] on span "interpretācija" at bounding box center [407, 169] width 51 height 11
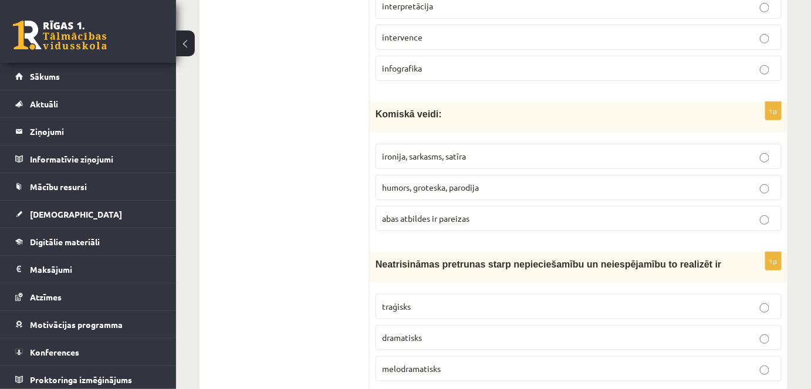
scroll to position [3189, 0]
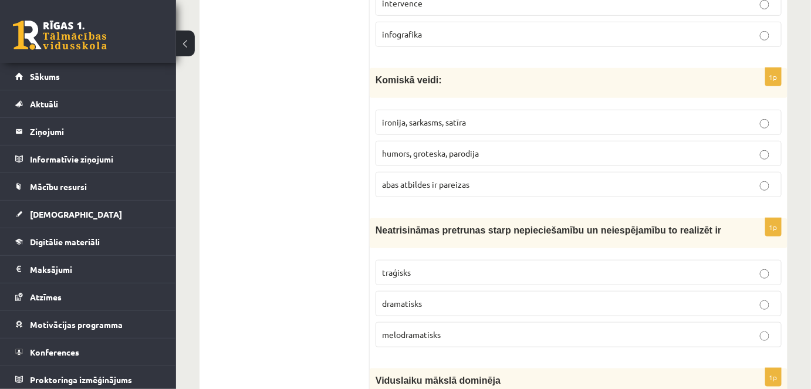
click at [446, 179] on span "abas atbildes ir pareizas" at bounding box center [425, 184] width 87 height 11
click at [472, 266] on p "traģisks" at bounding box center [578, 272] width 393 height 12
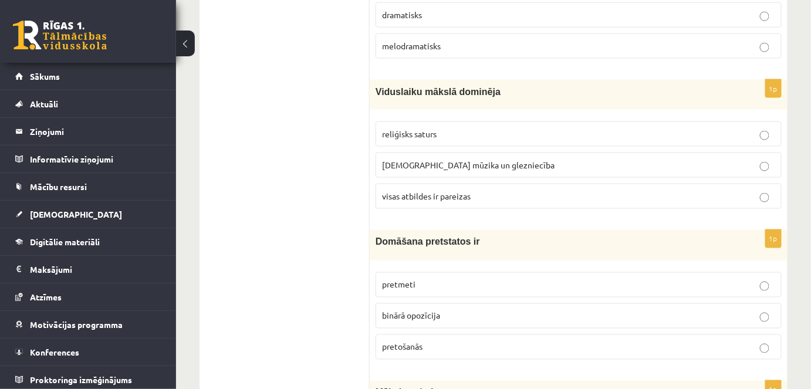
scroll to position [3507, 0]
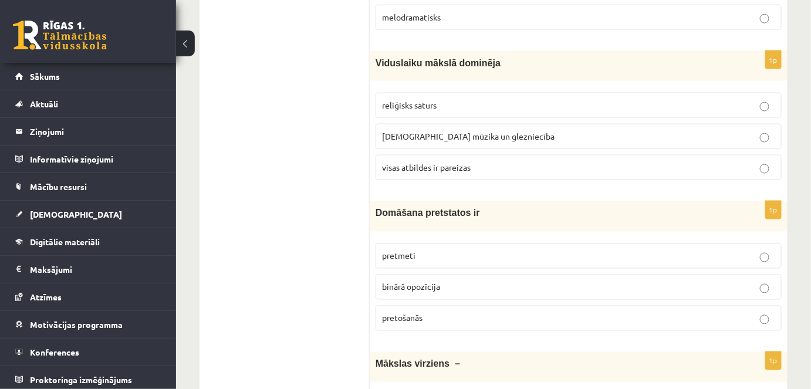
click at [520, 155] on label "visas atbildes ir pareizas" at bounding box center [578, 167] width 406 height 25
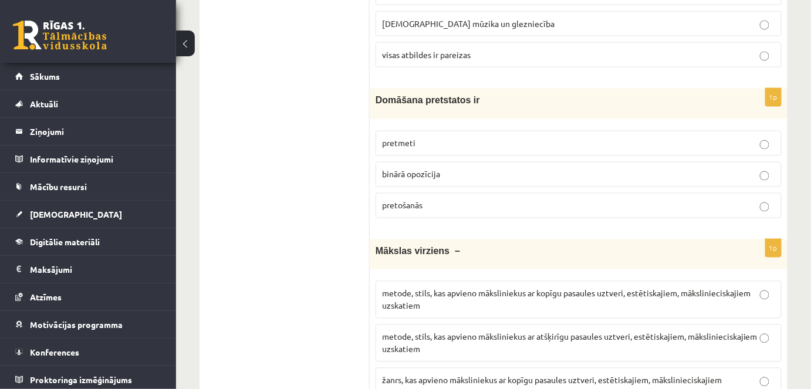
click at [496, 162] on label "binārā opozīcija" at bounding box center [578, 174] width 406 height 25
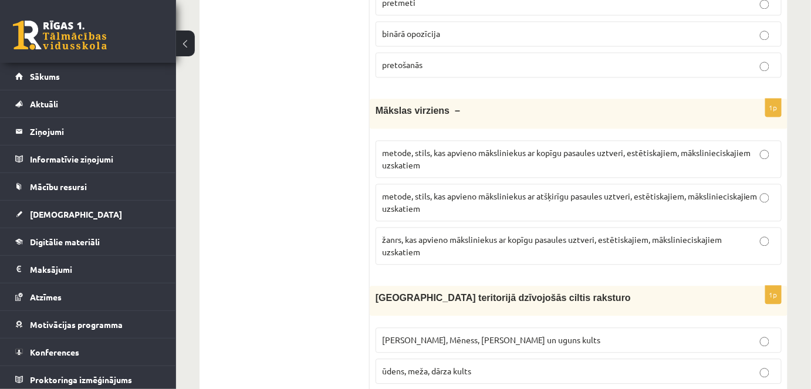
scroll to position [3766, 0]
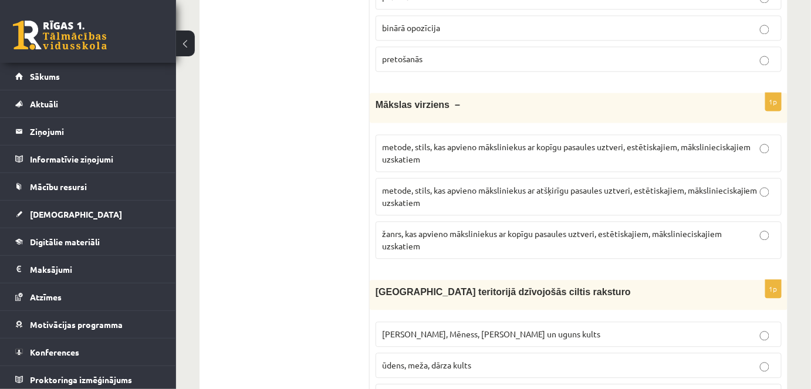
click at [444, 141] on span "metode, stils, kas apvieno māksliniekus ar kopīgu pasaules uztveri, estētiskaji…" at bounding box center [566, 152] width 368 height 23
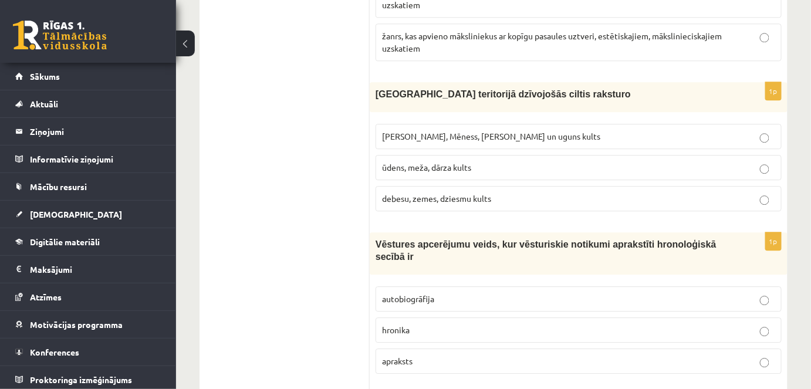
scroll to position [3975, 0]
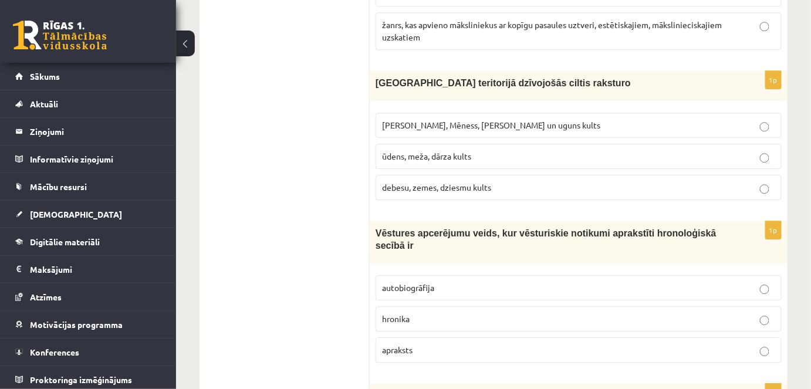
click at [468, 120] on span "Saules, Mēness, Pērkona un uguns kults" at bounding box center [491, 125] width 218 height 11
click at [530, 119] on p "Saules, Mēness, Pērkona un uguns kults" at bounding box center [578, 125] width 393 height 12
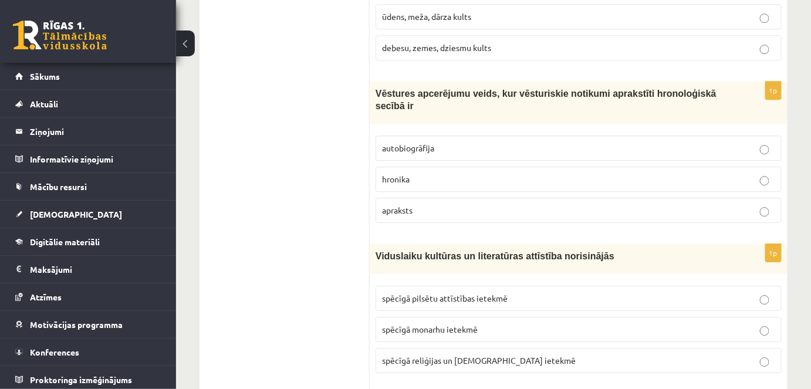
scroll to position [4120, 0]
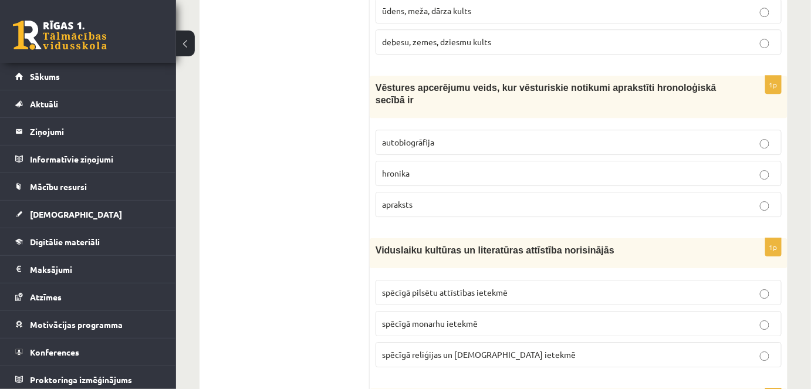
click at [409, 161] on label "hronika" at bounding box center [578, 173] width 406 height 25
drag, startPoint x: 434, startPoint y: 293, endPoint x: 429, endPoint y: 286, distance: 8.3
click at [430, 349] on span "spēcīgā reliģijas un baznīcas ietekmē" at bounding box center [479, 354] width 194 height 11
click at [570, 348] on p "spēcīgā reliģijas un baznīcas ietekmē" at bounding box center [578, 354] width 393 height 12
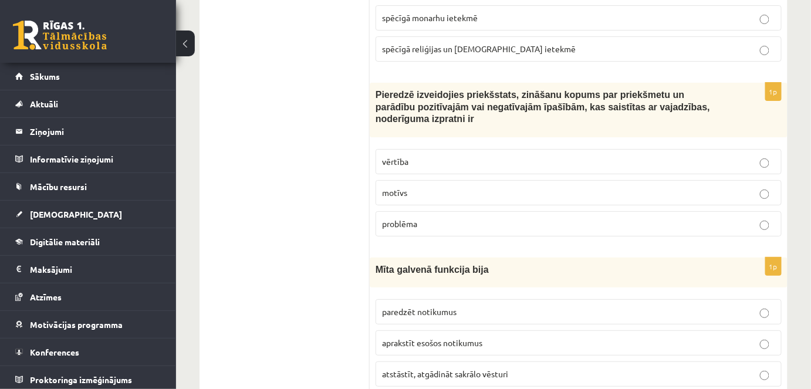
scroll to position [4432, 0]
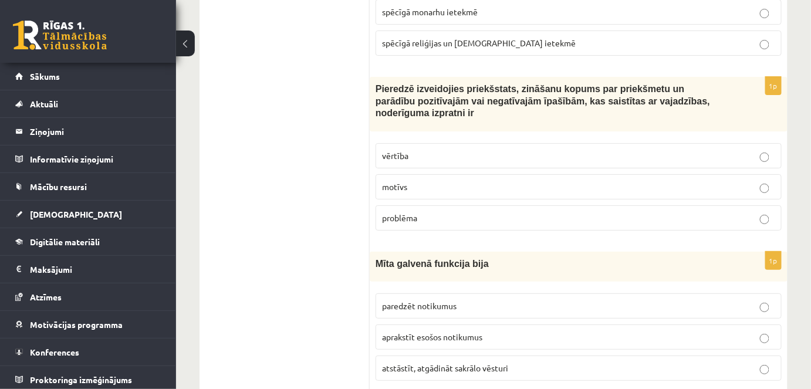
click at [467, 143] on label "vērtība" at bounding box center [578, 155] width 406 height 25
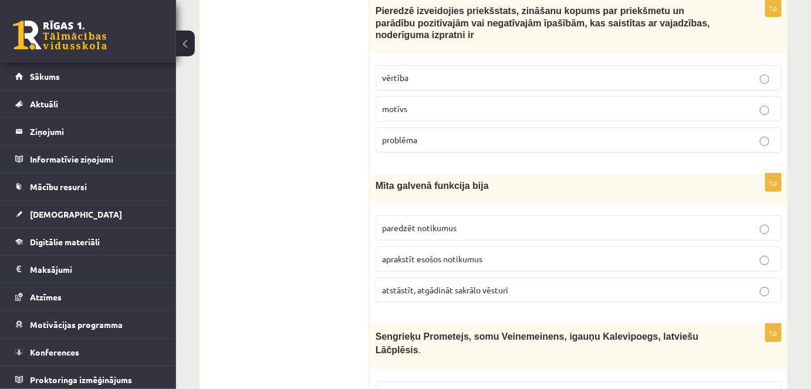
scroll to position [4541, 0]
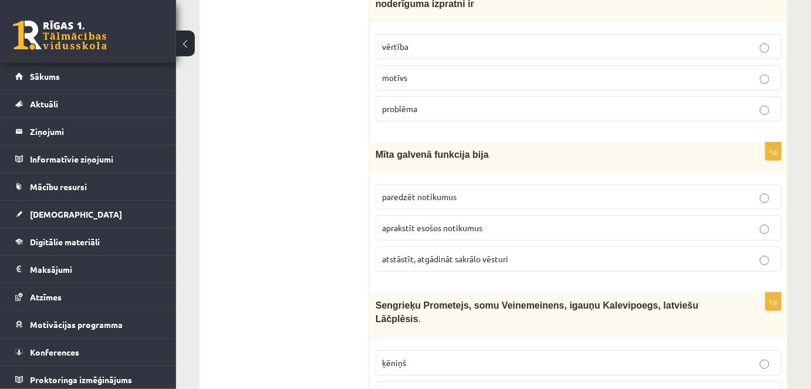
click at [450, 253] on span "atstāstīt, atgādināt sakrālo vēsturi" at bounding box center [445, 258] width 126 height 11
click at [530, 388] on p "kultūrvaronis" at bounding box center [578, 394] width 393 height 12
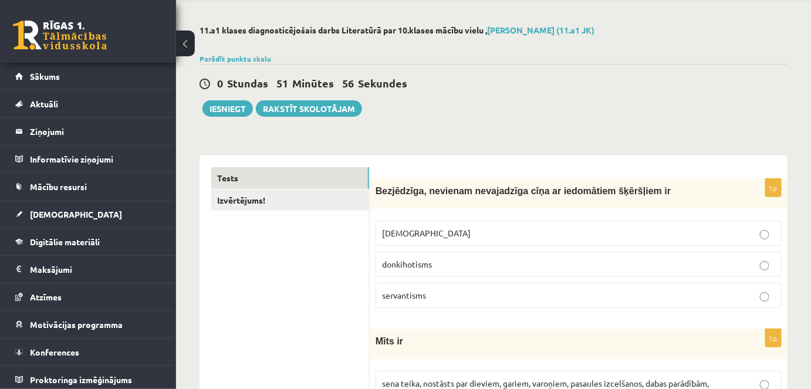
scroll to position [0, 0]
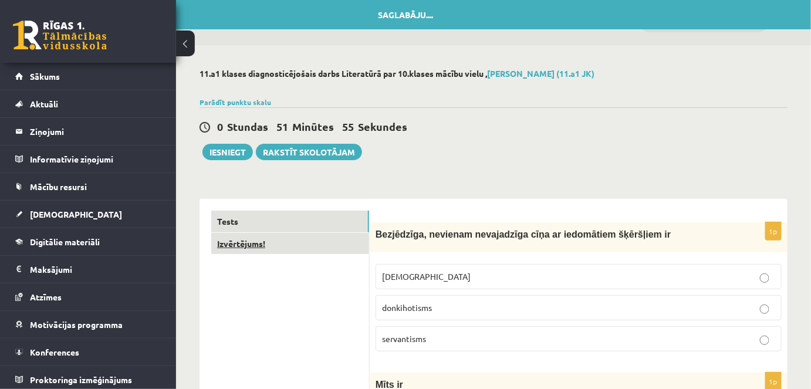
click at [286, 246] on link "Izvērtējums!" at bounding box center [290, 244] width 158 height 22
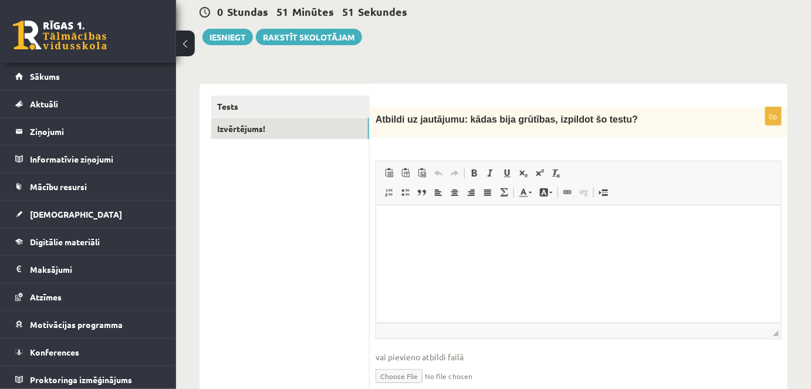
scroll to position [119, 0]
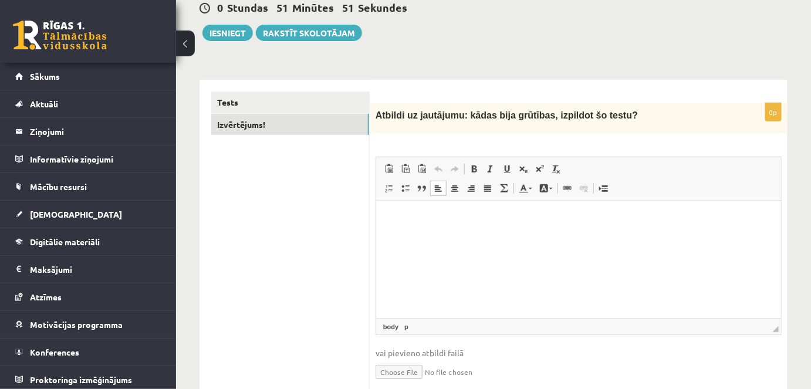
click at [453, 236] on html at bounding box center [577, 219] width 405 height 36
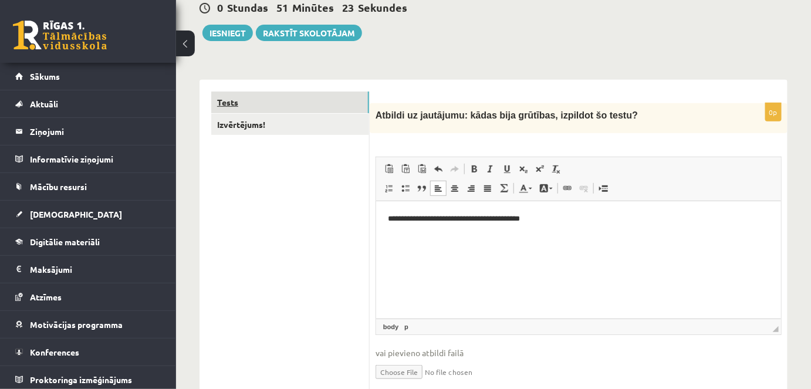
click at [299, 91] on link "Tests" at bounding box center [290, 102] width 158 height 22
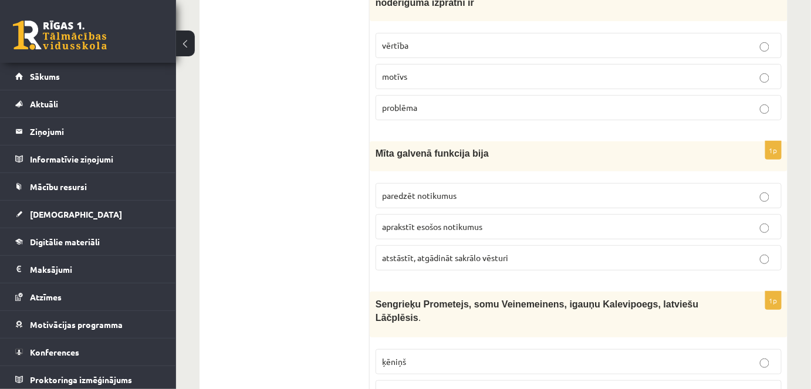
scroll to position [0, 0]
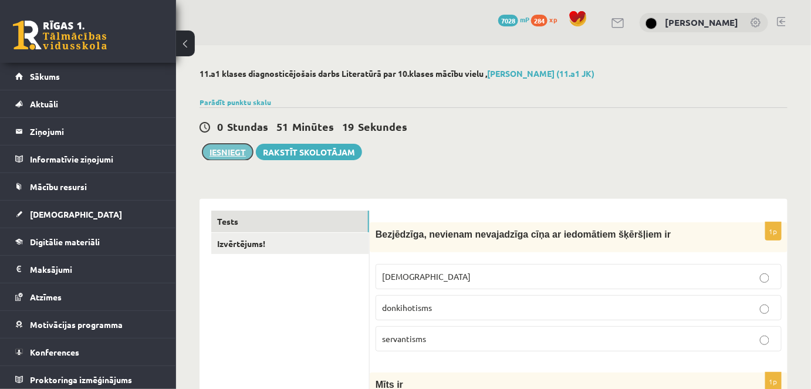
click at [230, 155] on button "Iesniegt" at bounding box center [227, 152] width 50 height 16
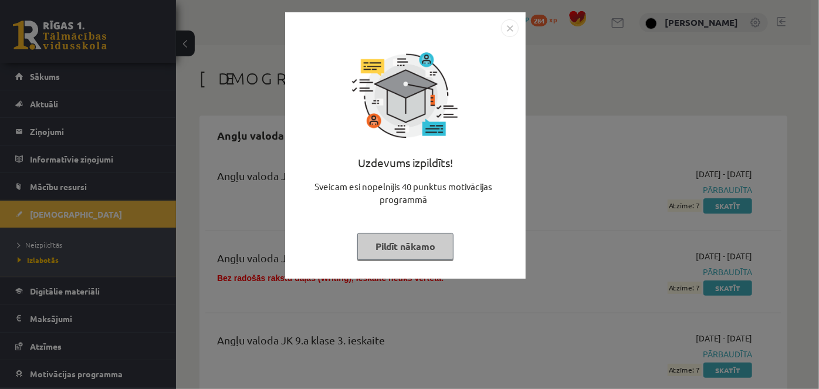
click at [379, 246] on button "Pildīt nākamo" at bounding box center [405, 246] width 96 height 27
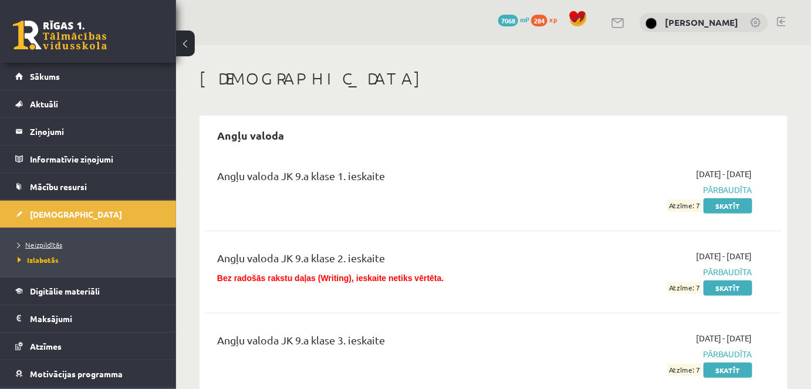
click at [52, 242] on span "Neizpildītās" at bounding box center [40, 244] width 45 height 9
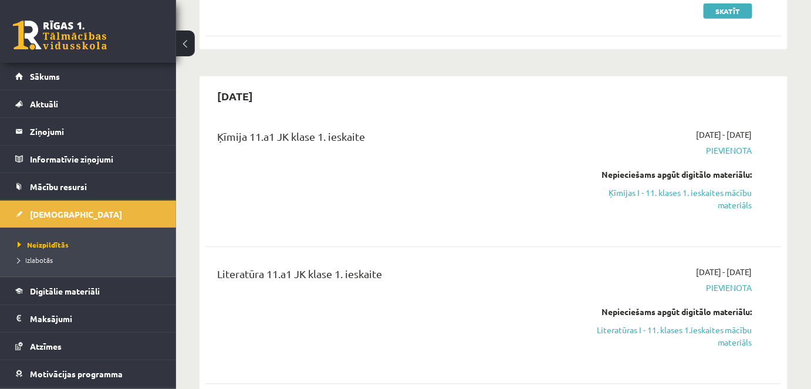
scroll to position [207, 0]
